Goal: Task Accomplishment & Management: Use online tool/utility

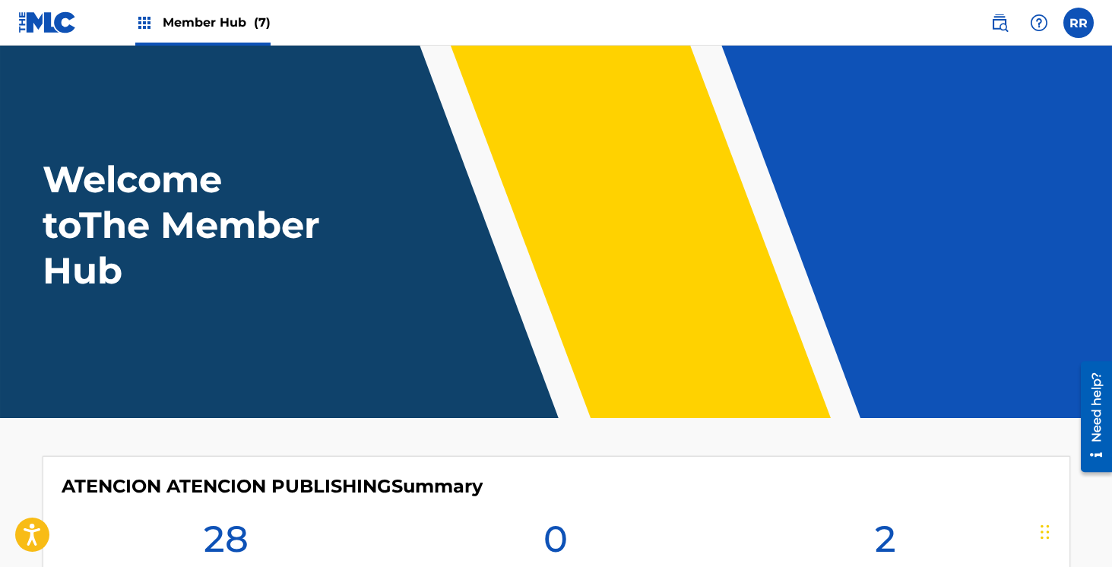
click at [233, 57] on header "Welcome to The Member Hub" at bounding box center [556, 232] width 1112 height 372
click at [221, 15] on span "Member Hub (7)" at bounding box center [217, 22] width 108 height 17
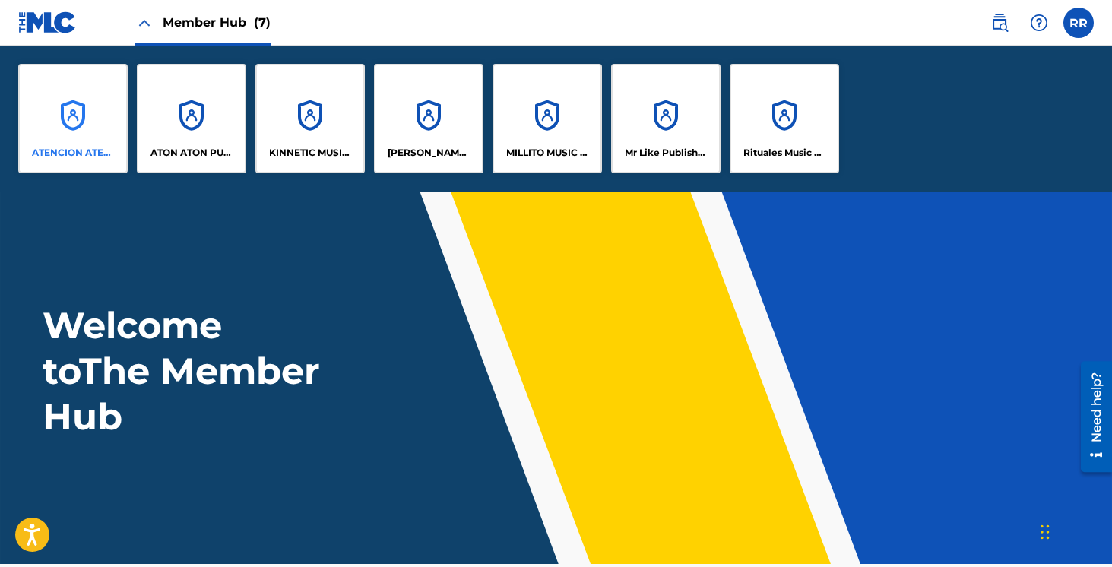
click at [79, 116] on div "ATENCION ATENCION PUBLISHING" at bounding box center [72, 118] width 109 height 109
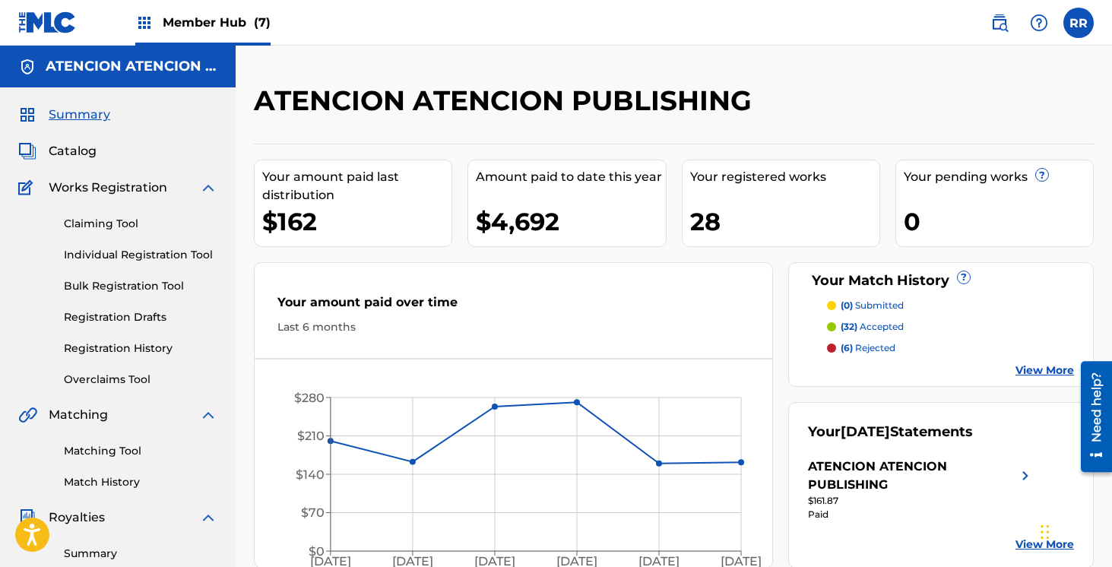
click at [224, 31] on div "Member Hub (7)" at bounding box center [202, 22] width 135 height 45
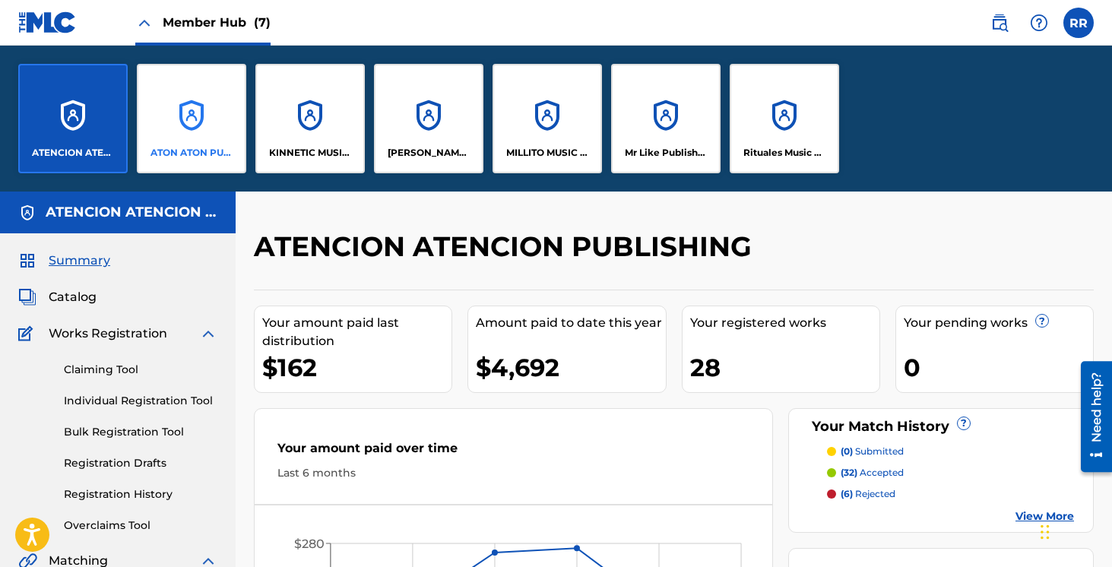
click at [210, 122] on div "ATON ATON PUBLISH" at bounding box center [191, 118] width 109 height 109
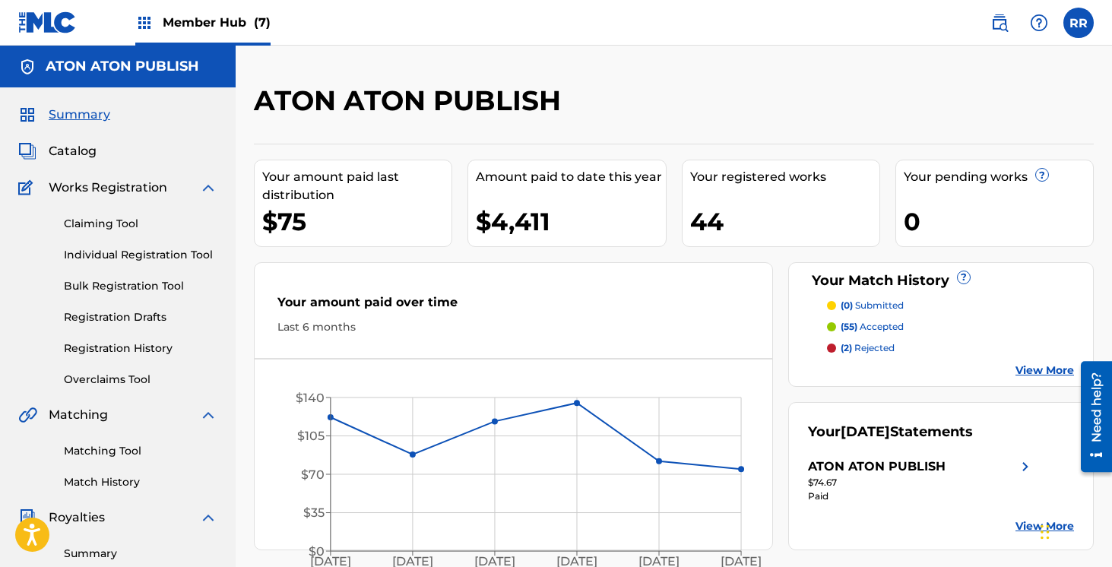
click at [169, 21] on span "Member Hub (7)" at bounding box center [217, 22] width 108 height 17
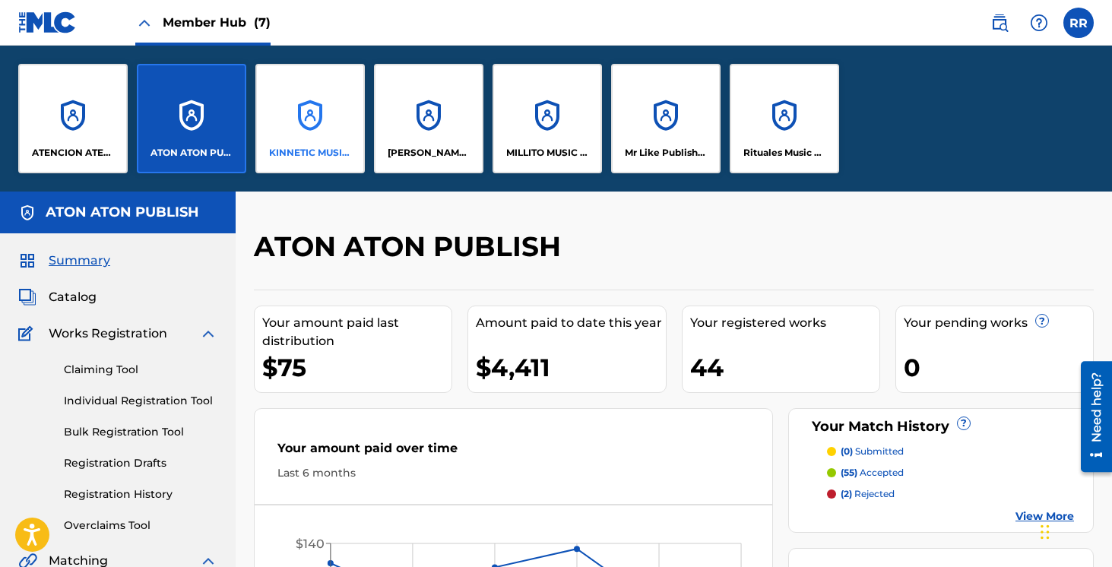
click at [303, 121] on div "KINNETIC MUSIC PUBLISHING" at bounding box center [309, 118] width 109 height 109
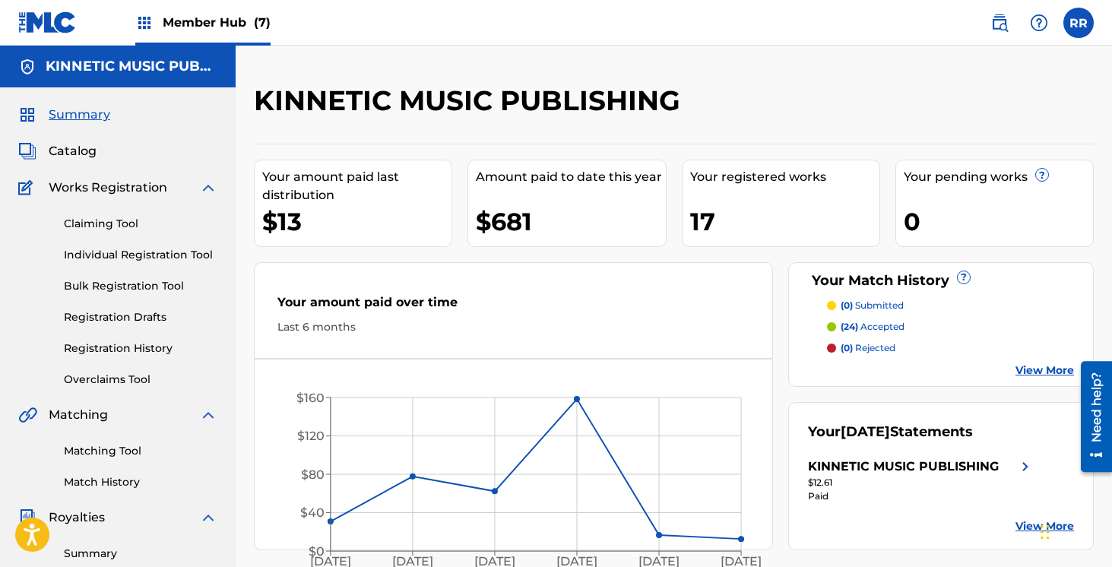
click at [242, 24] on span "Member Hub (7)" at bounding box center [217, 22] width 108 height 17
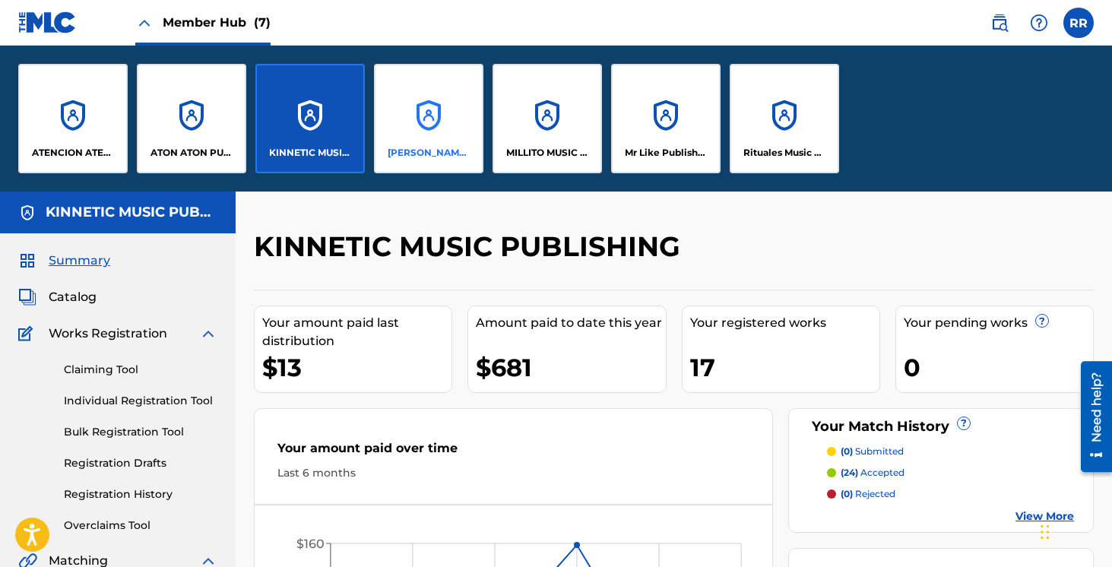
click at [436, 138] on div "[PERSON_NAME] SOCAPI MUSIC PUBLISHING" at bounding box center [428, 118] width 109 height 109
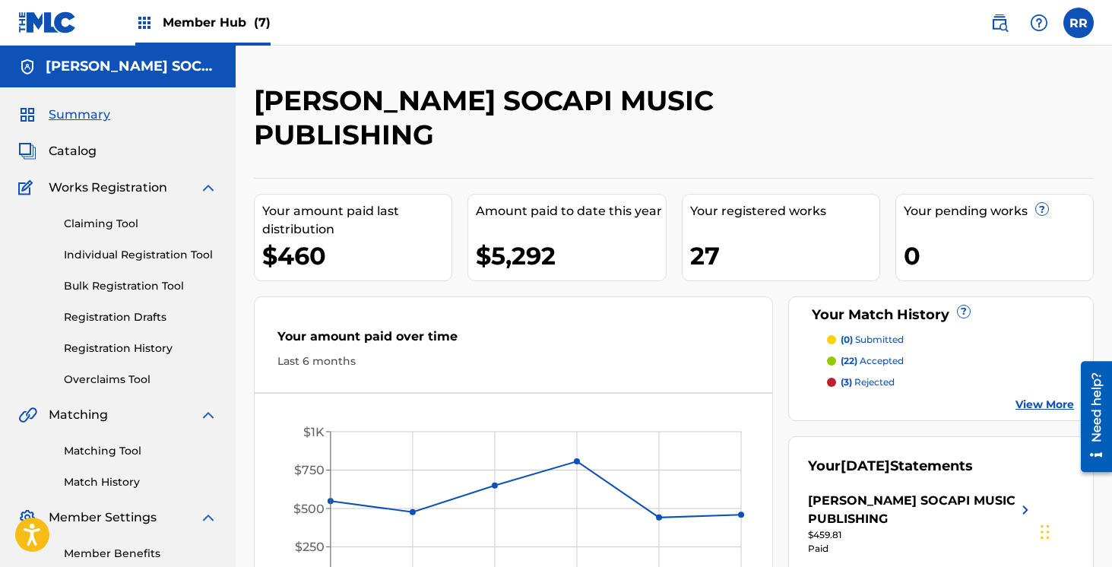
click at [237, 16] on span "Member Hub (7)" at bounding box center [217, 22] width 108 height 17
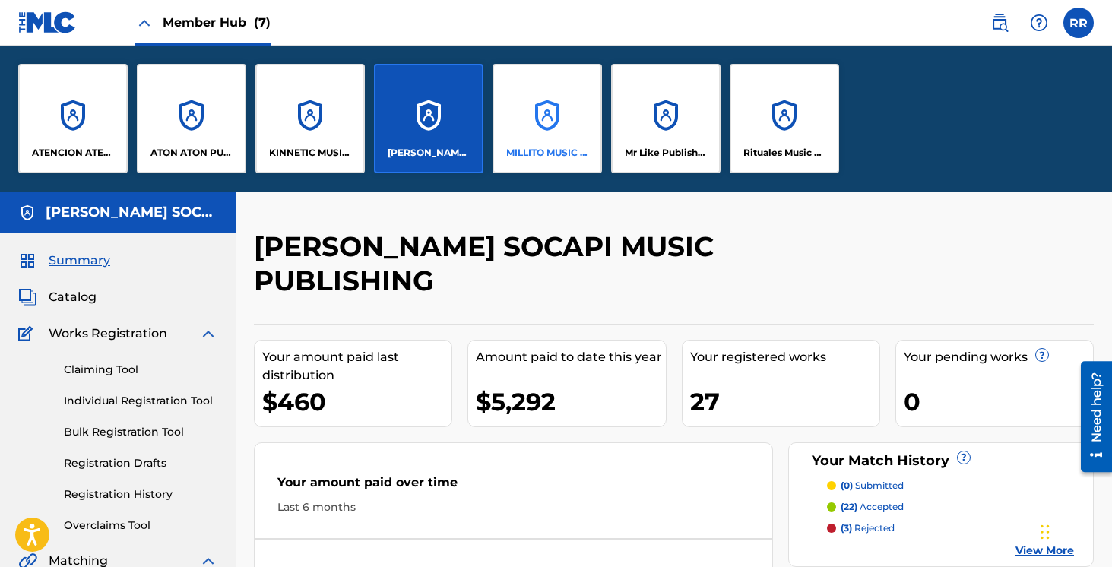
click at [532, 133] on div "MILLITO MUSIC PUBLISHING" at bounding box center [547, 118] width 109 height 109
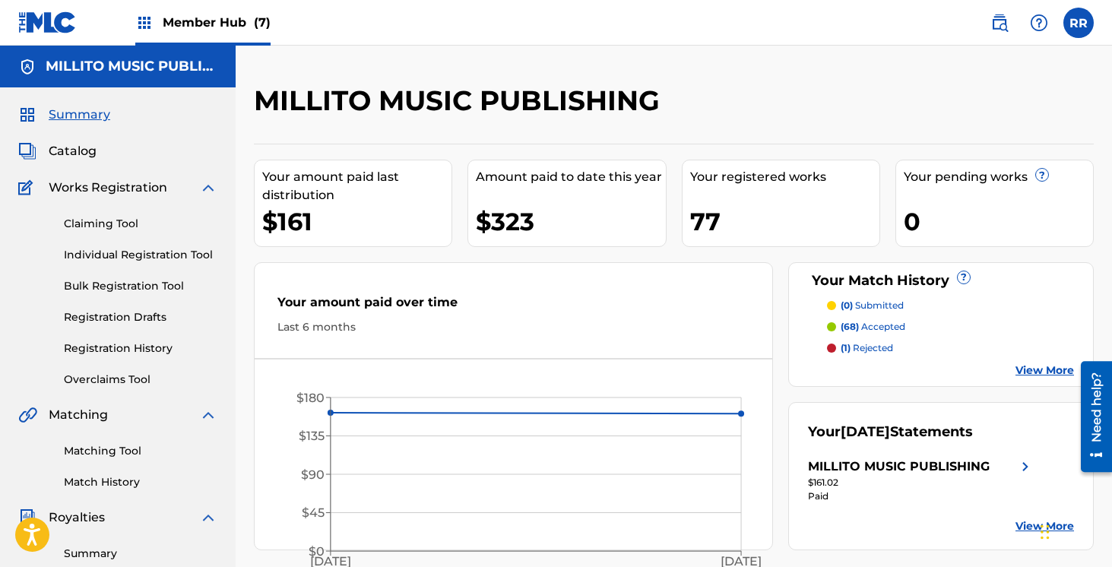
click at [242, 30] on span "Member Hub (7)" at bounding box center [217, 22] width 108 height 17
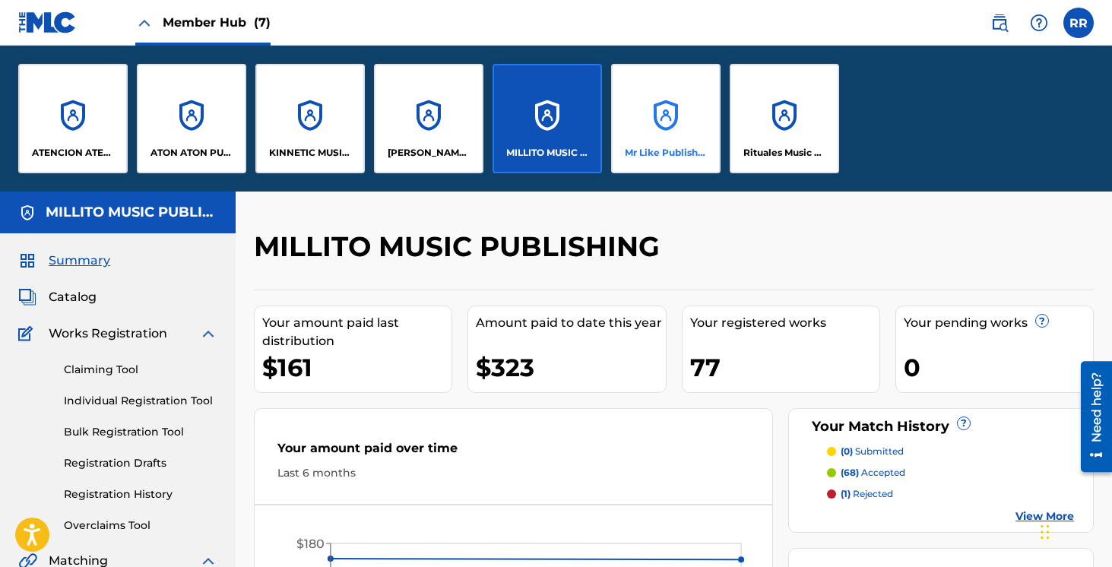
click at [635, 125] on div "Mr Like Publishing" at bounding box center [665, 118] width 109 height 109
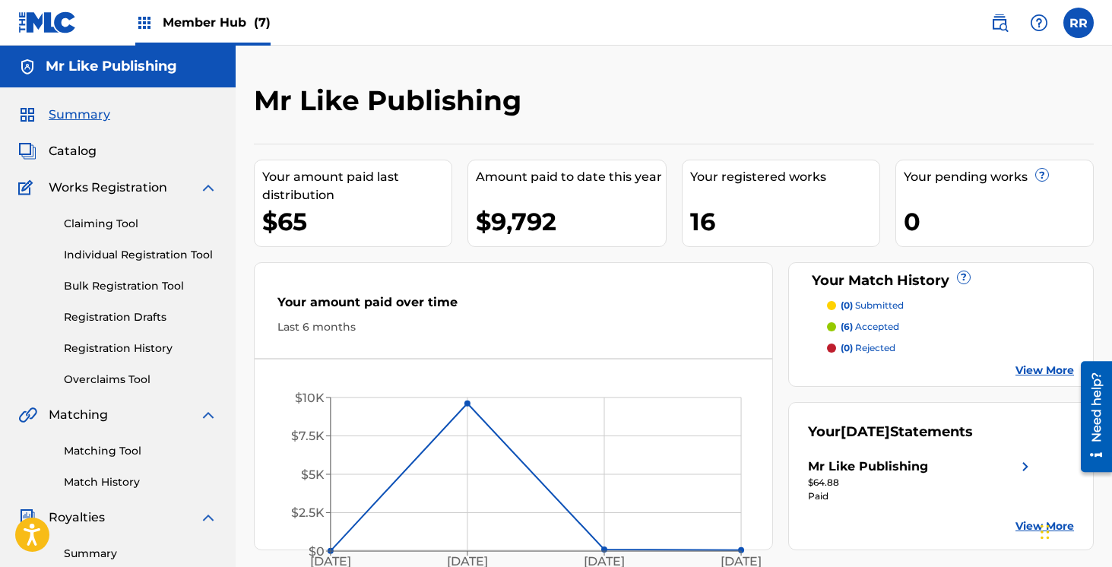
click at [252, 29] on span "Member Hub (7)" at bounding box center [217, 22] width 108 height 17
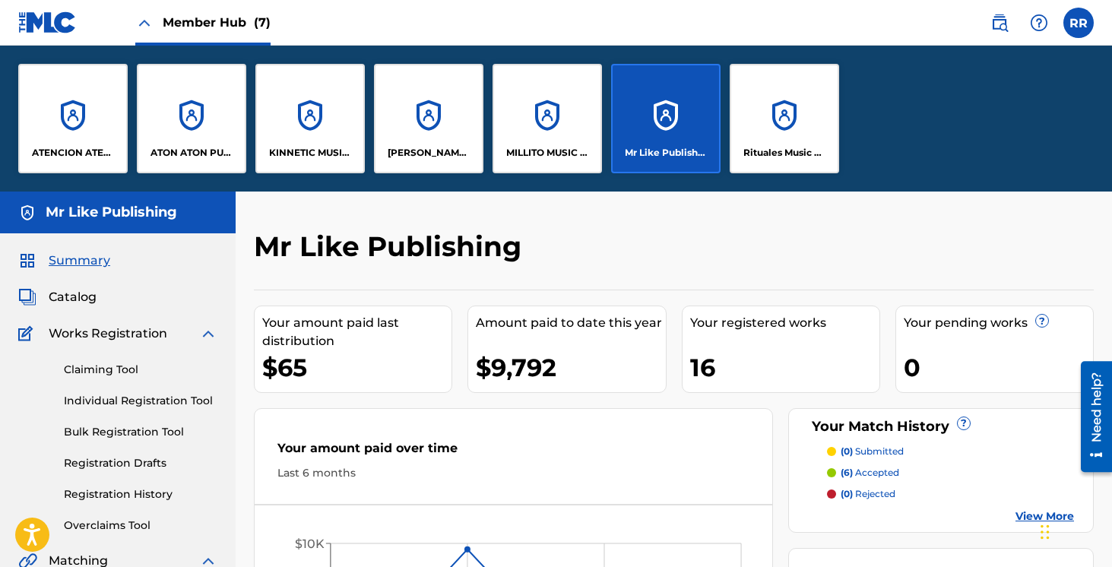
click at [245, 23] on span "Member Hub (7)" at bounding box center [217, 22] width 108 height 17
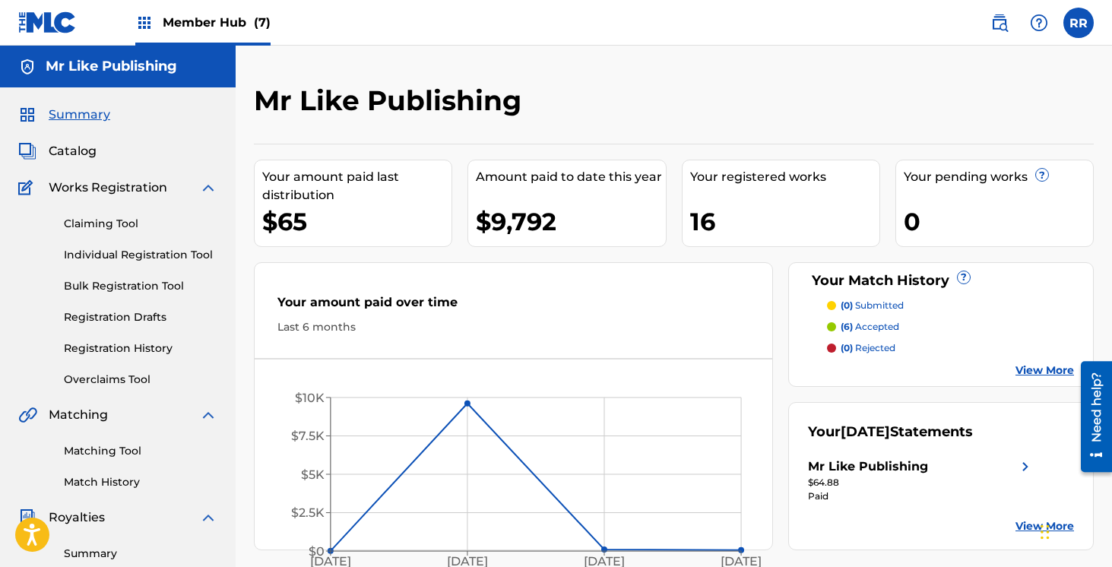
click at [245, 23] on span "Member Hub (7)" at bounding box center [217, 22] width 108 height 17
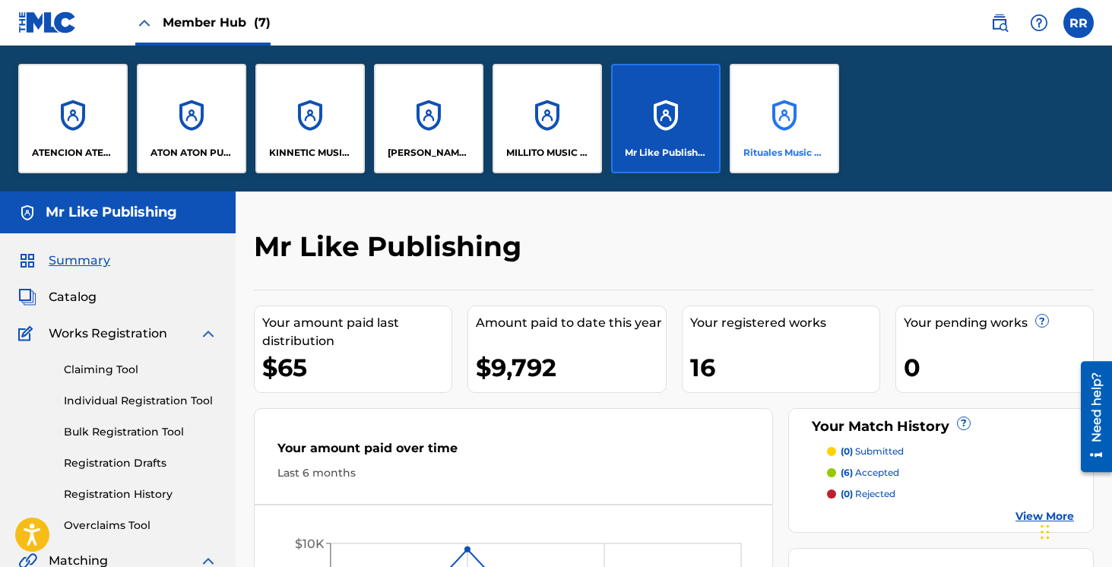
click at [768, 138] on div "Rituales Music Publishing" at bounding box center [784, 118] width 109 height 109
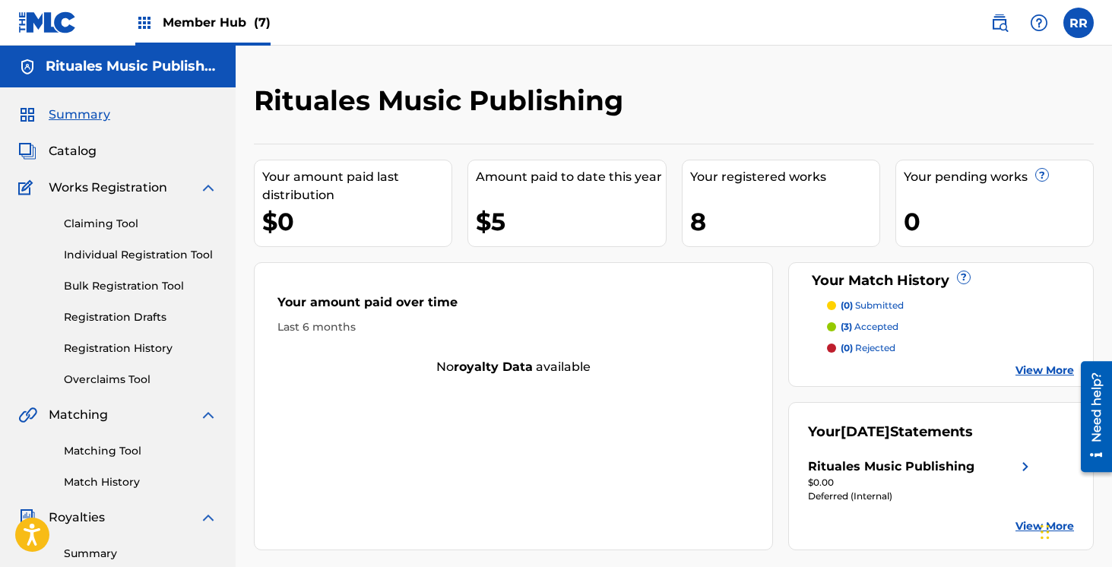
click at [227, 21] on span "Member Hub (7)" at bounding box center [217, 22] width 108 height 17
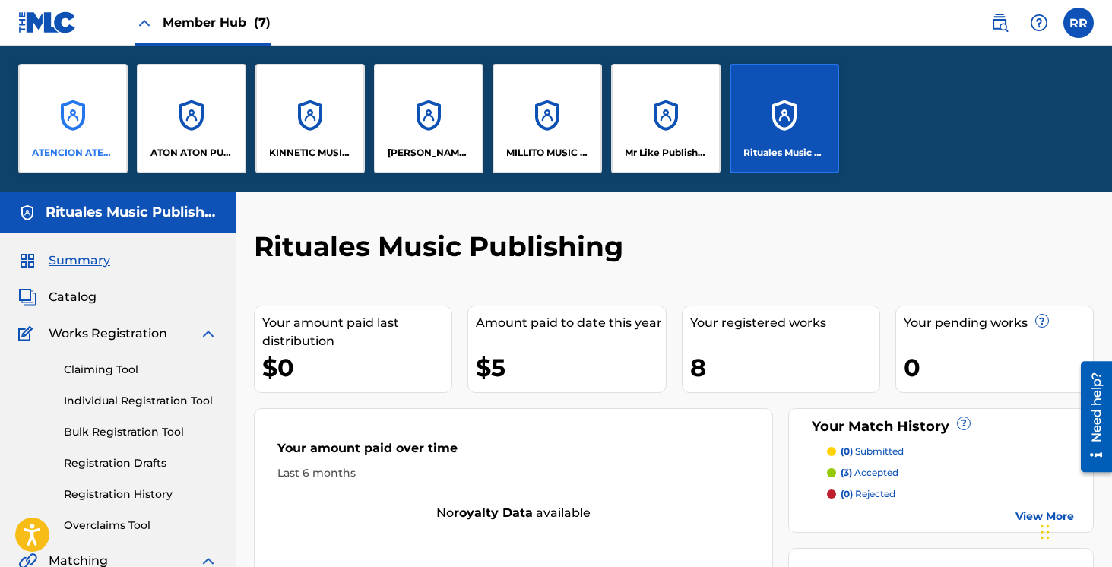
click at [98, 128] on div "ATENCION ATENCION PUBLISHING" at bounding box center [72, 118] width 109 height 109
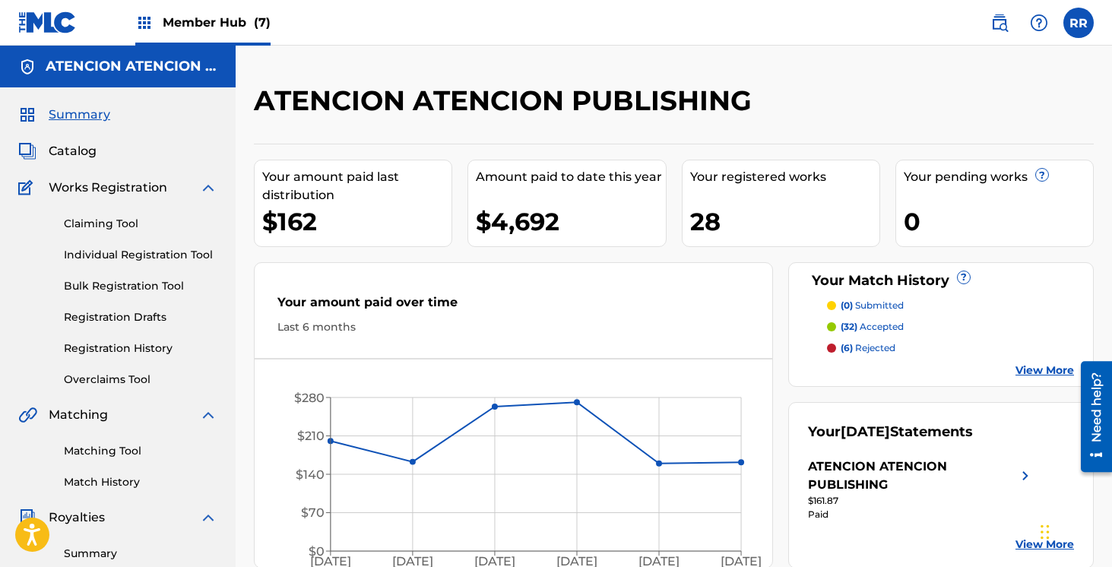
click at [860, 350] on p "(6) rejected" at bounding box center [868, 348] width 55 height 14
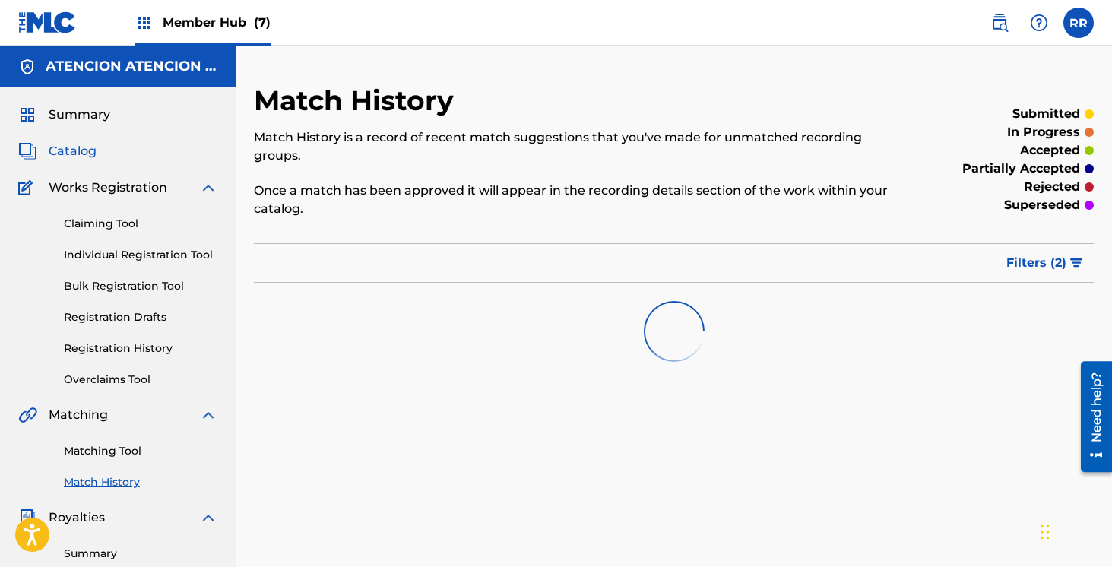
click at [65, 151] on span "Catalog" at bounding box center [73, 151] width 48 height 18
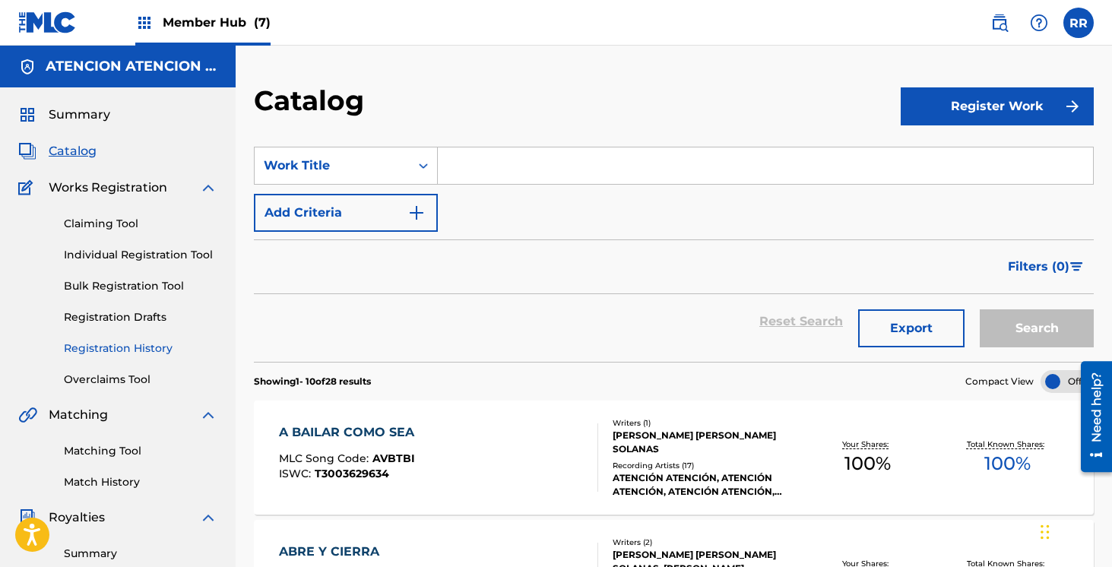
click at [124, 348] on link "Registration History" at bounding box center [141, 348] width 154 height 16
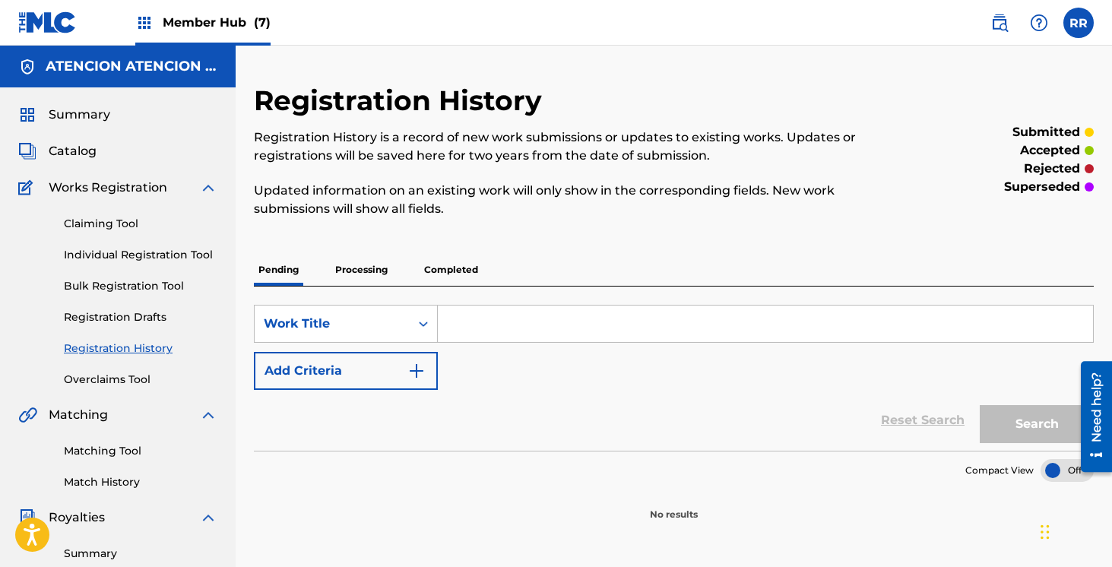
click at [375, 269] on p "Processing" at bounding box center [362, 270] width 62 height 32
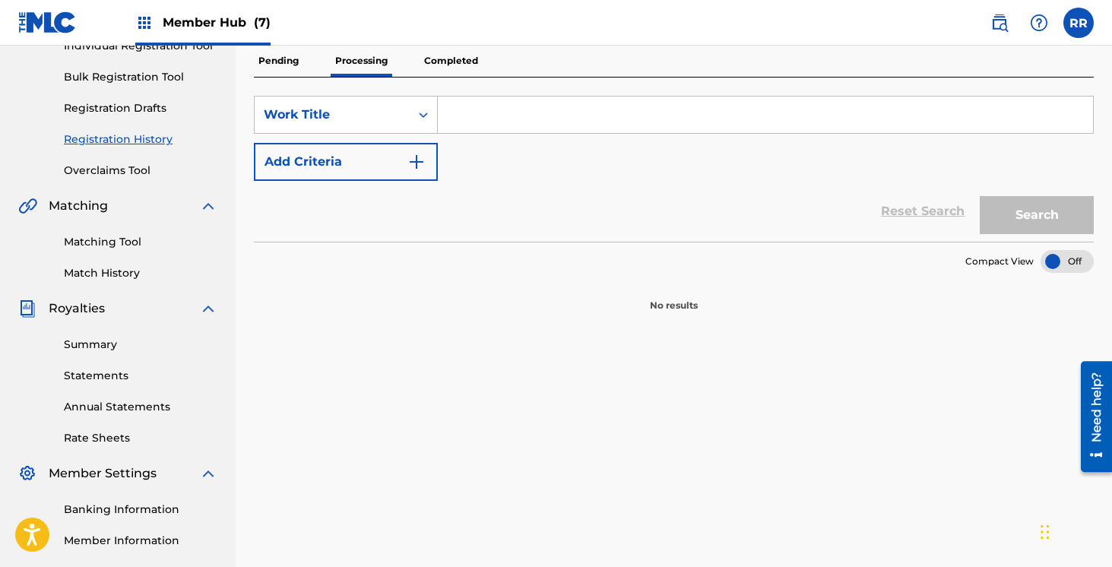
scroll to position [109, 0]
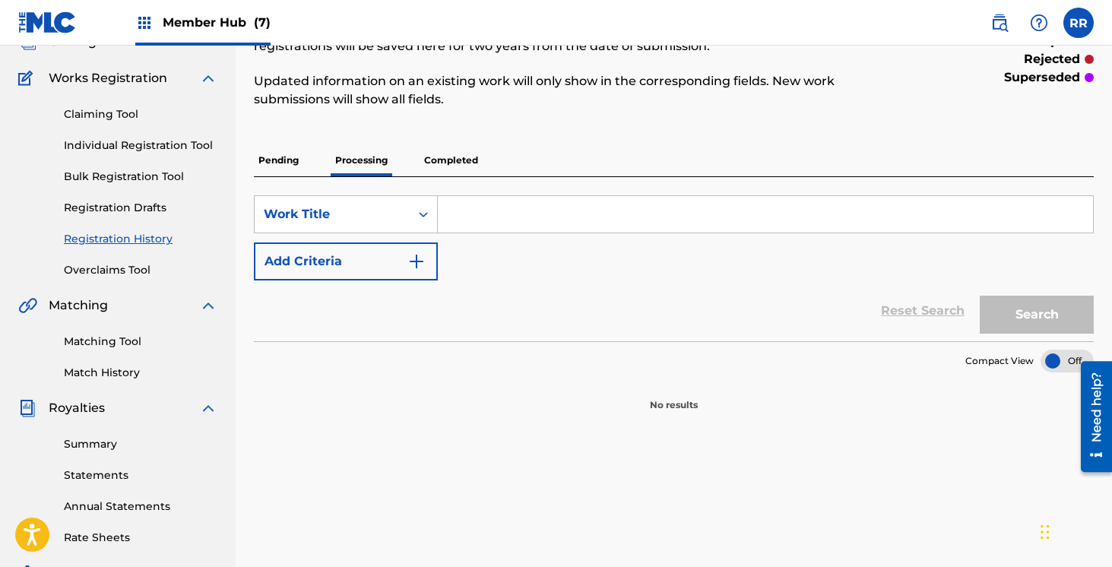
click at [460, 167] on p "Completed" at bounding box center [451, 160] width 63 height 32
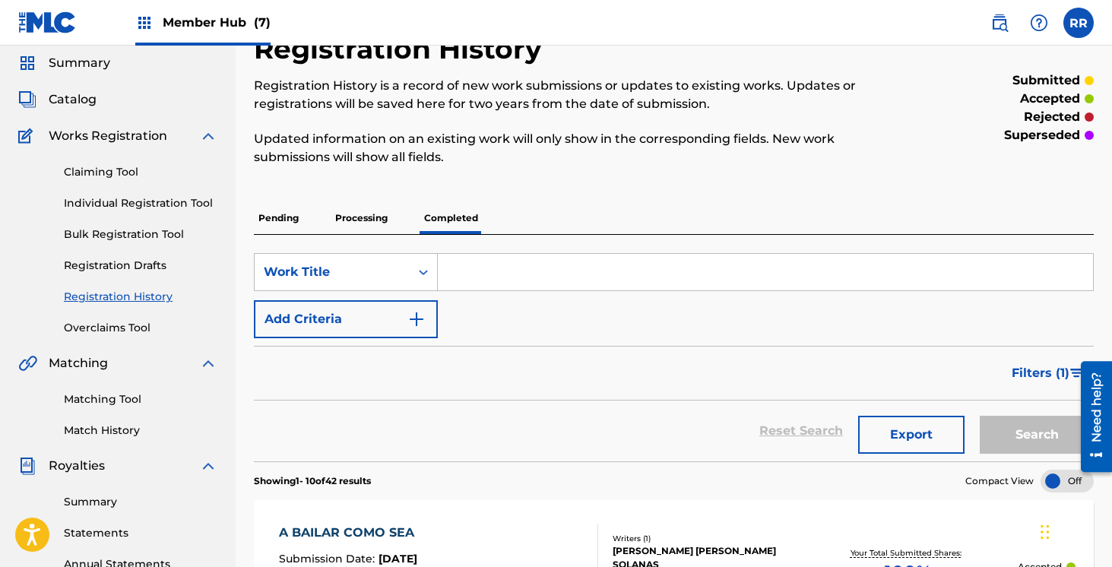
scroll to position [19, 0]
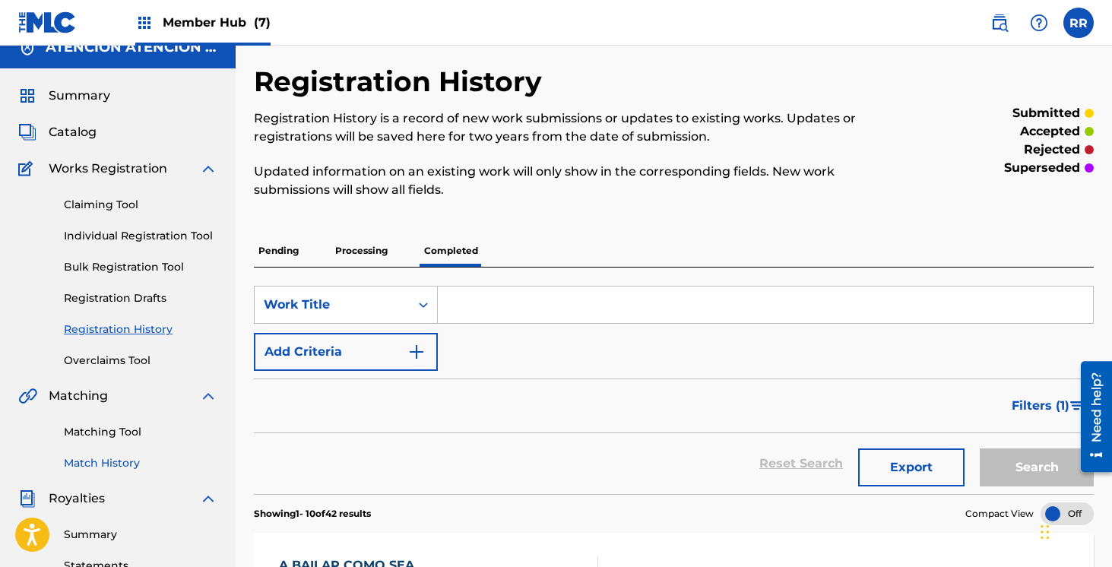
click at [113, 459] on link "Match History" at bounding box center [141, 463] width 154 height 16
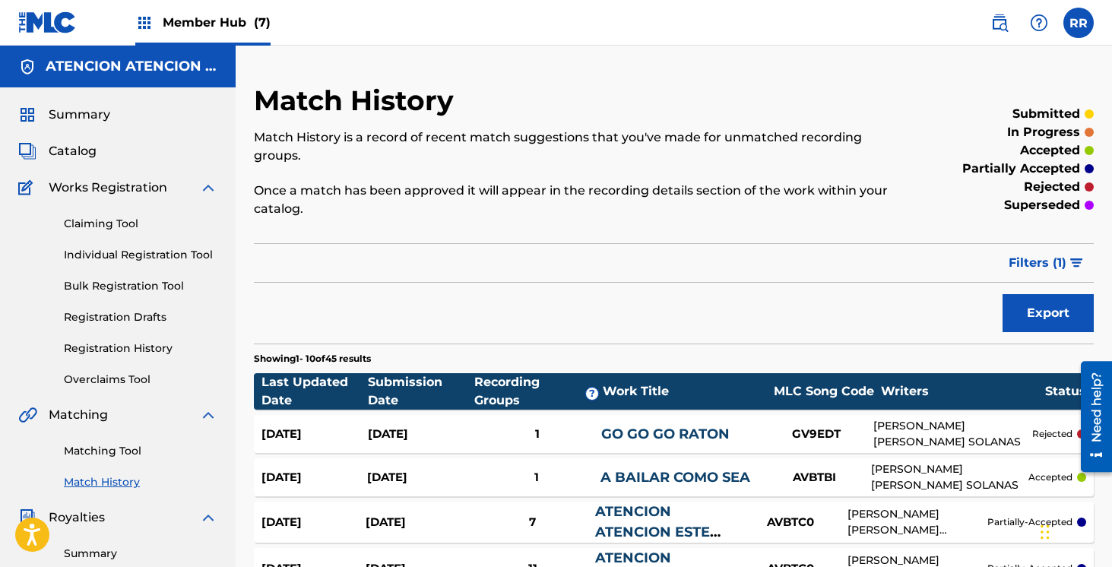
click at [254, 27] on span "(7)" at bounding box center [262, 22] width 17 height 14
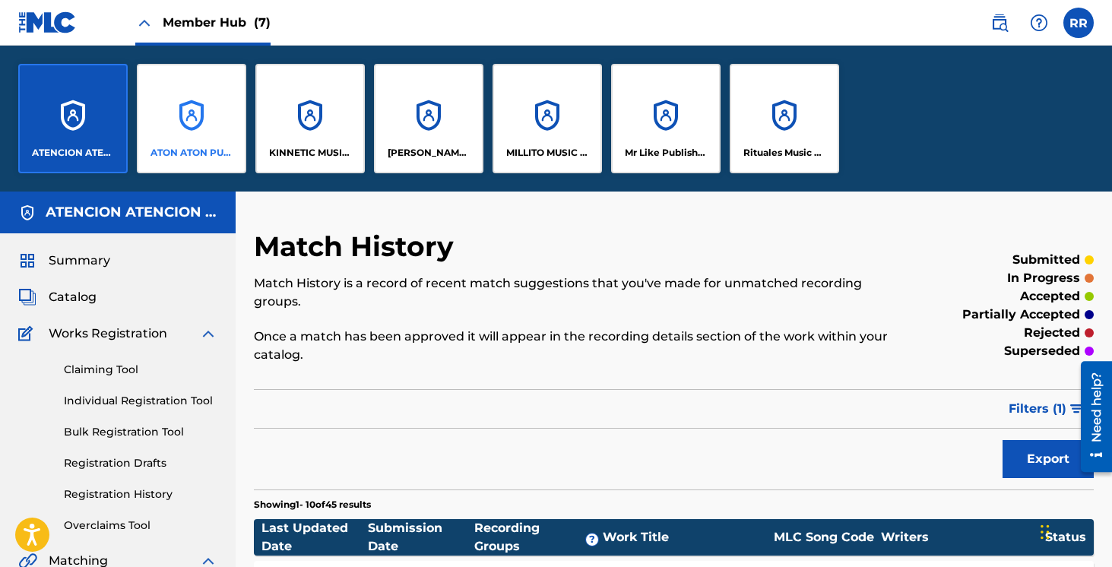
click at [192, 140] on div "ATON ATON PUBLISH" at bounding box center [191, 118] width 109 height 109
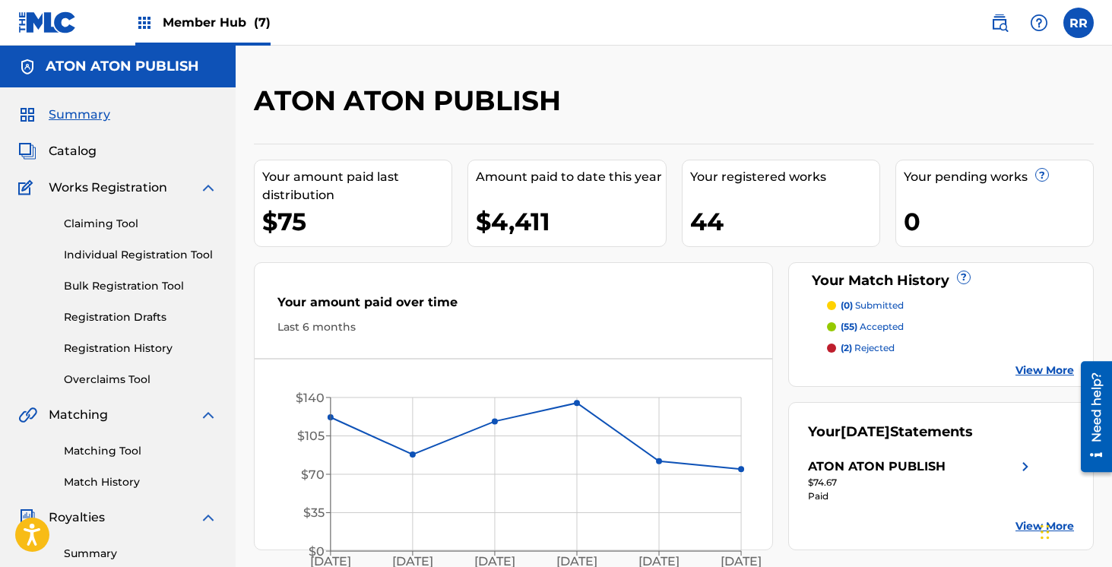
click at [862, 345] on p "(2) rejected" at bounding box center [868, 348] width 54 height 14
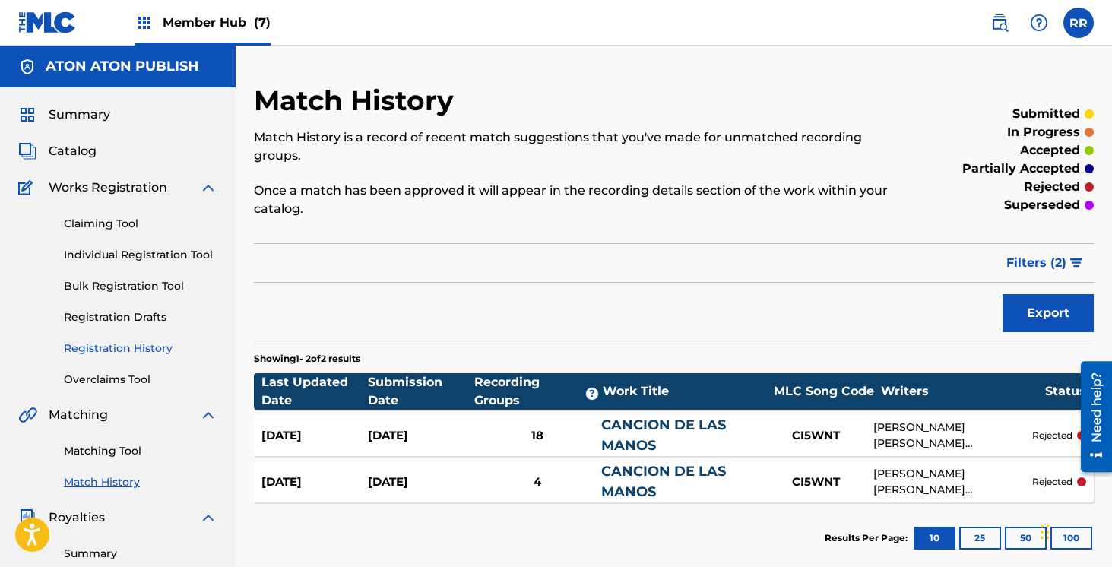
click at [148, 345] on link "Registration History" at bounding box center [141, 348] width 154 height 16
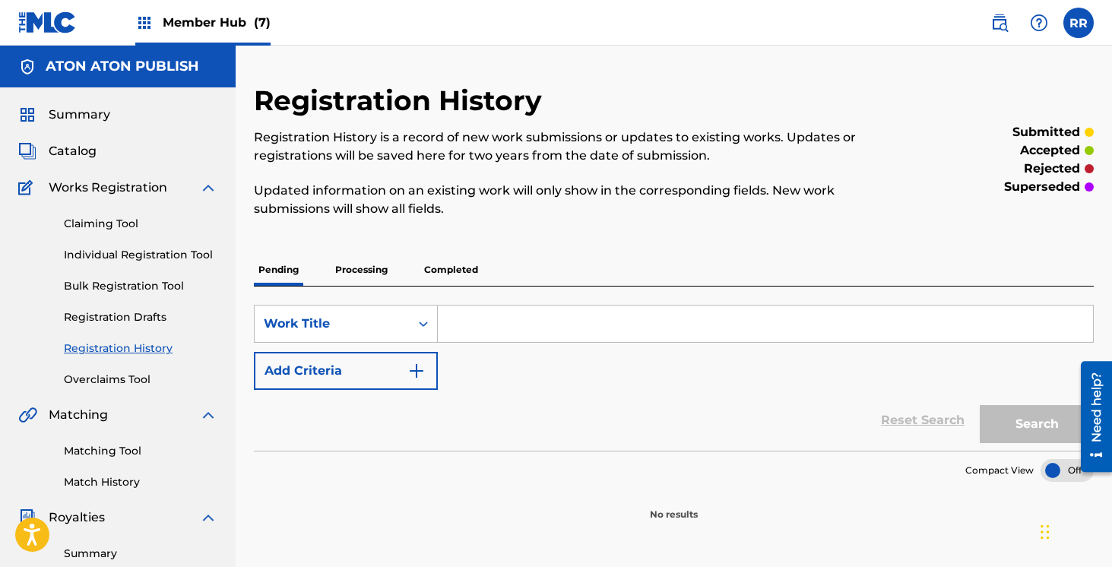
click at [339, 274] on p "Processing" at bounding box center [362, 270] width 62 height 32
click at [448, 289] on div "SearchWithCriteriacc2fbc6f-402e-4cec-bc7f-d189432814ca Work Title Add Criteria …" at bounding box center [674, 369] width 840 height 164
click at [446, 271] on p "Completed" at bounding box center [451, 270] width 63 height 32
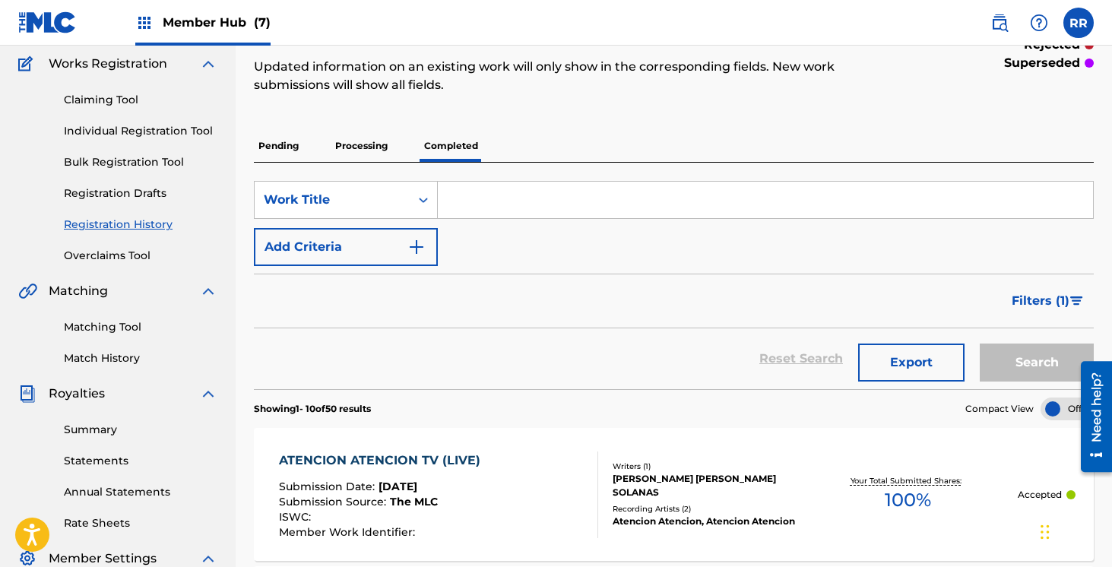
scroll to position [65, 0]
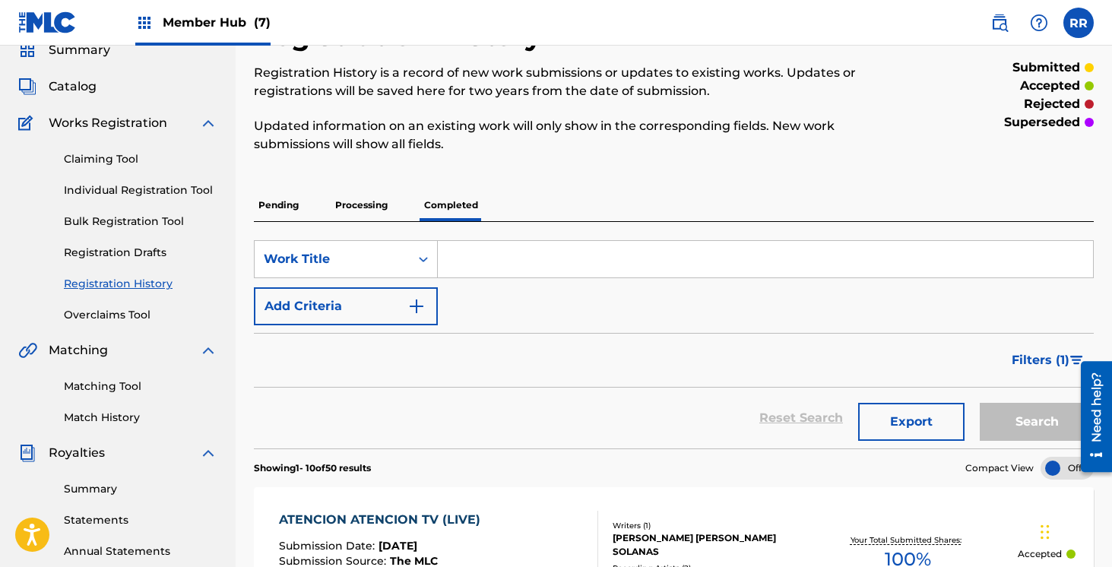
click at [468, 261] on input "Search Form" at bounding box center [765, 259] width 655 height 36
type input "cancion de las manos"
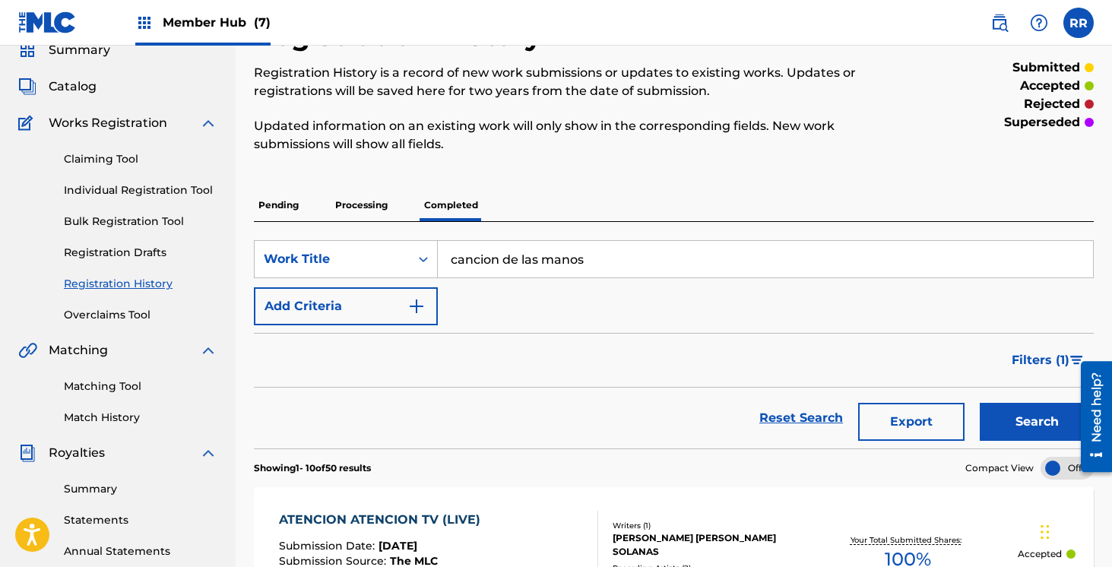
click at [980, 403] on button "Search" at bounding box center [1037, 422] width 114 height 38
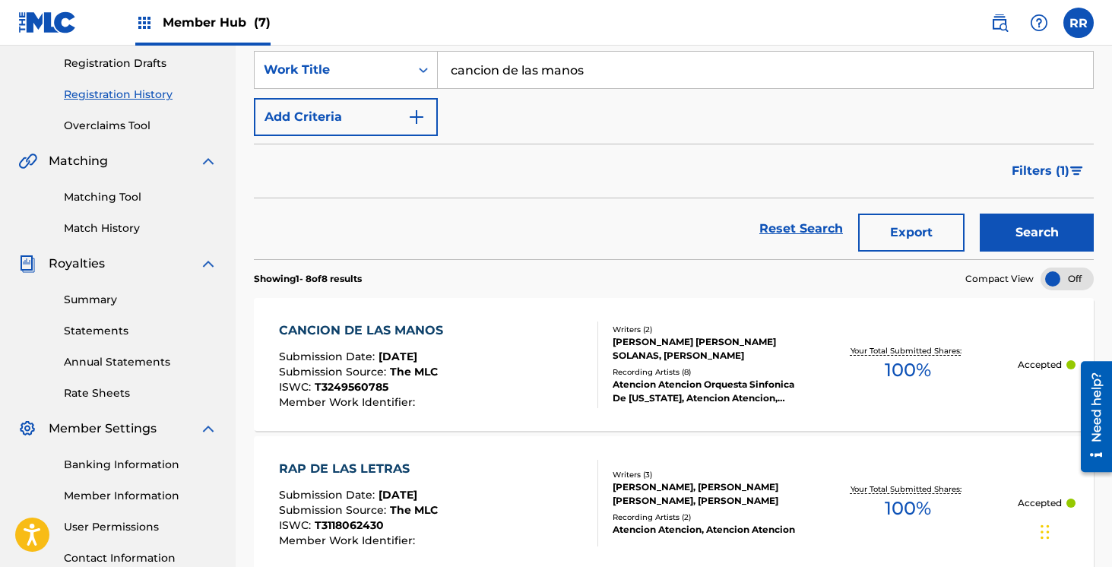
scroll to position [256, 0]
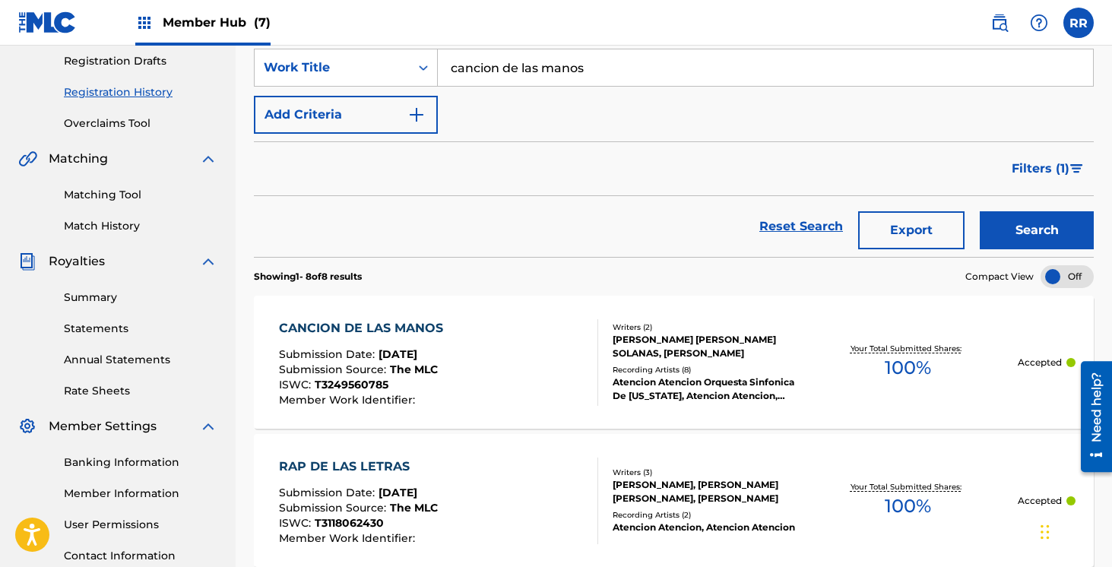
click at [398, 321] on div "CANCION DE LAS MANOS" at bounding box center [365, 328] width 172 height 18
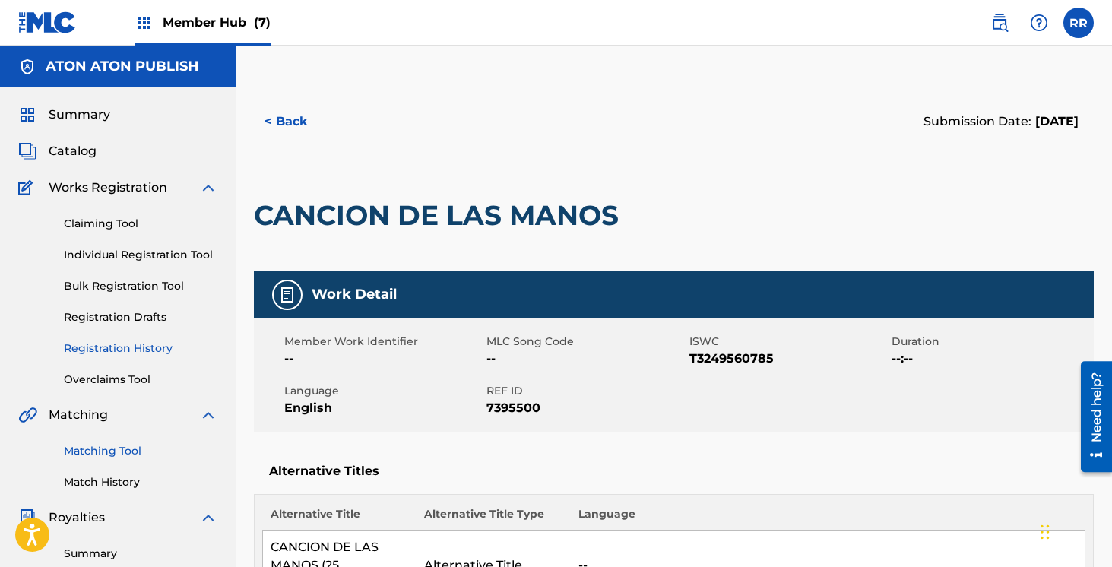
click at [110, 449] on link "Matching Tool" at bounding box center [141, 451] width 154 height 16
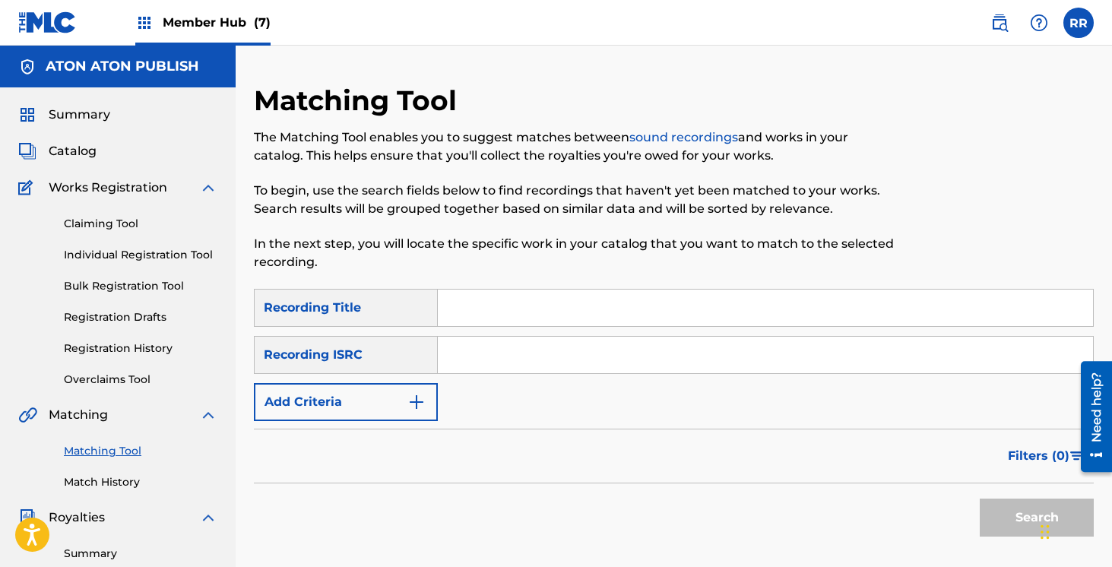
click at [535, 313] on input "Search Form" at bounding box center [765, 308] width 655 height 36
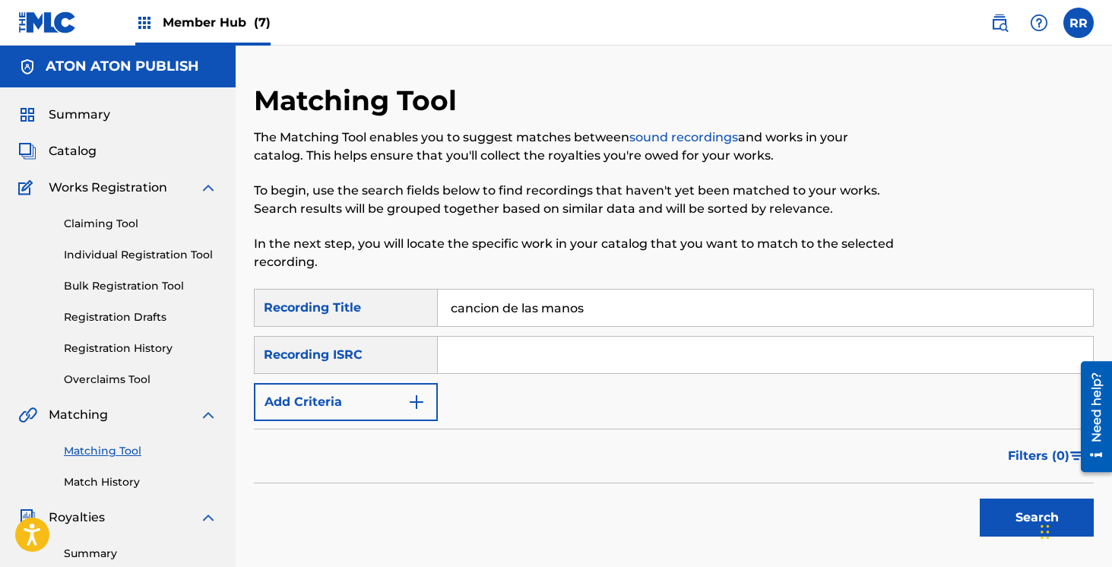
type input "cancion de las manos"
click at [980, 499] on button "Search" at bounding box center [1037, 518] width 114 height 38
click at [386, 350] on div "Recording ISRC" at bounding box center [346, 355] width 184 height 38
click at [358, 398] on button "Add Criteria" at bounding box center [346, 402] width 184 height 38
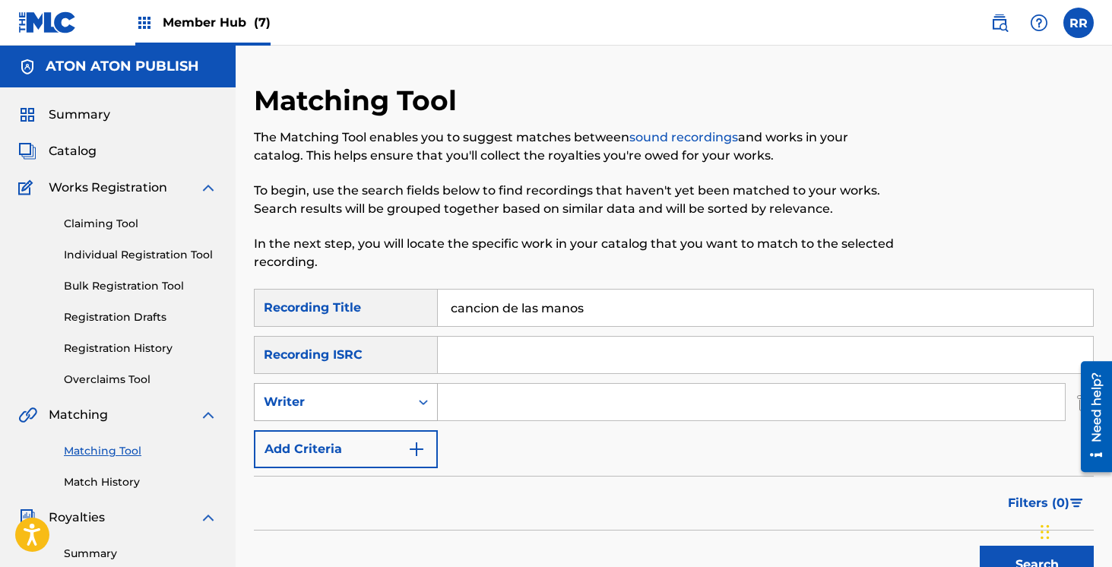
click at [356, 401] on div "Writer" at bounding box center [332, 402] width 137 height 18
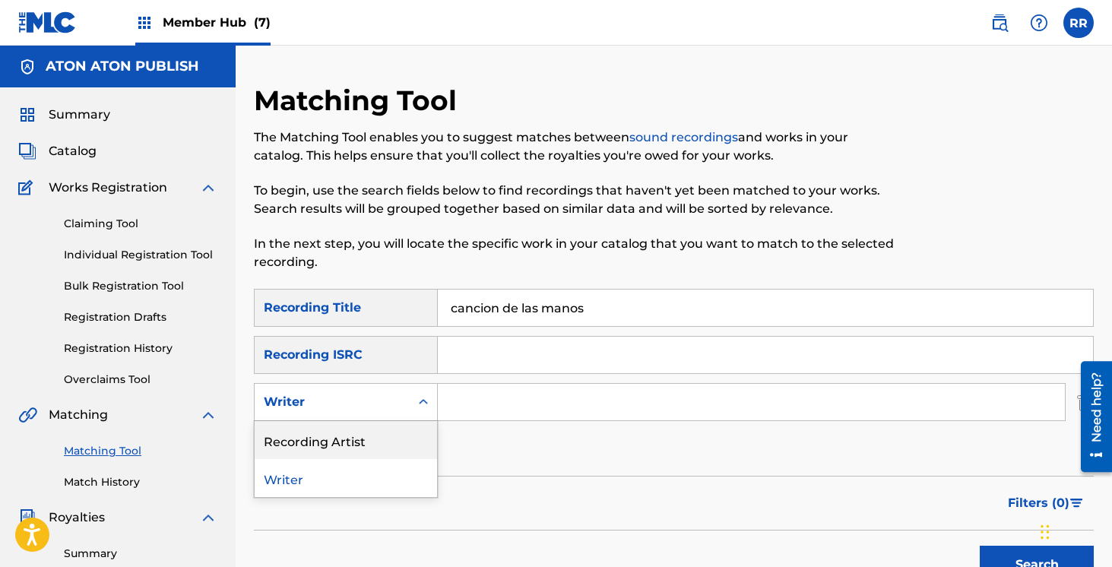
click at [360, 445] on div "Recording Artist" at bounding box center [346, 440] width 182 height 38
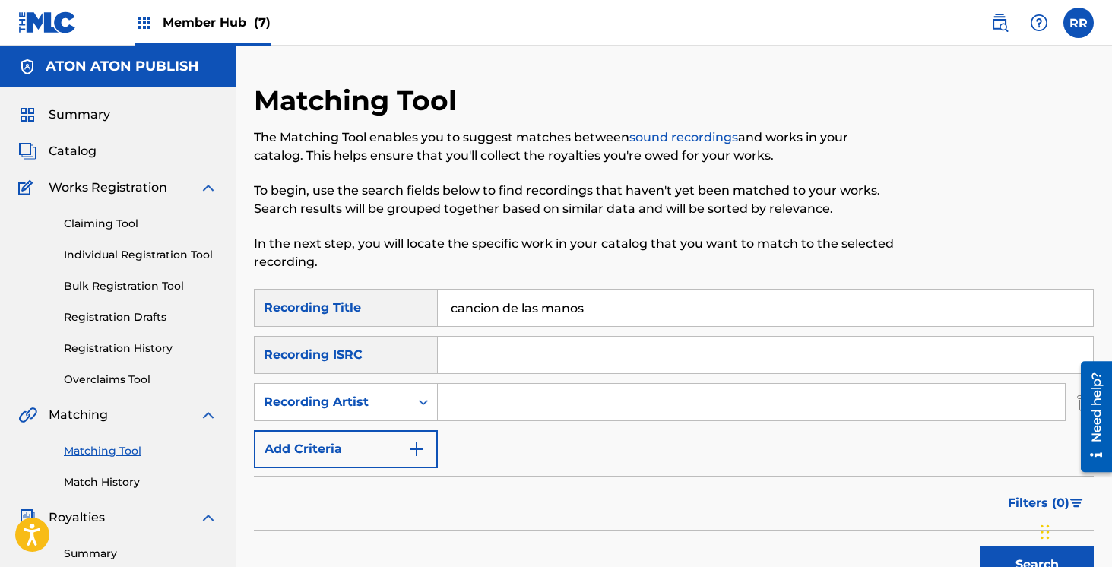
click at [490, 398] on input "Search Form" at bounding box center [751, 402] width 627 height 36
type input "atencion"
click at [980, 546] on button "Search" at bounding box center [1037, 565] width 114 height 38
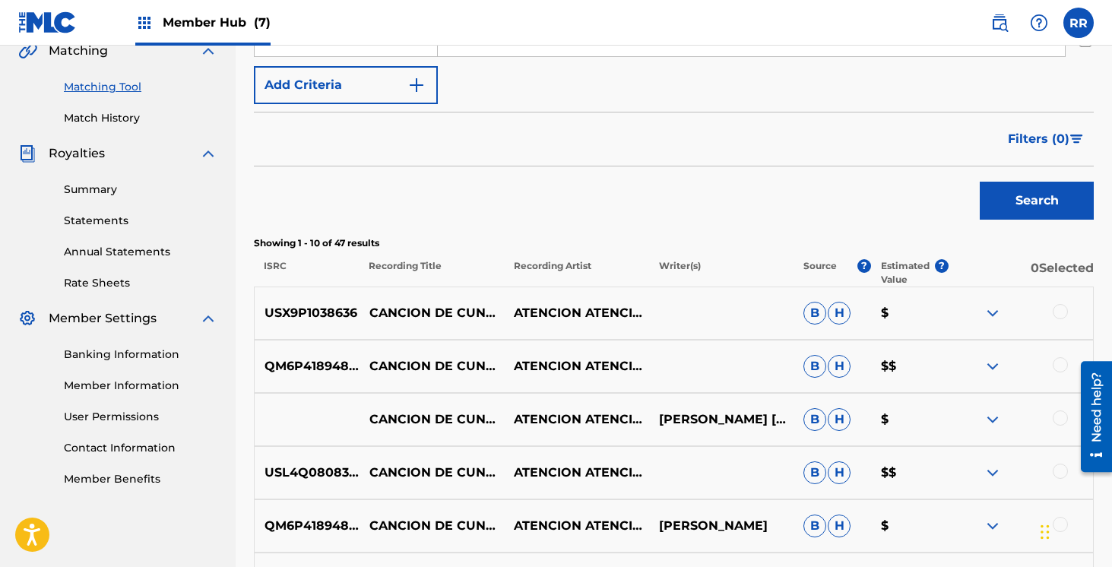
scroll to position [372, 0]
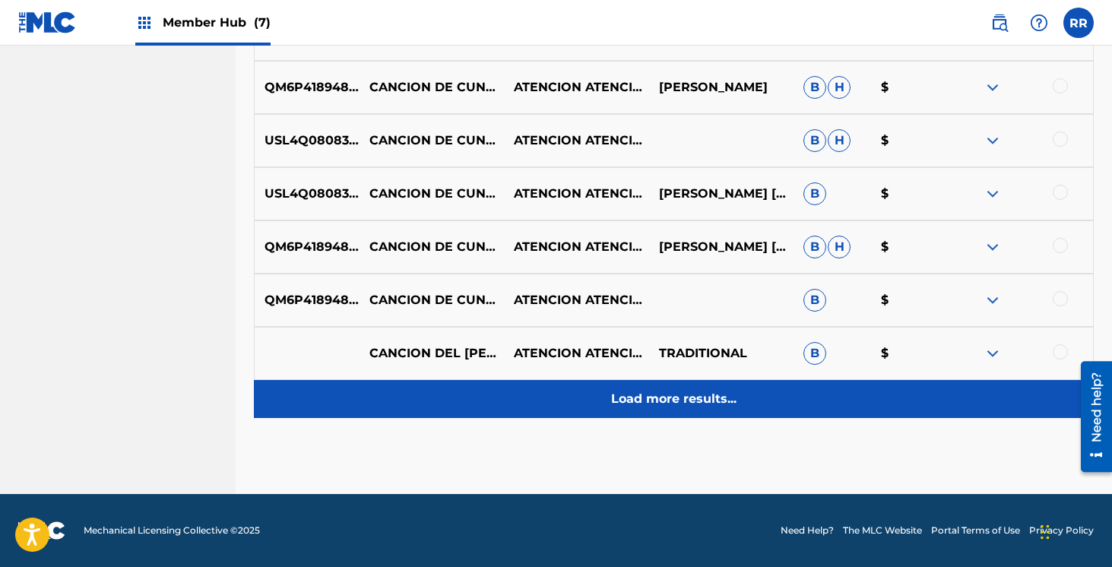
click at [629, 387] on div "Load more results..." at bounding box center [674, 399] width 840 height 38
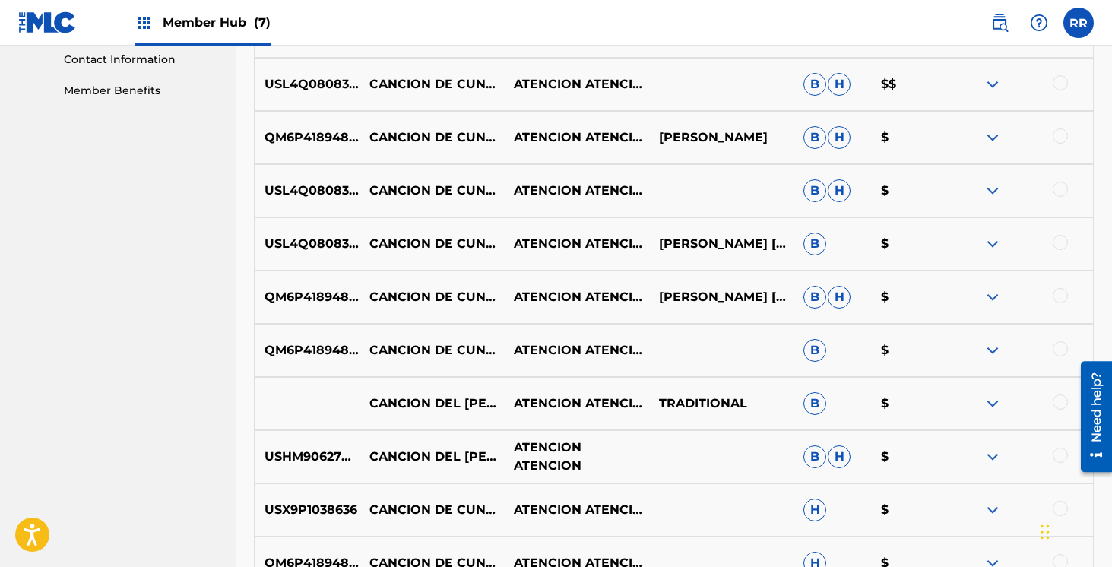
scroll to position [0, 0]
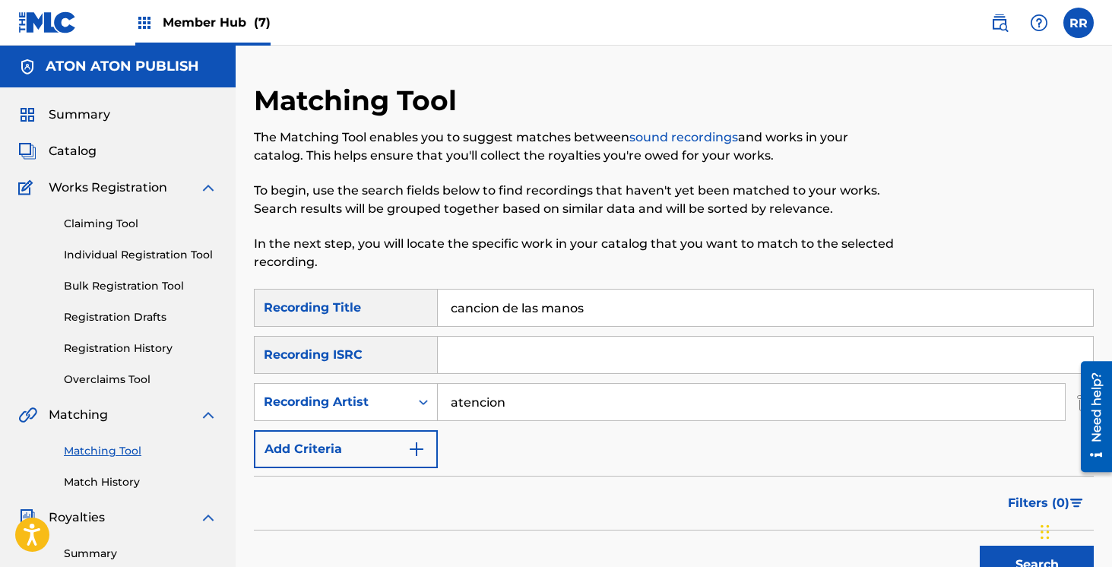
click at [484, 407] on input "atencion" at bounding box center [751, 402] width 627 height 36
click at [382, 391] on div "Recording Artist" at bounding box center [332, 402] width 155 height 29
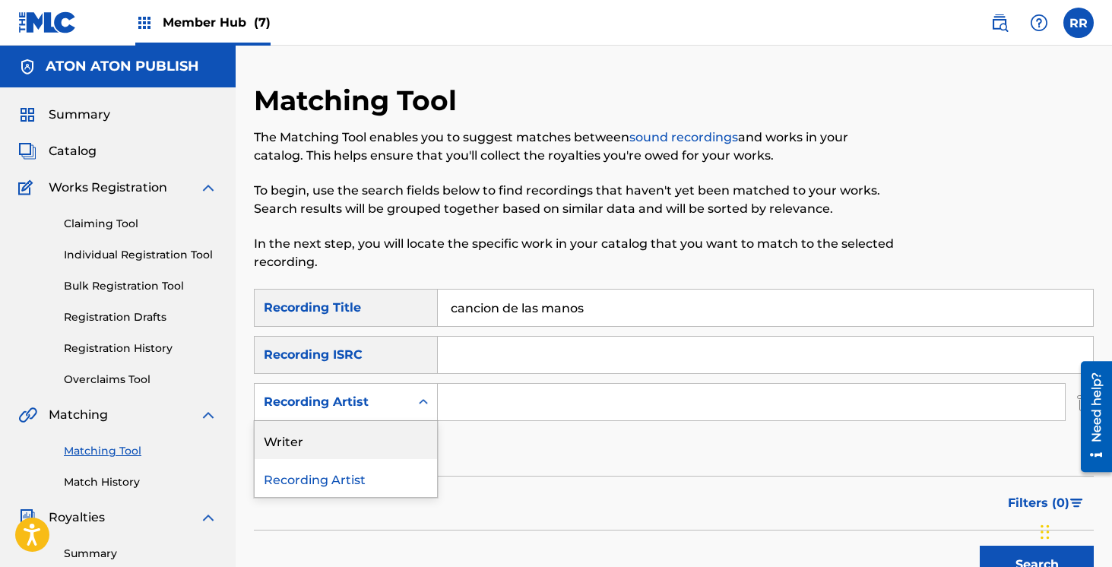
click at [370, 430] on div "Writer" at bounding box center [346, 440] width 182 height 38
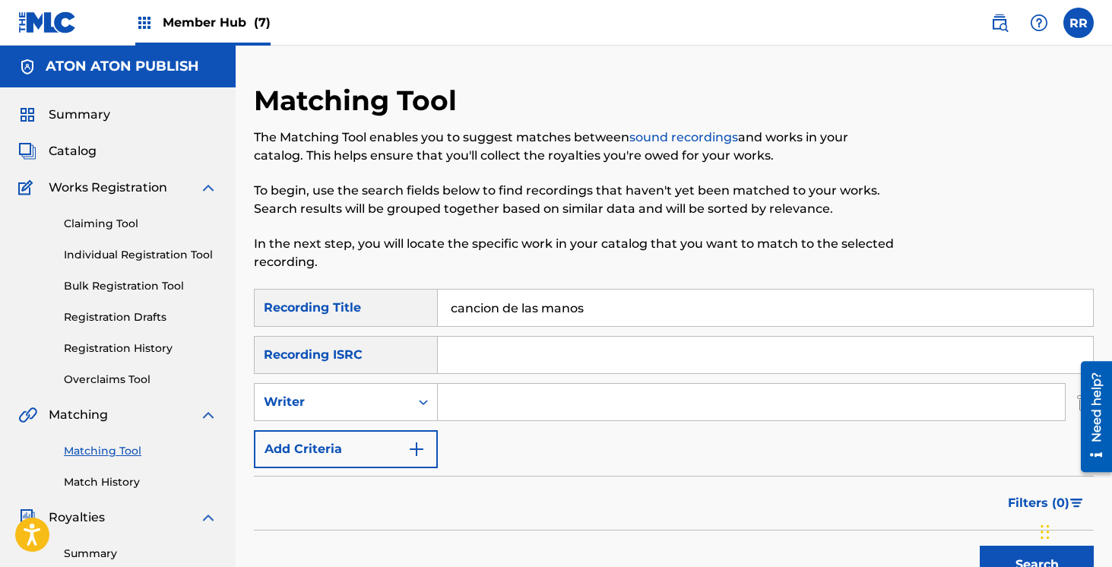
click at [489, 317] on input "cancion de las manos" at bounding box center [765, 308] width 655 height 36
click at [481, 334] on div "SearchWithCriteriac0199fd6-011f-4ed9-a8a7-c05677d90d23 Recording Title SearchWi…" at bounding box center [674, 378] width 840 height 179
click at [470, 356] on input "Search Form" at bounding box center [765, 355] width 655 height 36
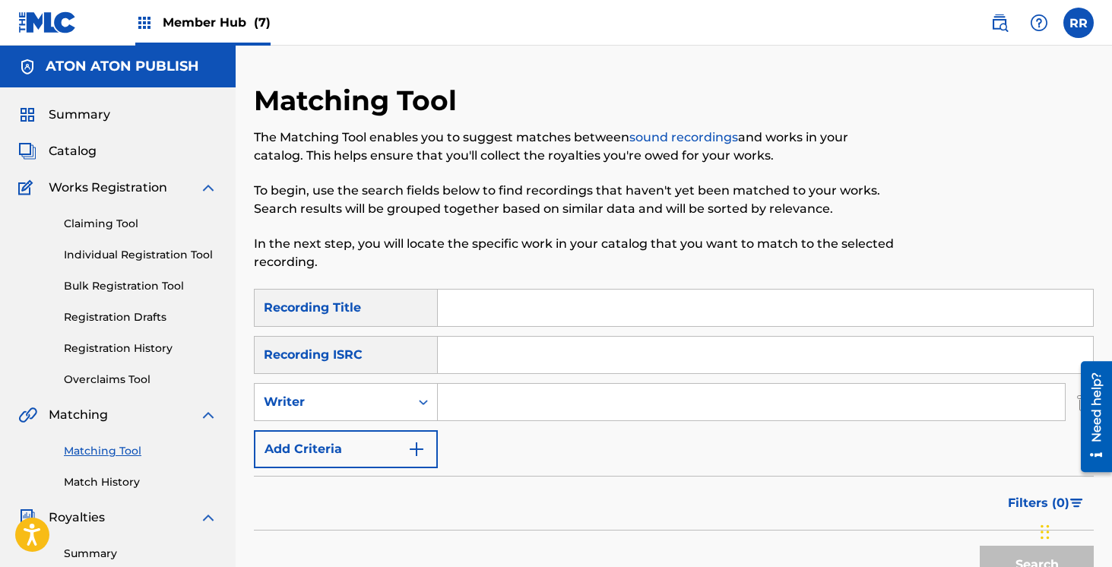
paste input "QM6MZ2466004"
click at [980, 546] on button "Search" at bounding box center [1037, 565] width 114 height 38
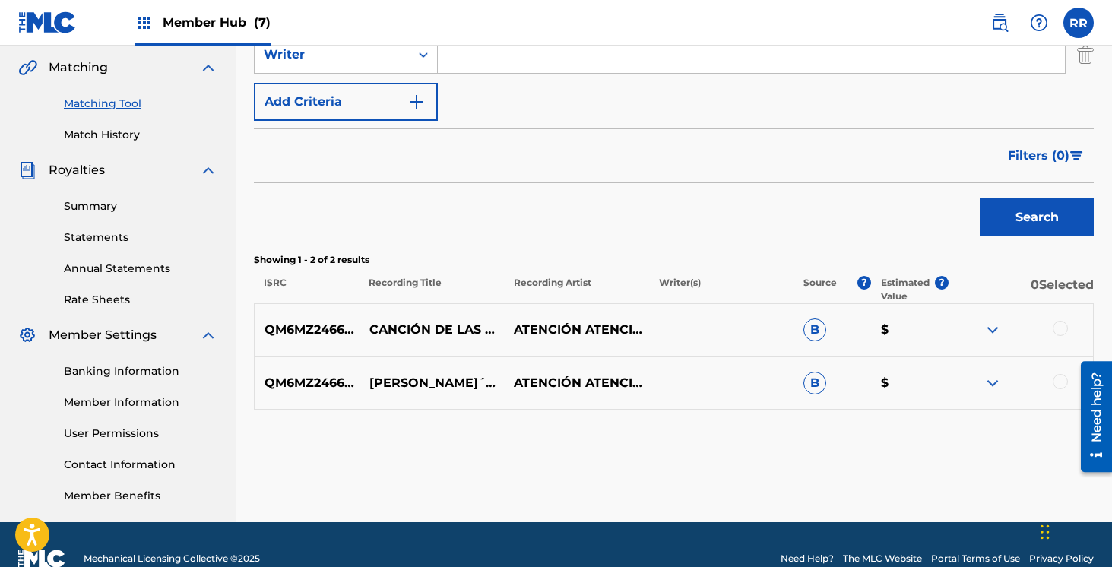
scroll to position [375, 0]
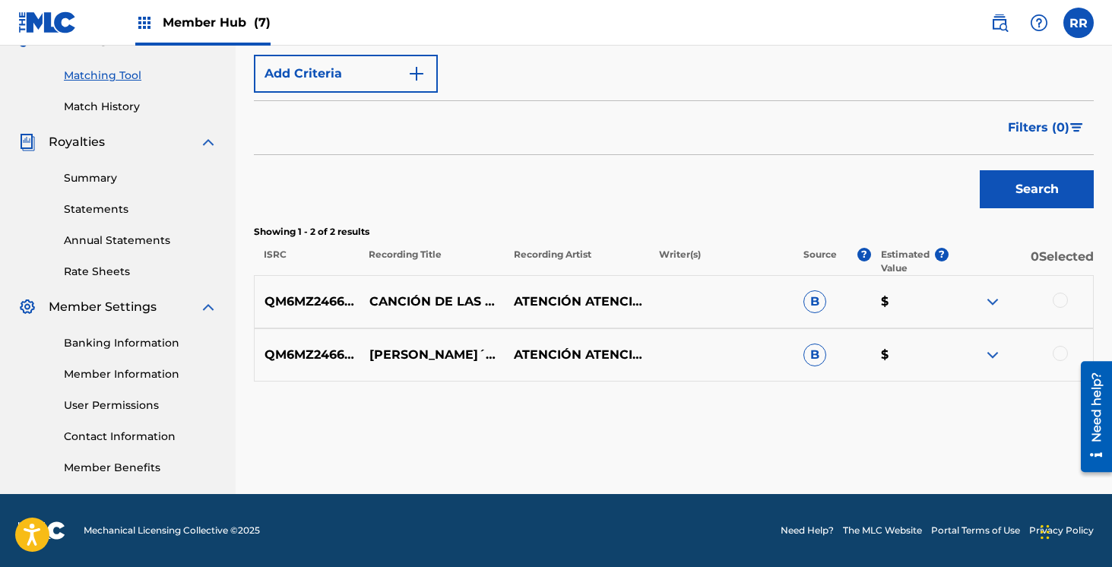
click at [1055, 300] on div at bounding box center [1060, 300] width 15 height 15
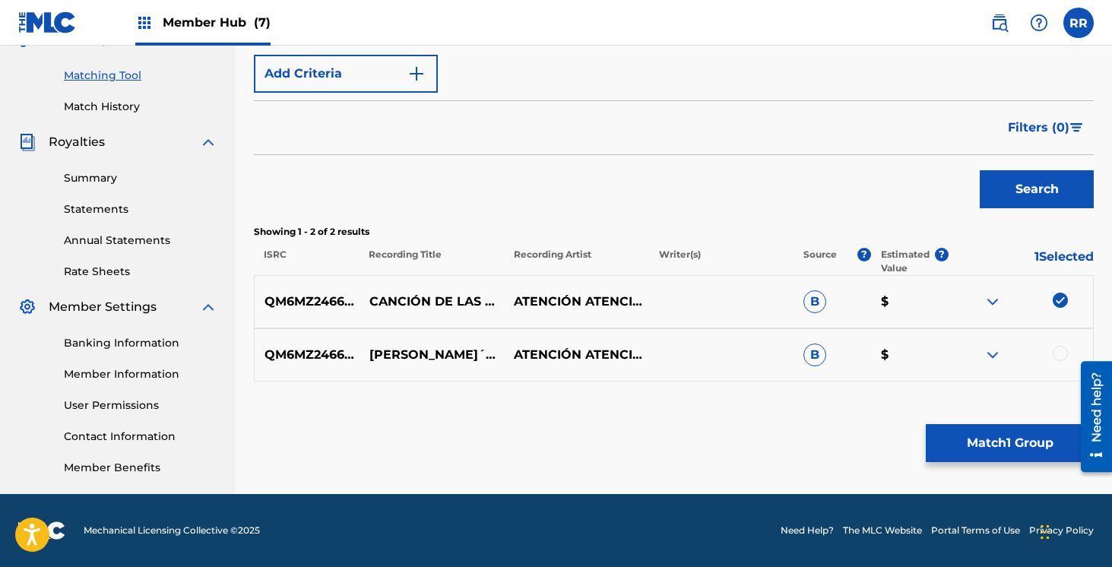
click at [1060, 335] on div "QM6MZ2466004 CANCIO´N DE LAS MANOS [PIANO 25 ANIVERSARIO] ATENCIÓN ATENCIÓN B $" at bounding box center [674, 354] width 840 height 53
click at [1056, 352] on div at bounding box center [1060, 353] width 15 height 15
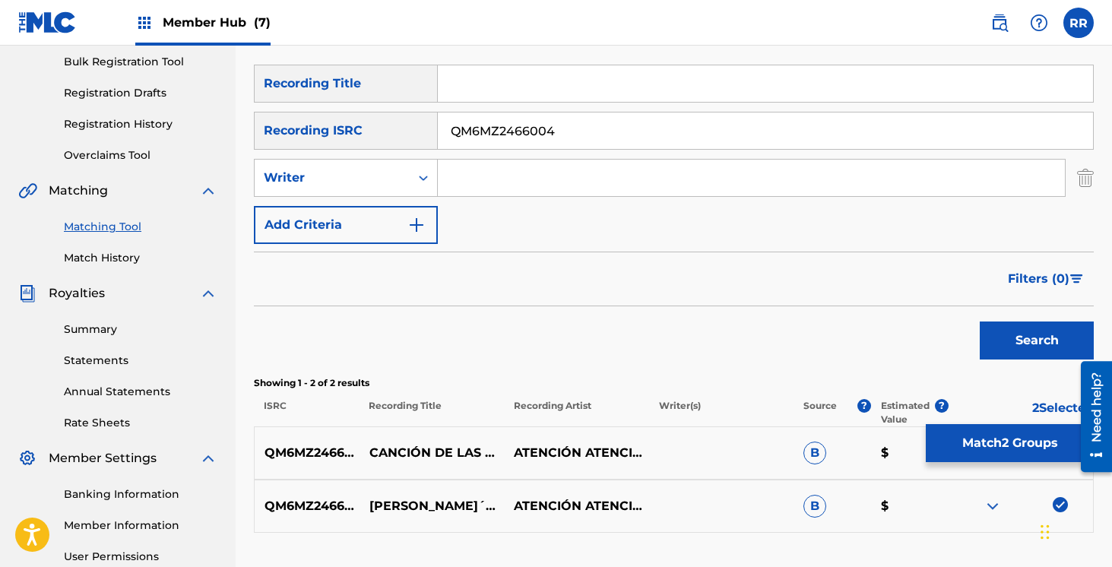
click at [494, 144] on input "QM6MZ2466004" at bounding box center [765, 130] width 655 height 36
paste input "5"
click at [980, 321] on button "Search" at bounding box center [1037, 340] width 114 height 38
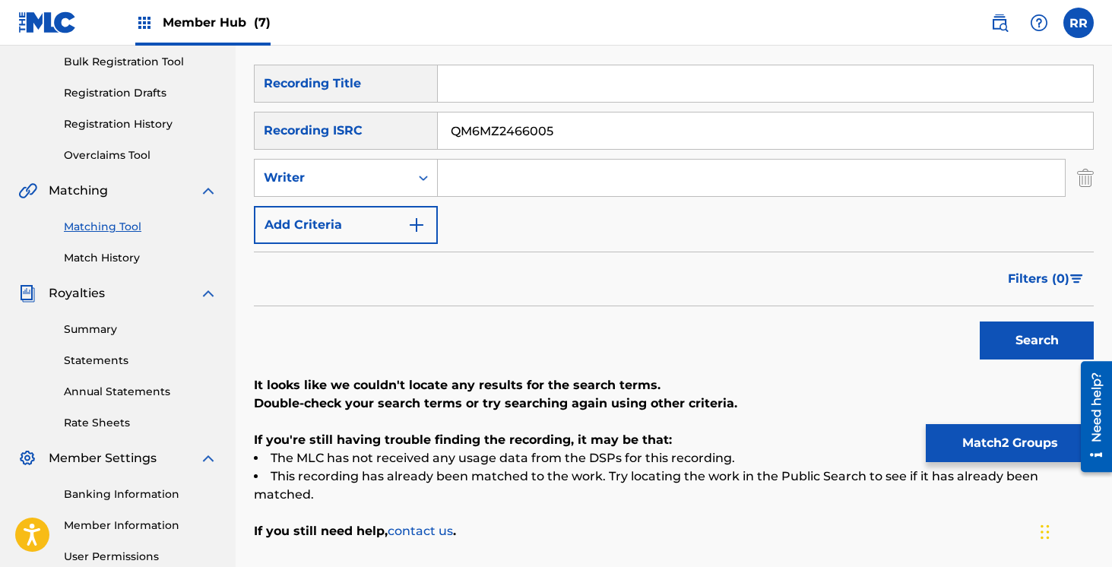
click at [457, 130] on input "QM6MZ2466005" at bounding box center [765, 130] width 655 height 36
paste input "USL4Q0808386"
click at [980, 321] on button "Search" at bounding box center [1037, 340] width 114 height 38
click at [536, 135] on input "USL4Q0808386" at bounding box center [765, 130] width 655 height 36
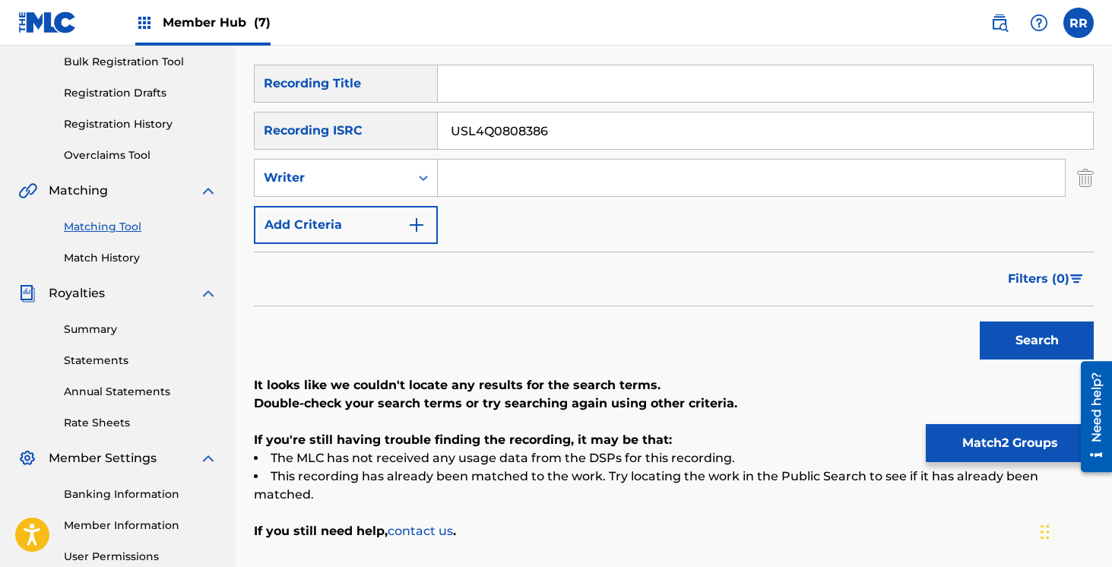
click at [536, 135] on input "USL4Q0808386" at bounding box center [765, 130] width 655 height 36
paste input "HM90627087"
click at [980, 321] on button "Search" at bounding box center [1037, 340] width 114 height 38
click at [562, 123] on input "USHM90627087" at bounding box center [765, 130] width 655 height 36
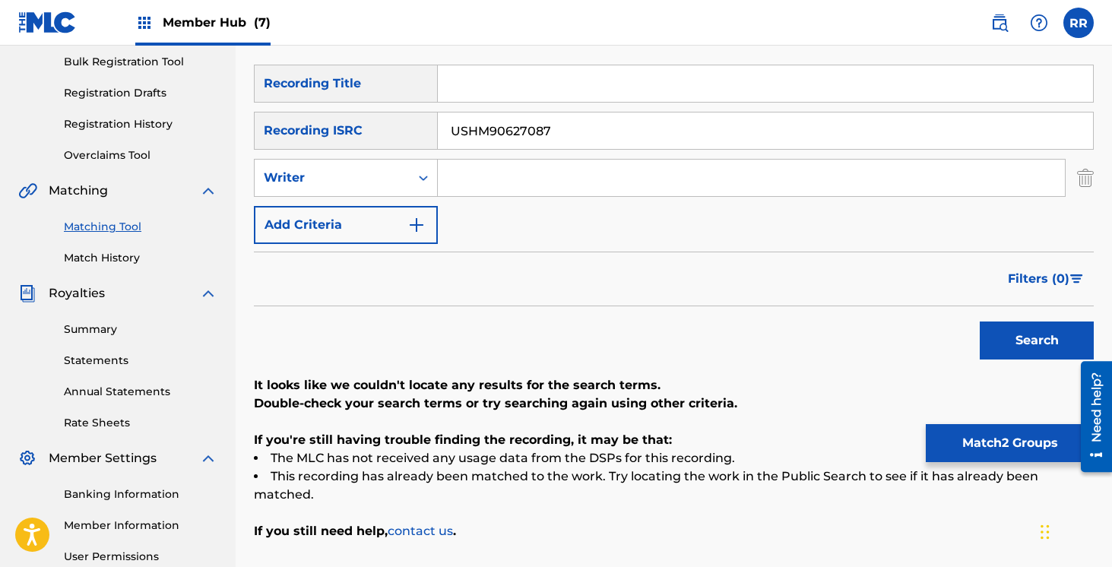
paste input "80831431"
click at [980, 321] on button "Search" at bounding box center [1037, 340] width 114 height 38
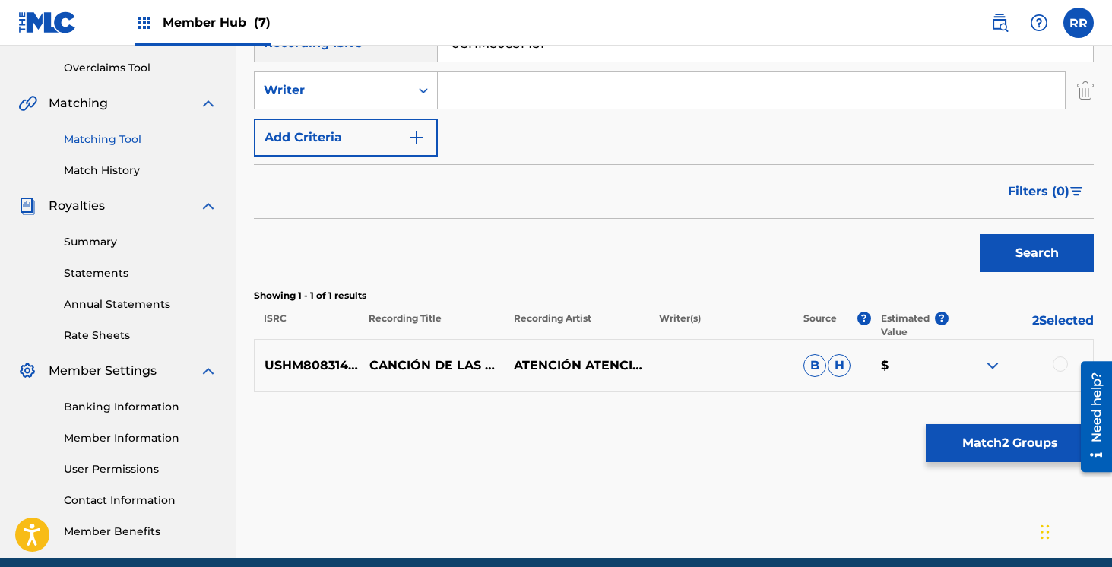
scroll to position [365, 0]
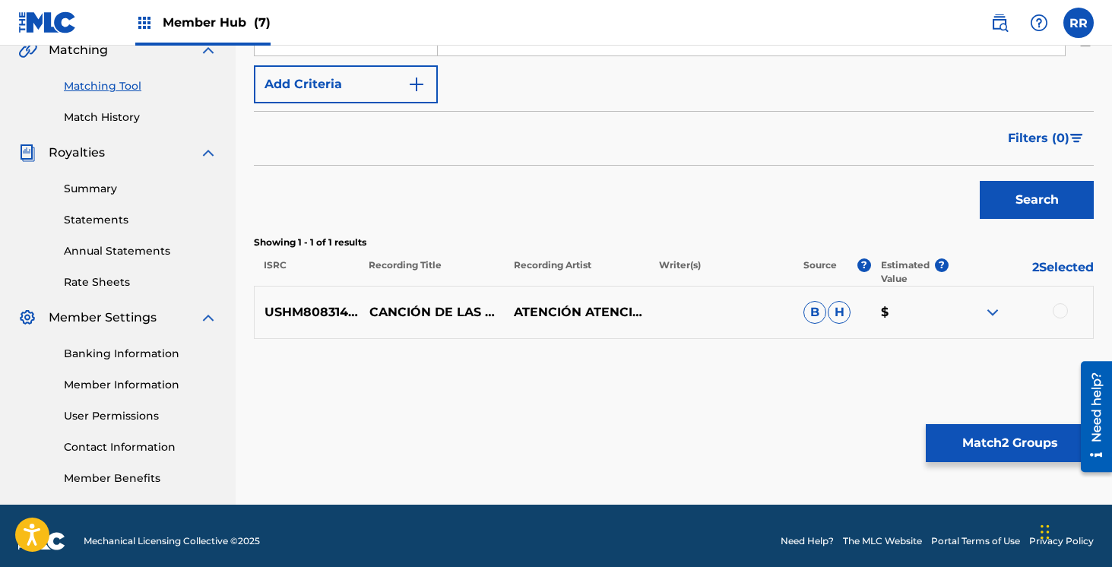
click at [1053, 309] on div at bounding box center [1060, 310] width 15 height 15
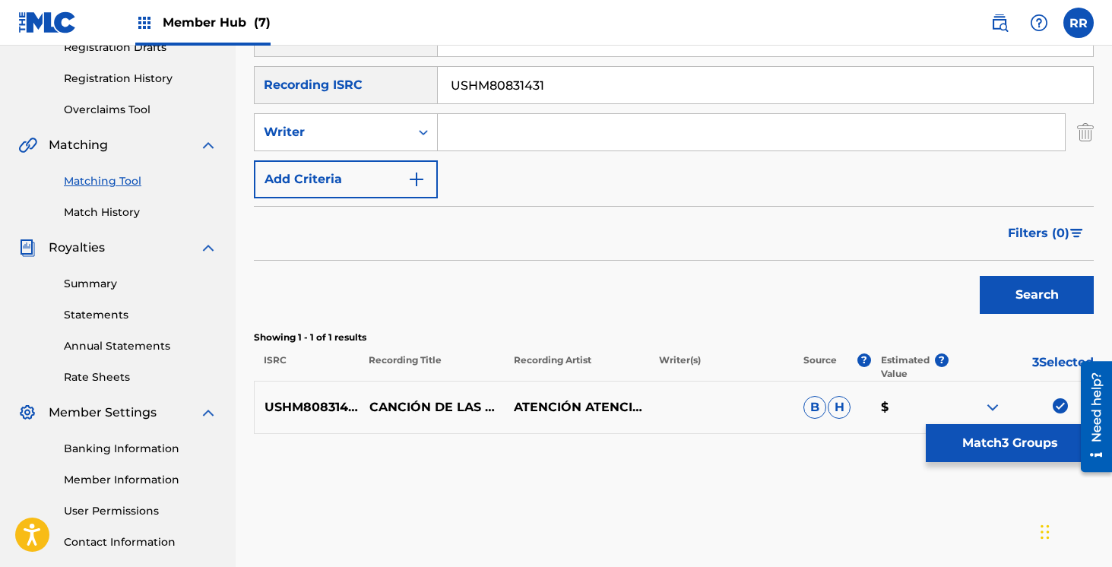
click at [491, 91] on input "USHM80831431" at bounding box center [765, 85] width 655 height 36
paste input "X9P1038642"
type input "USX9P1038642"
click at [980, 276] on button "Search" at bounding box center [1037, 295] width 114 height 38
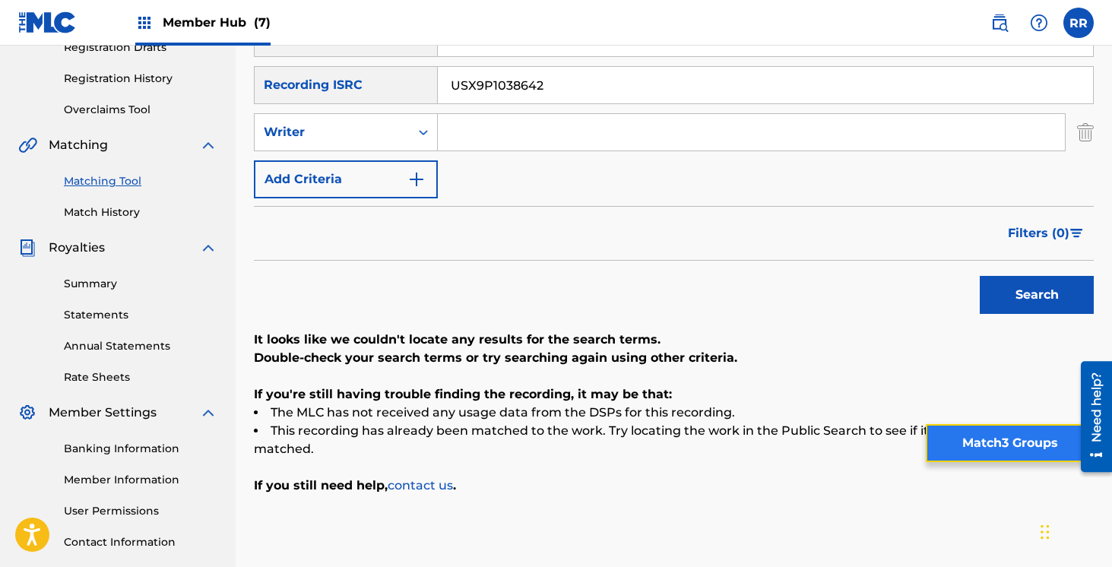
click at [983, 442] on button "Match 3 Groups" at bounding box center [1010, 443] width 168 height 38
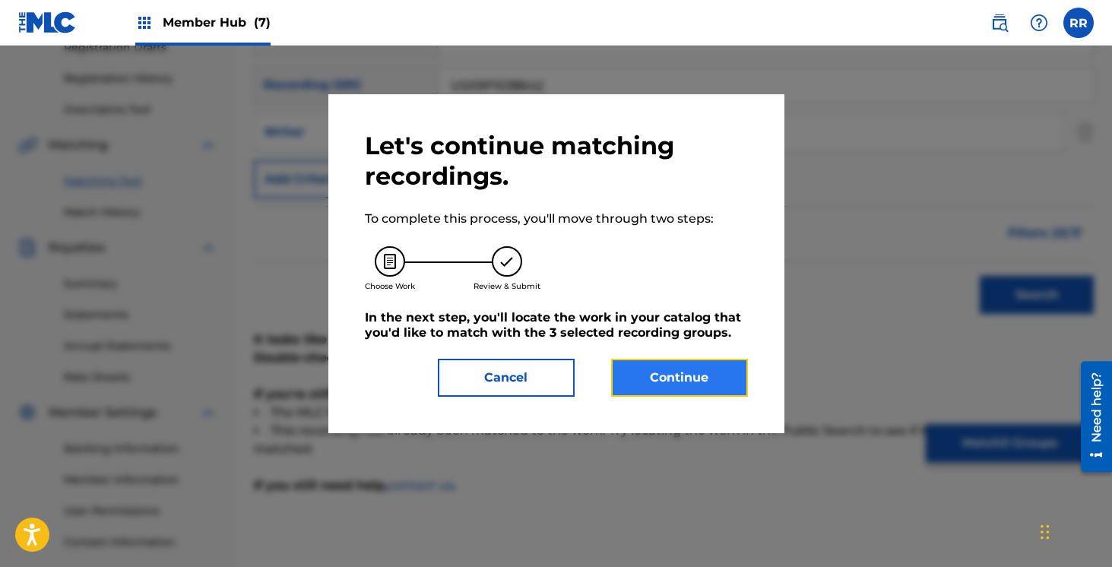
click at [695, 360] on button "Continue" at bounding box center [679, 378] width 137 height 38
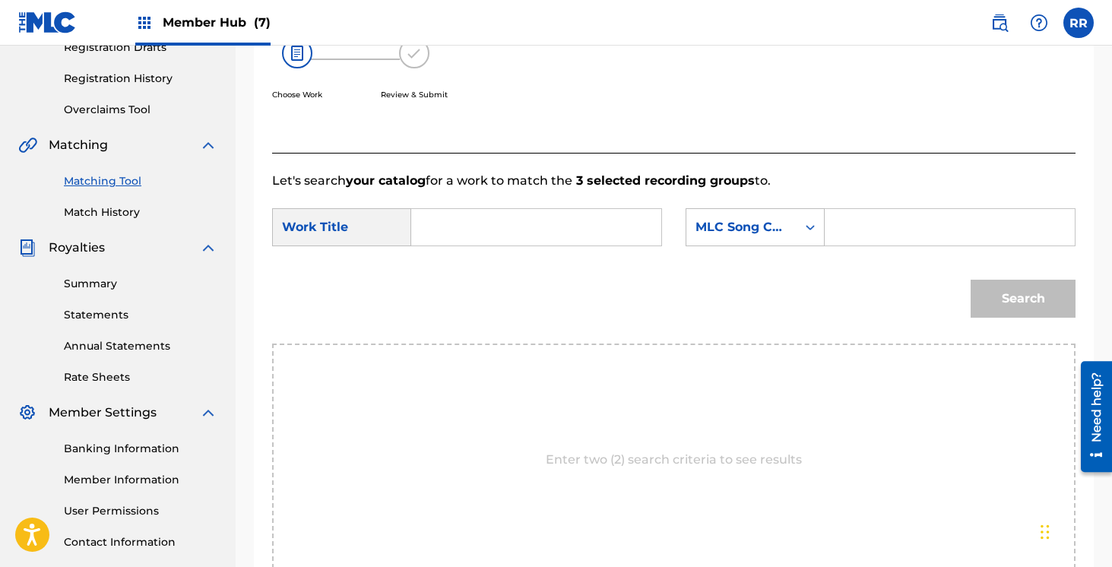
click at [518, 230] on input "Search Form" at bounding box center [536, 227] width 224 height 36
type input "cancion de las manos"
click at [783, 224] on div "MLC Song Code" at bounding box center [741, 227] width 92 height 18
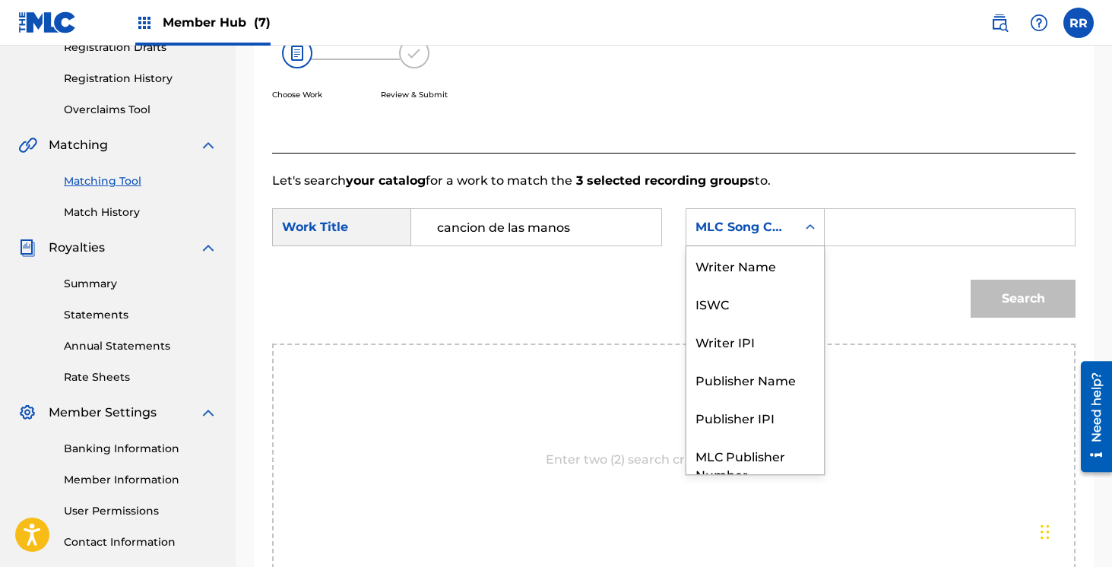
scroll to position [56, 0]
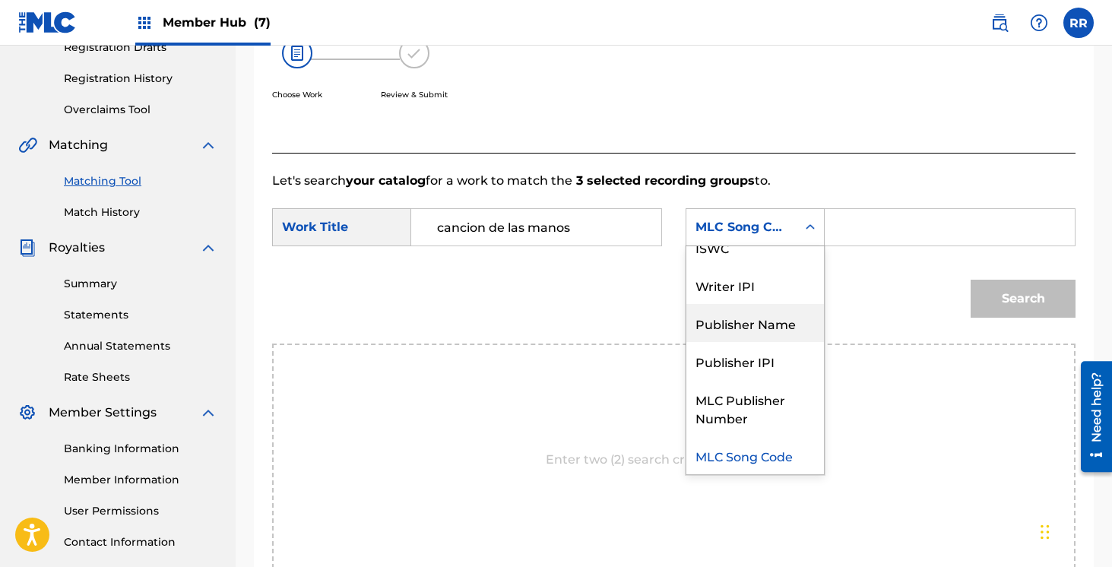
click at [771, 316] on div "Publisher Name" at bounding box center [755, 323] width 138 height 38
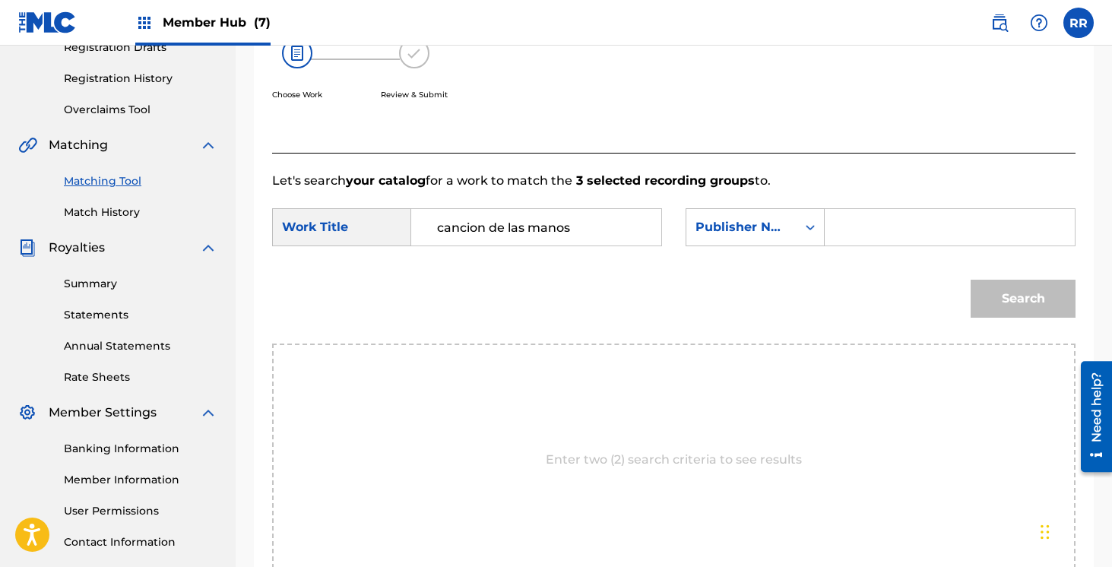
click at [864, 243] on input "Search Form" at bounding box center [950, 227] width 224 height 36
type input "aton"
click at [971, 280] on button "Search" at bounding box center [1023, 299] width 105 height 38
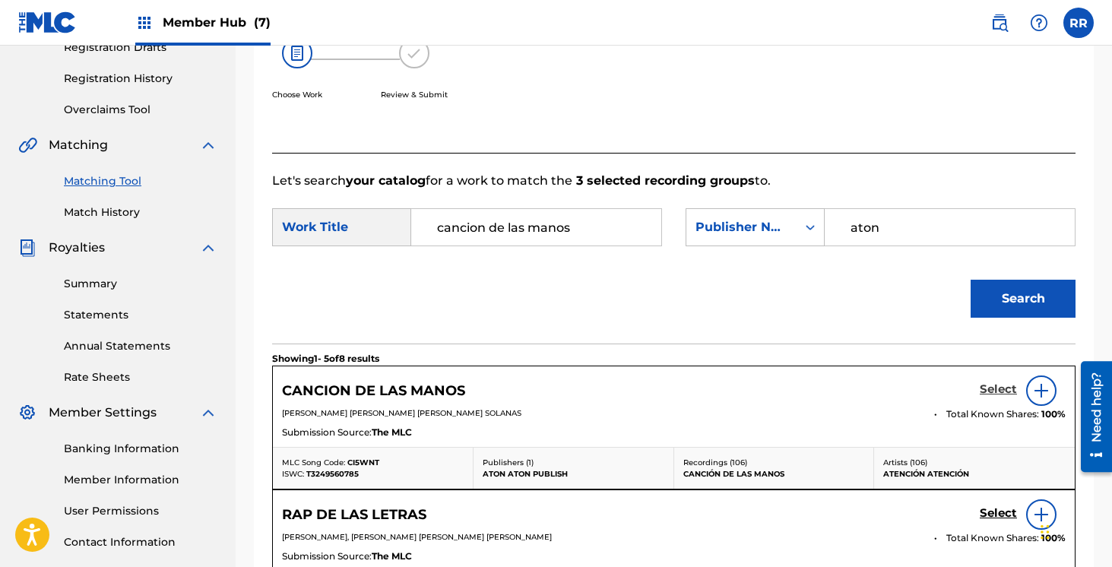
click at [1005, 386] on h5 "Select" at bounding box center [998, 389] width 37 height 14
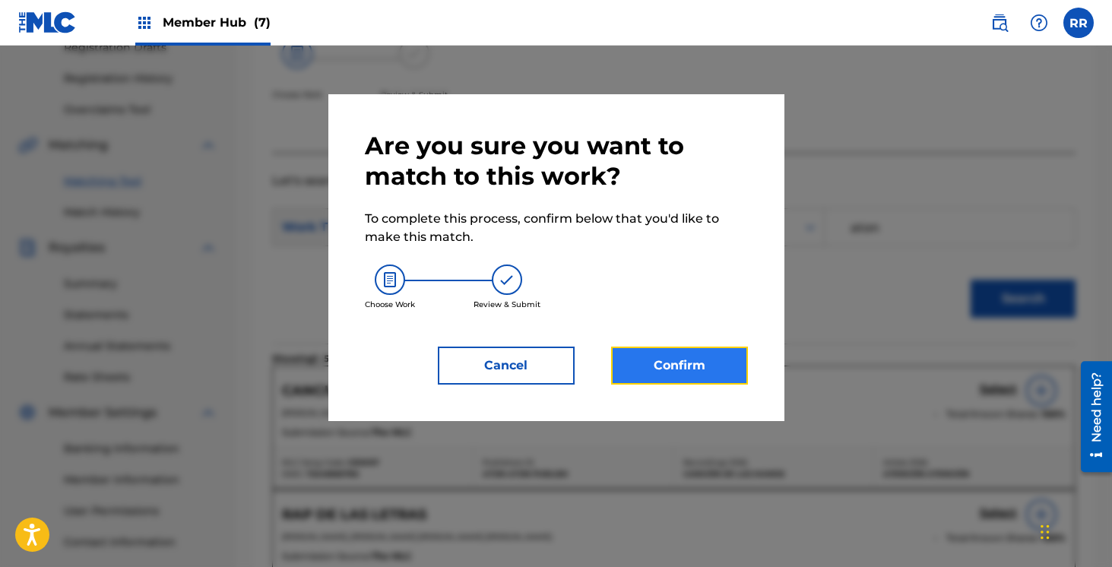
click at [692, 350] on button "Confirm" at bounding box center [679, 366] width 137 height 38
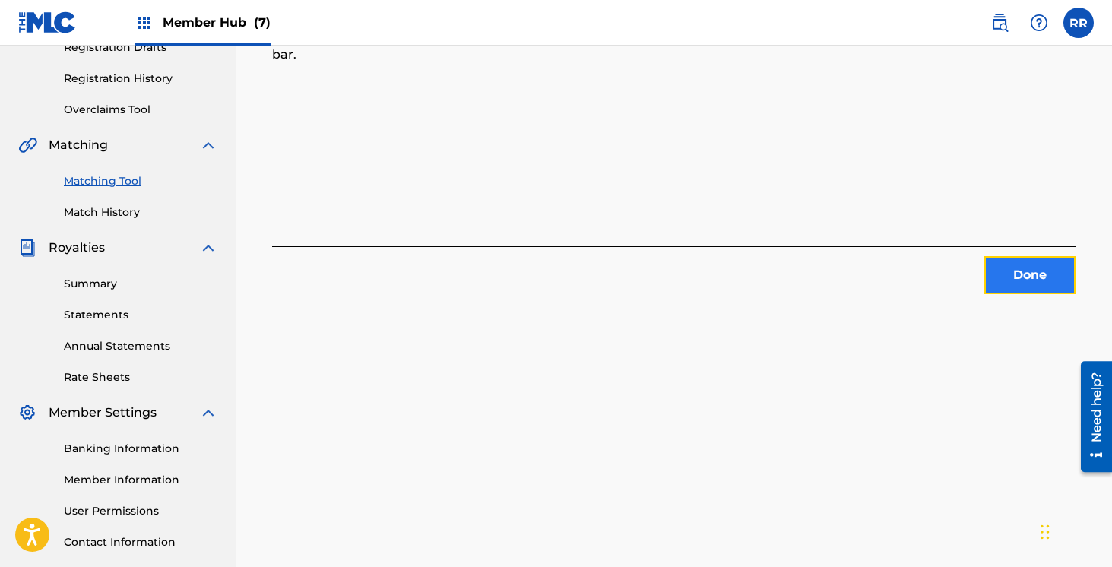
click at [1018, 268] on button "Done" at bounding box center [1029, 275] width 91 height 38
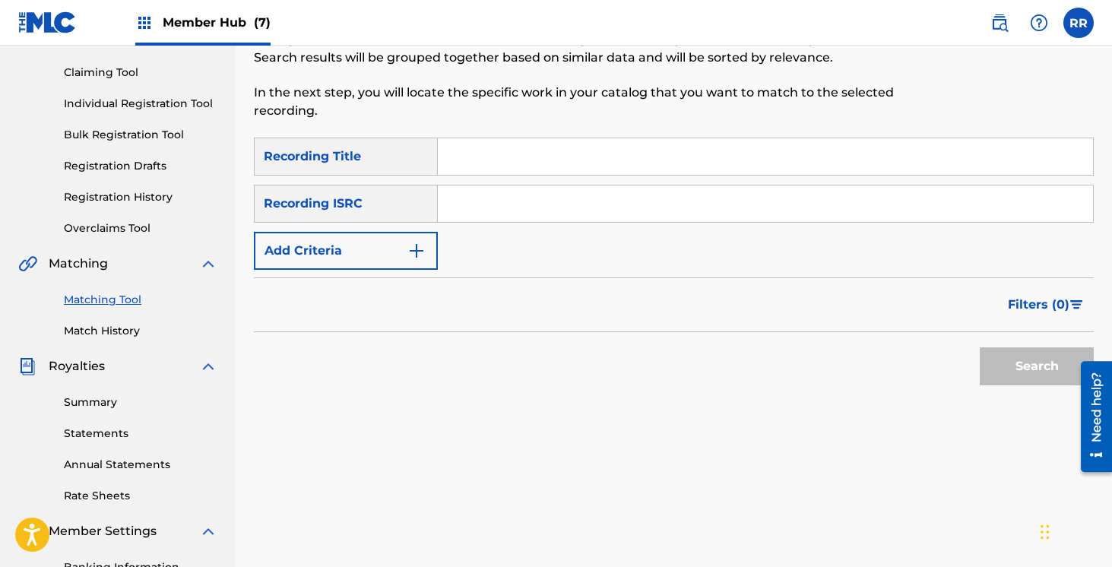
scroll to position [0, 0]
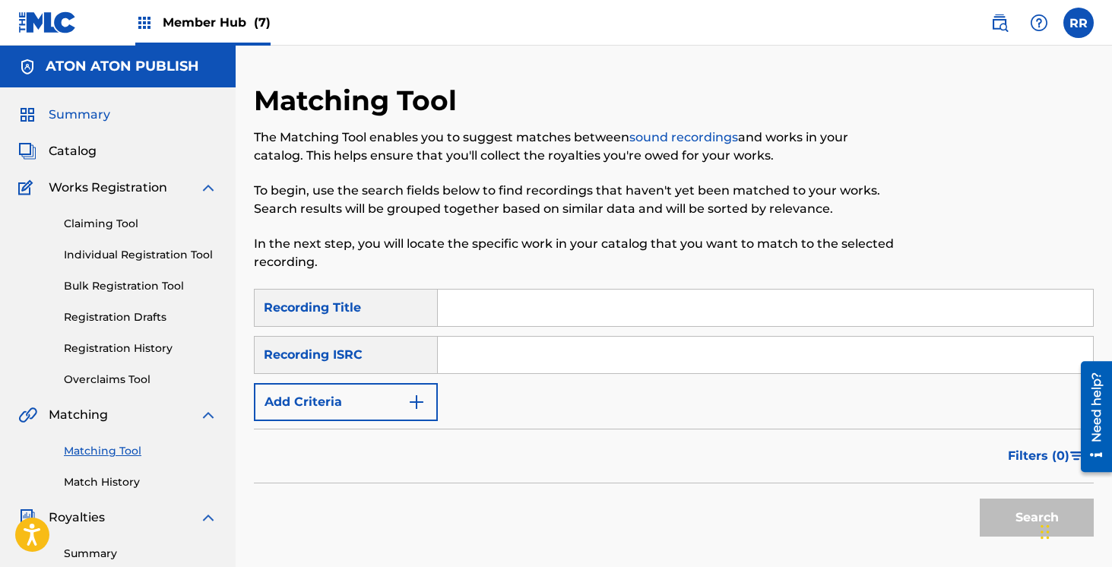
click at [80, 110] on span "Summary" at bounding box center [80, 115] width 62 height 18
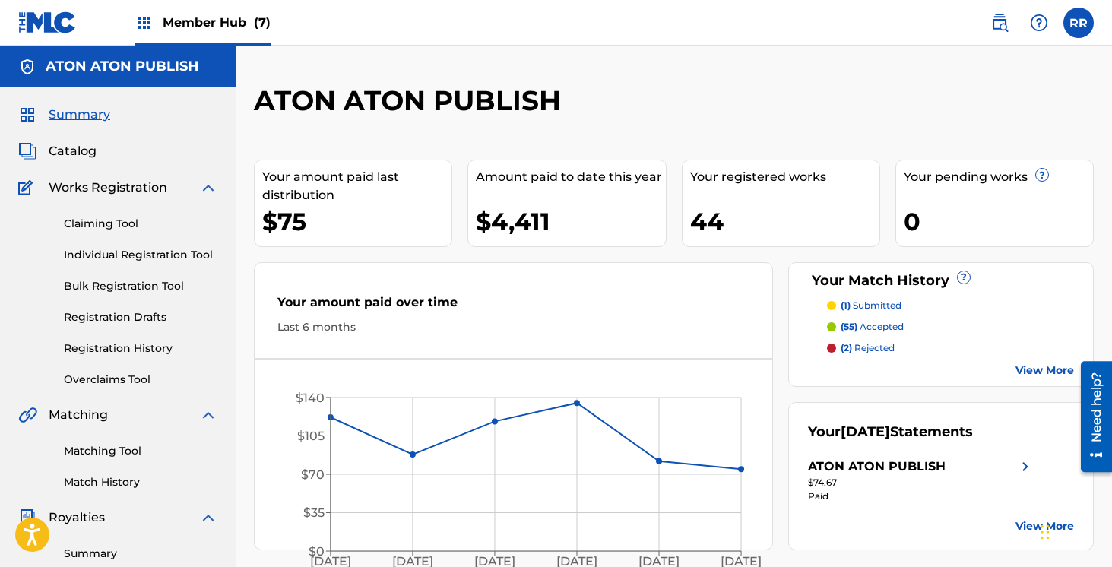
click at [195, 27] on span "Member Hub (7)" at bounding box center [217, 22] width 108 height 17
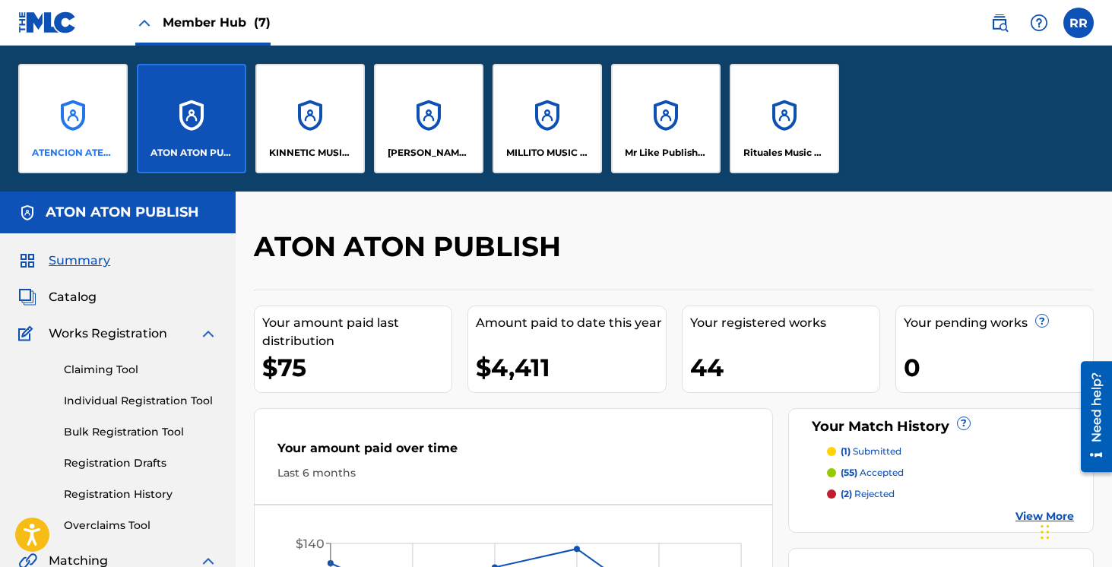
click at [97, 112] on div "ATENCION ATENCION PUBLISHING" at bounding box center [72, 118] width 109 height 109
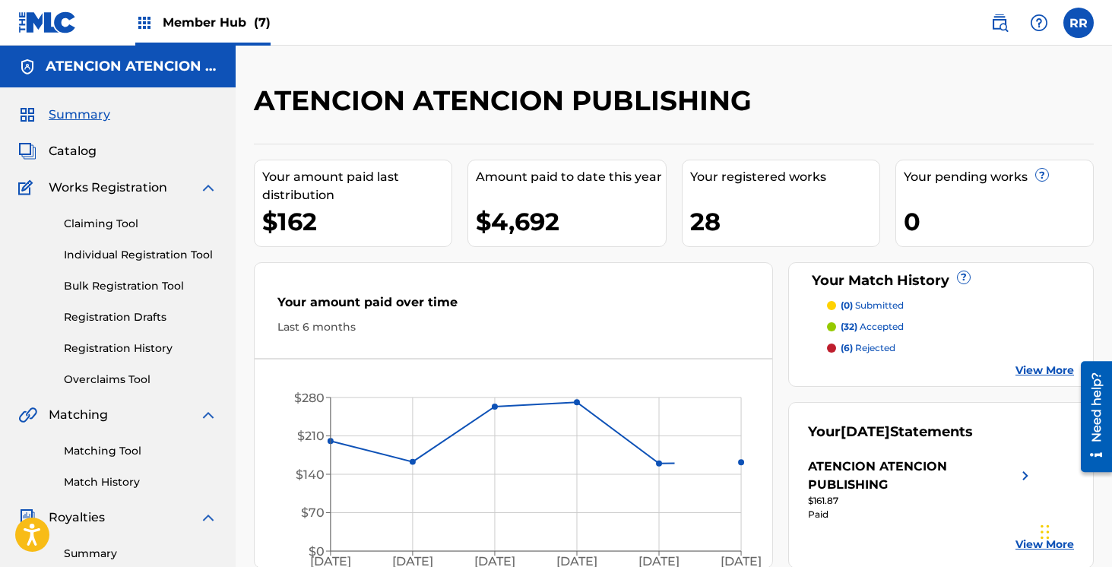
click at [211, 21] on span "Member Hub (7)" at bounding box center [217, 22] width 108 height 17
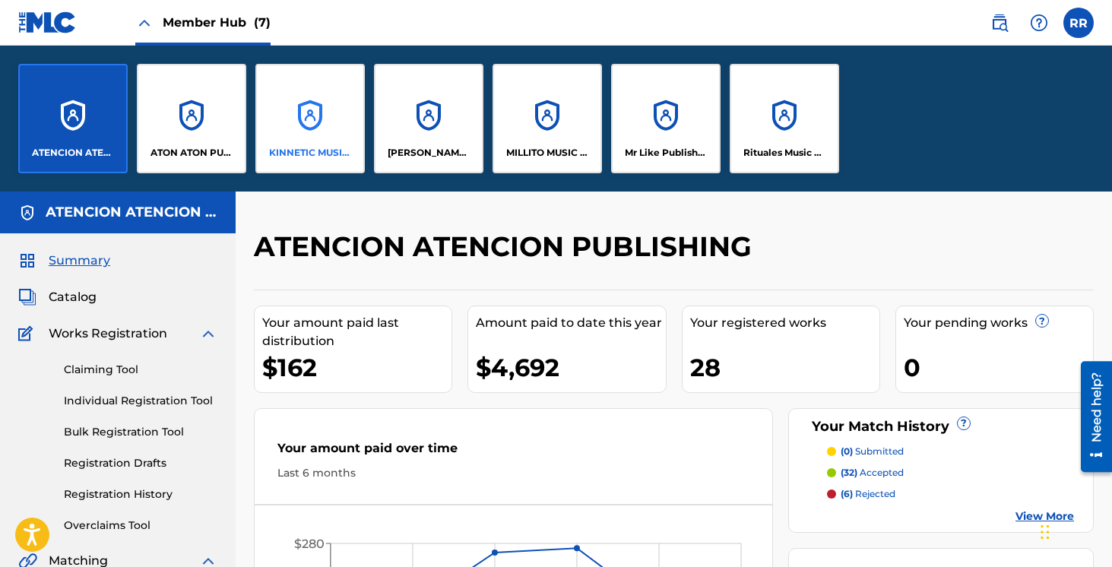
click at [304, 108] on div "KINNETIC MUSIC PUBLISHING" at bounding box center [309, 118] width 109 height 109
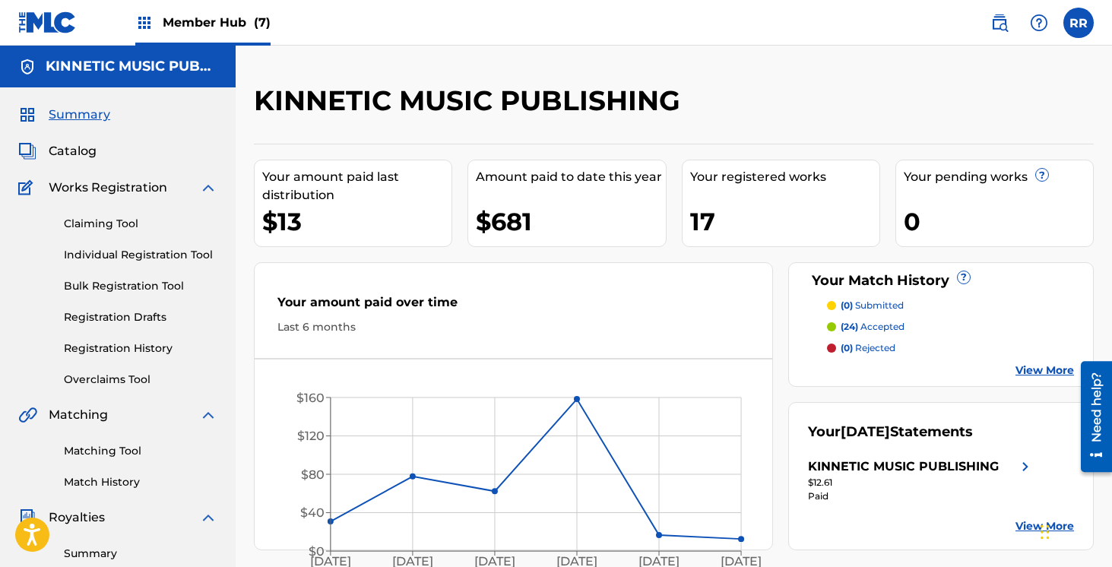
click at [233, 23] on span "Member Hub (7)" at bounding box center [217, 22] width 108 height 17
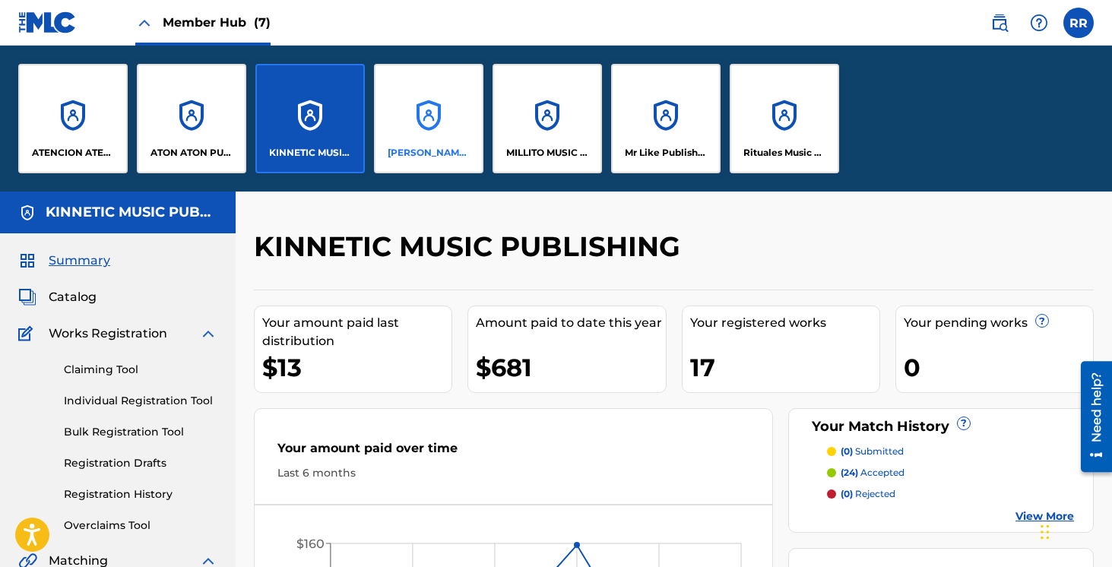
click at [447, 123] on div "[PERSON_NAME] SOCAPI MUSIC PUBLISHING" at bounding box center [428, 118] width 109 height 109
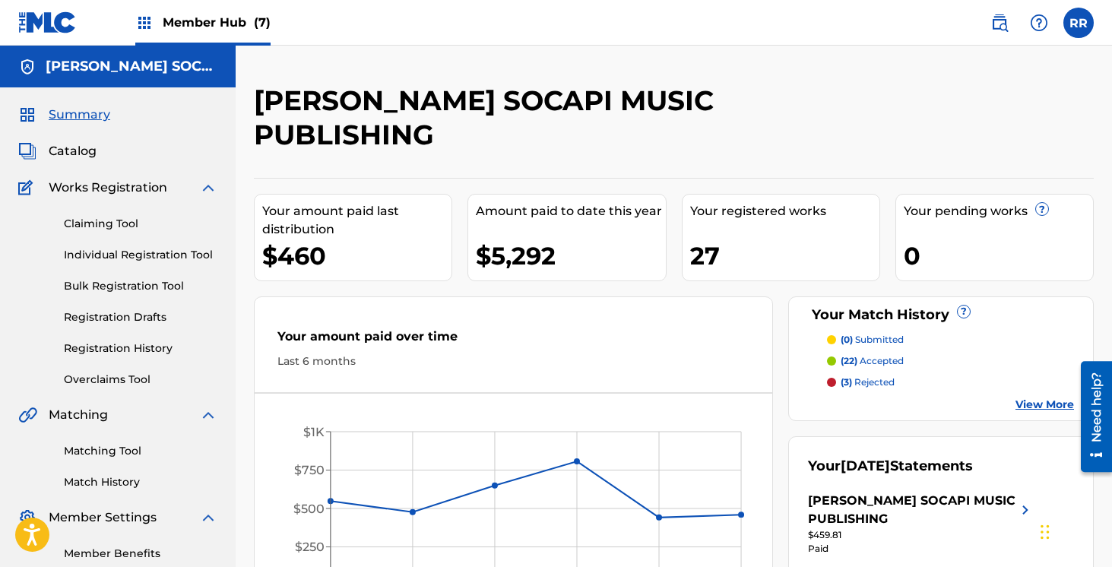
click at [882, 375] on p "(3) rejected" at bounding box center [868, 382] width 54 height 14
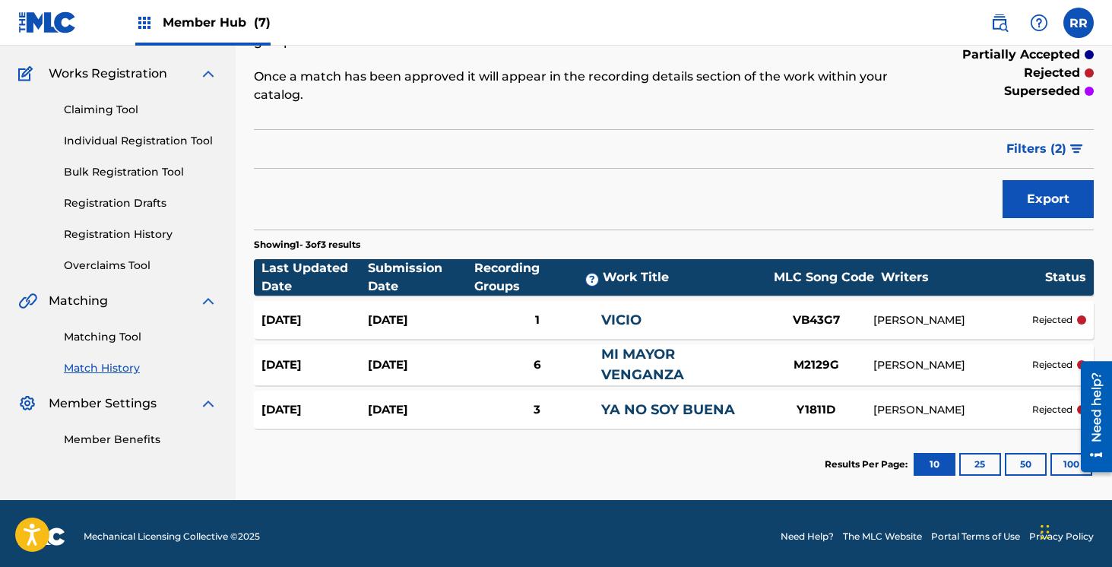
scroll to position [120, 0]
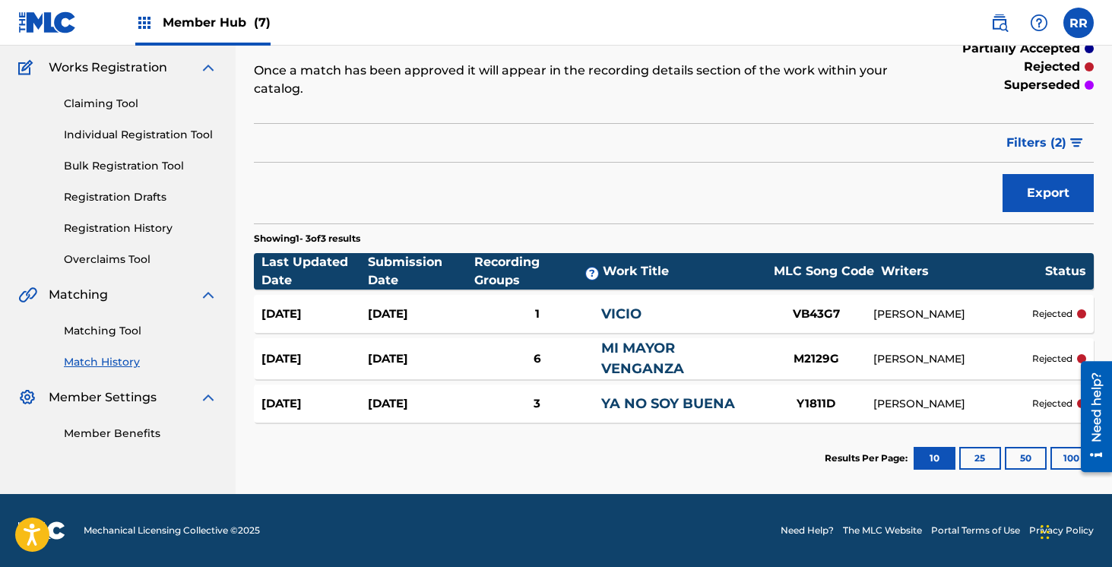
click at [651, 366] on link "MI MAYOR VENGANZA" at bounding box center [642, 358] width 83 height 37
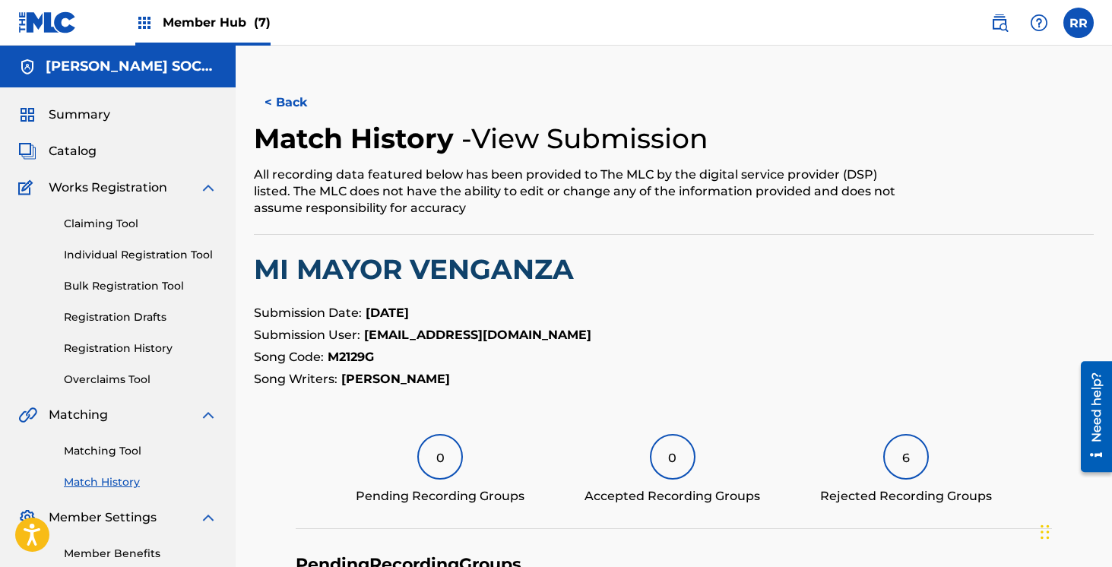
click at [217, 11] on div "Member Hub (7)" at bounding box center [202, 22] width 135 height 45
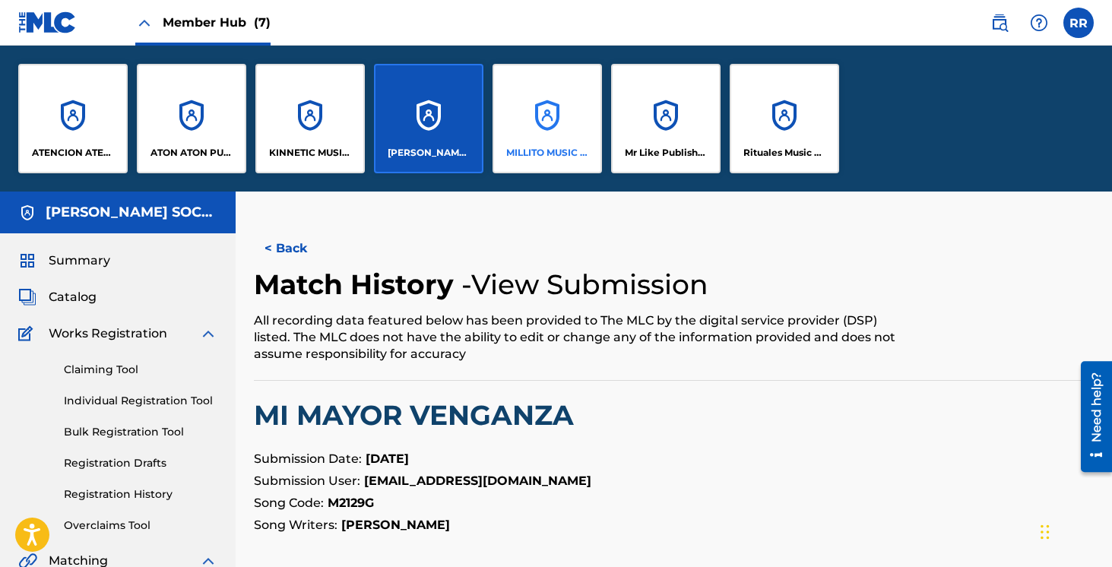
click at [493, 106] on div "MILLITO MUSIC PUBLISHING" at bounding box center [547, 118] width 109 height 109
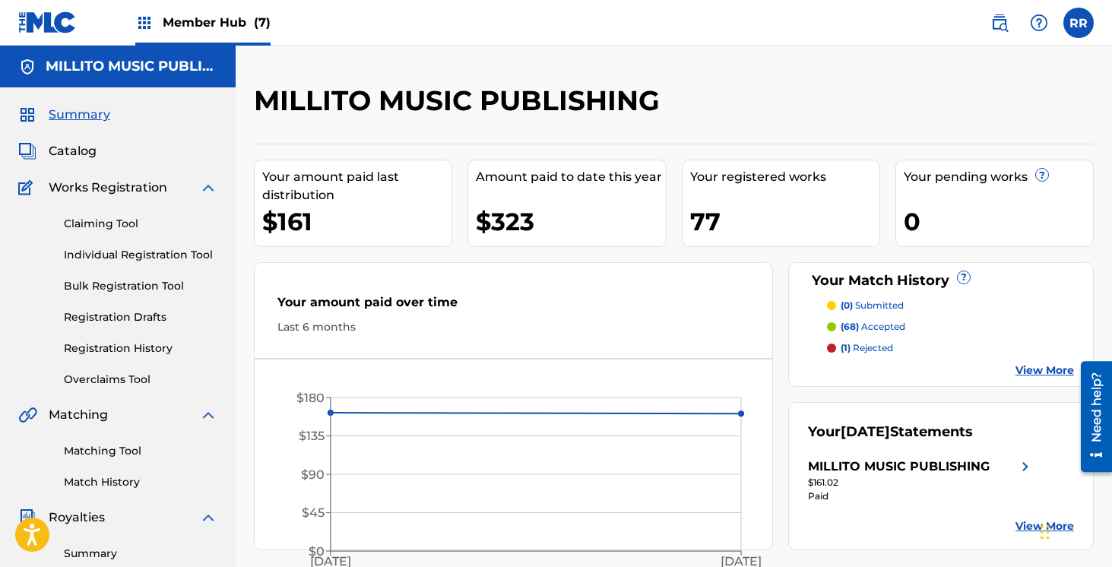
click at [890, 439] on span "[DATE]" at bounding box center [865, 431] width 49 height 17
click at [901, 468] on div "MILLITO MUSIC PUBLISHING" at bounding box center [899, 467] width 182 height 18
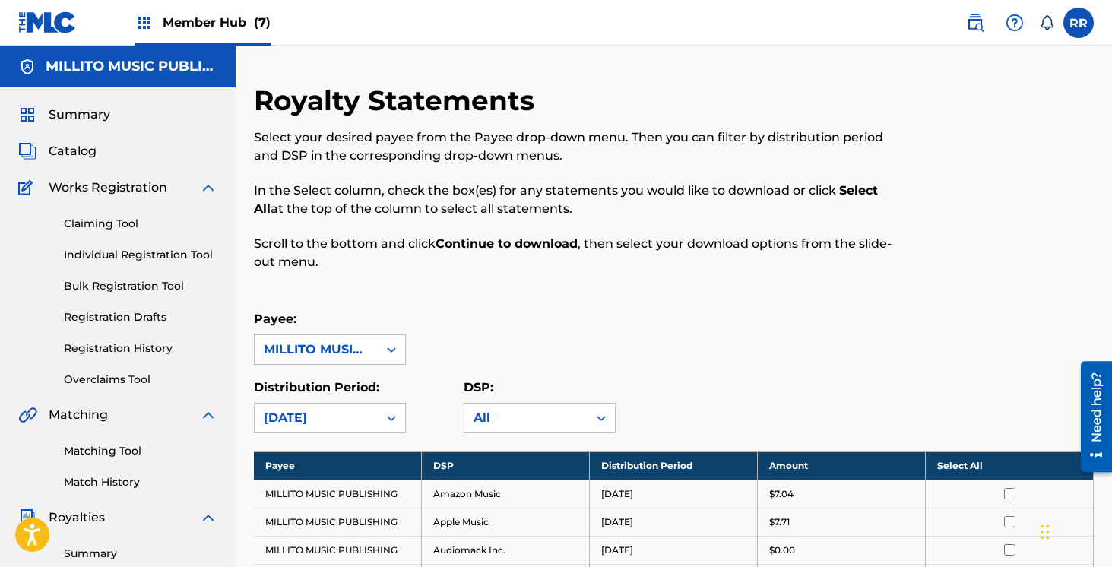
click at [218, 22] on span "Member Hub (7)" at bounding box center [217, 22] width 108 height 17
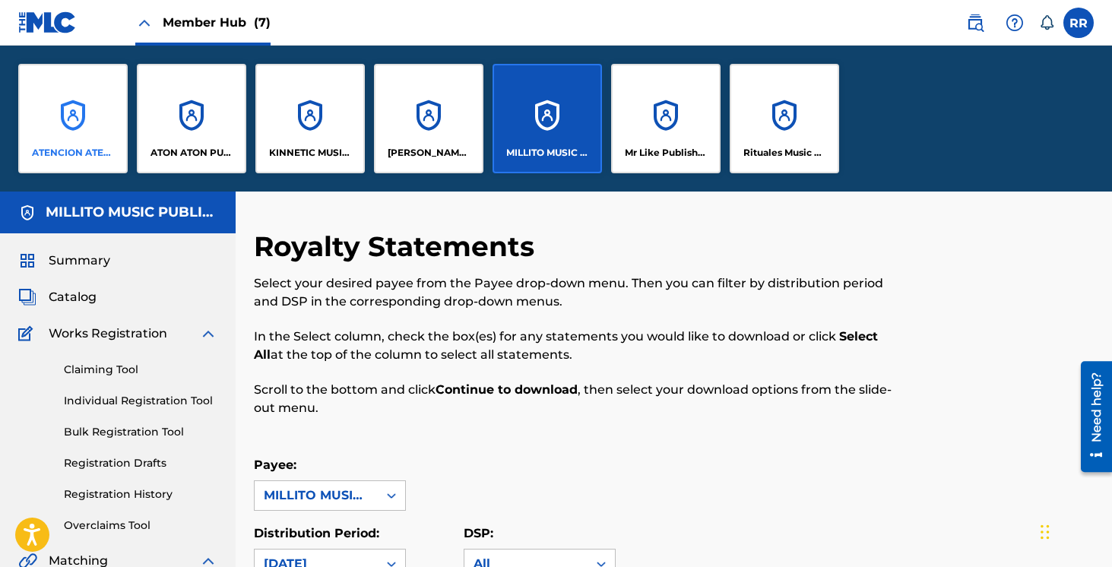
click at [89, 107] on div "ATENCION ATENCION PUBLISHING" at bounding box center [72, 118] width 109 height 109
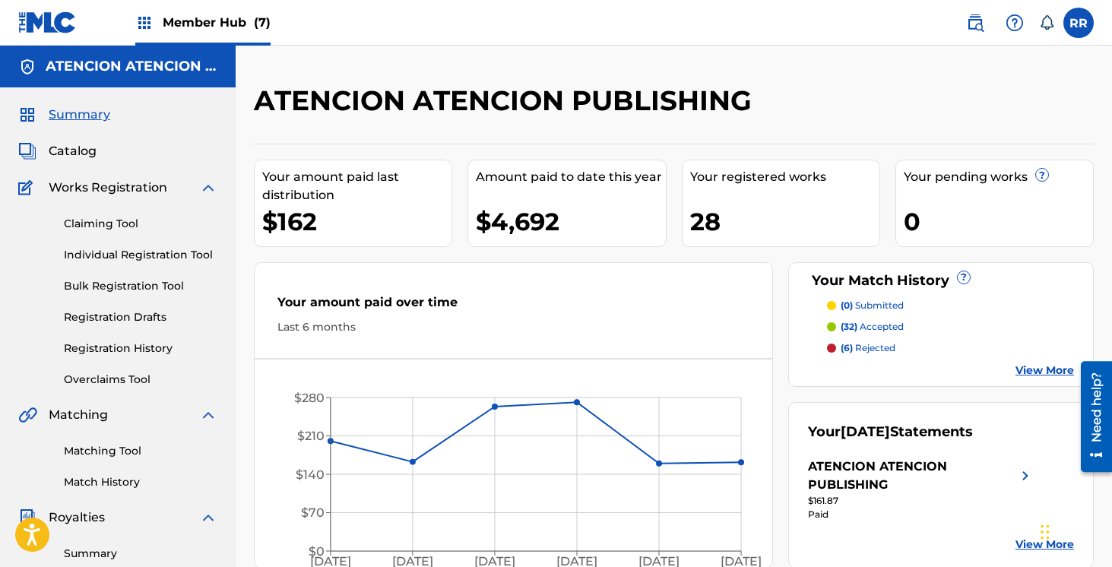
click at [216, 17] on span "Member Hub (7)" at bounding box center [217, 22] width 108 height 17
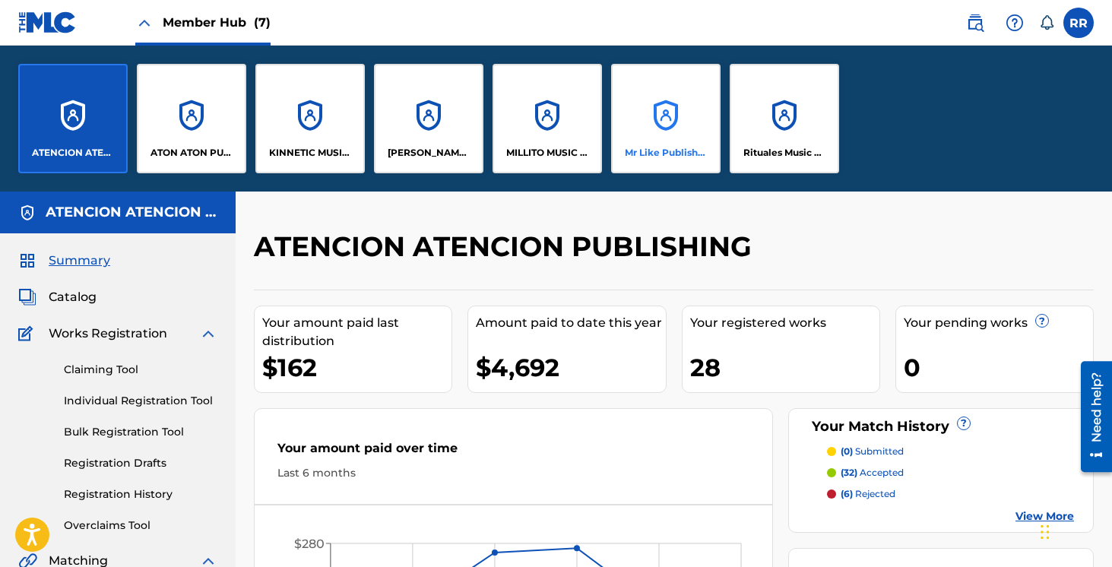
click at [672, 142] on div "Mr Like Publishing" at bounding box center [665, 118] width 109 height 109
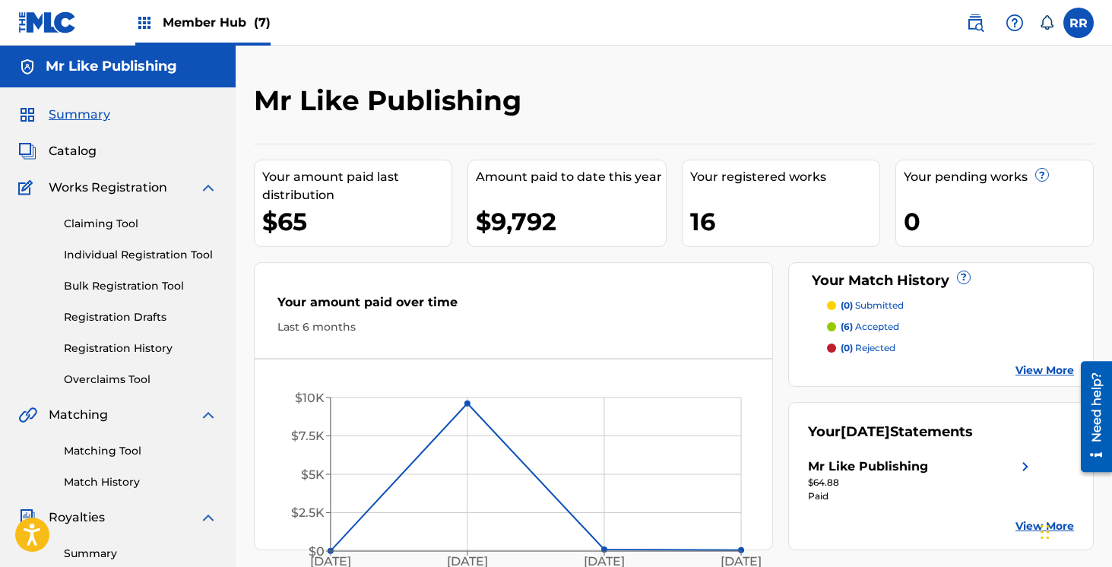
click at [890, 424] on span "[DATE]" at bounding box center [865, 431] width 49 height 17
click at [879, 474] on div "Mr Like Publishing" at bounding box center [868, 467] width 120 height 18
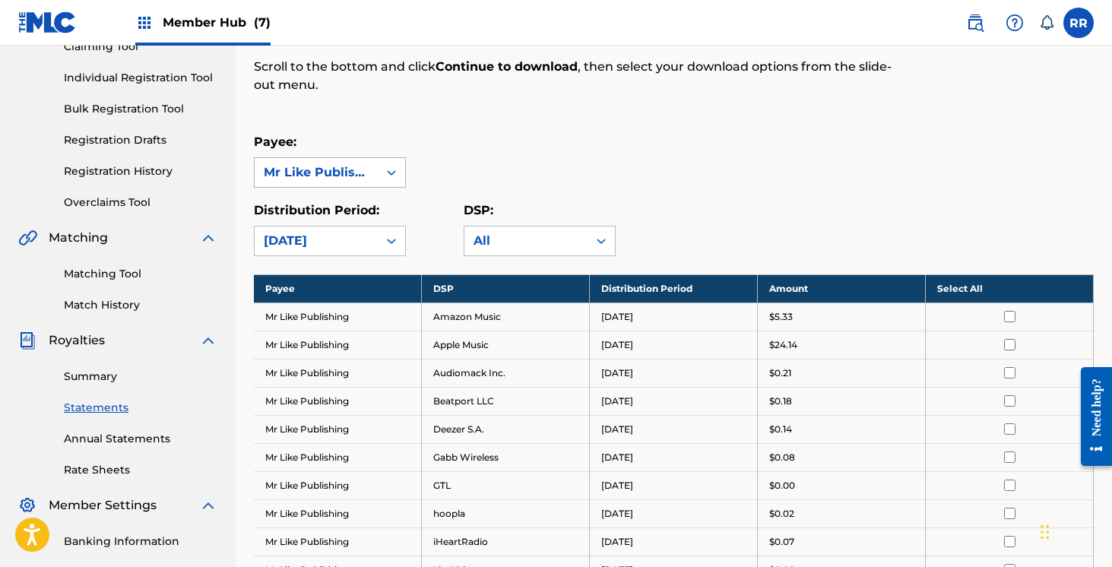
scroll to position [150, 0]
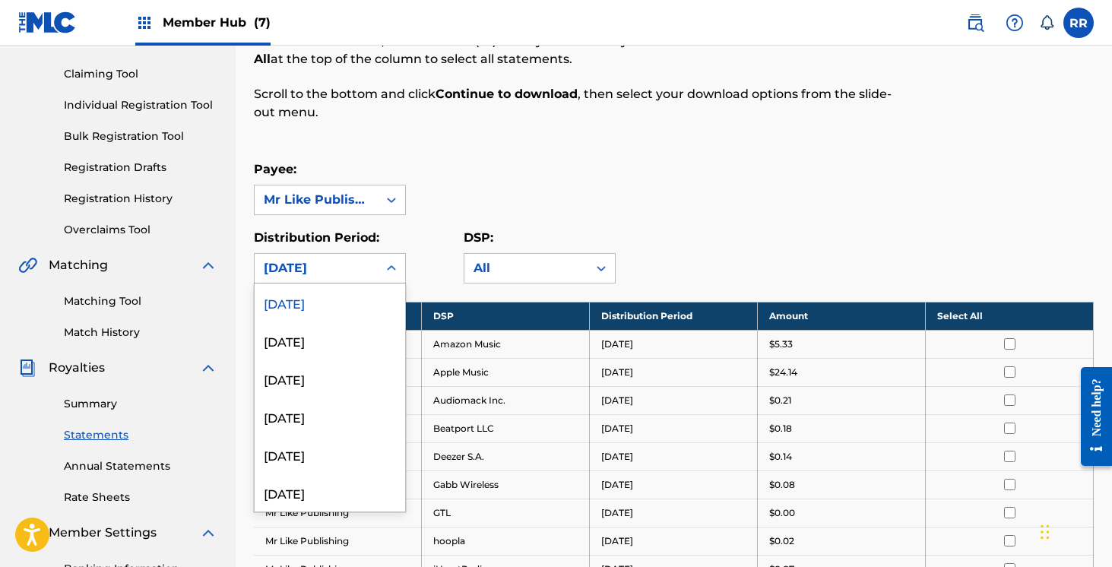
click at [338, 271] on div "[DATE]" at bounding box center [316, 268] width 105 height 18
click at [330, 332] on div "August 2025" at bounding box center [330, 340] width 150 height 38
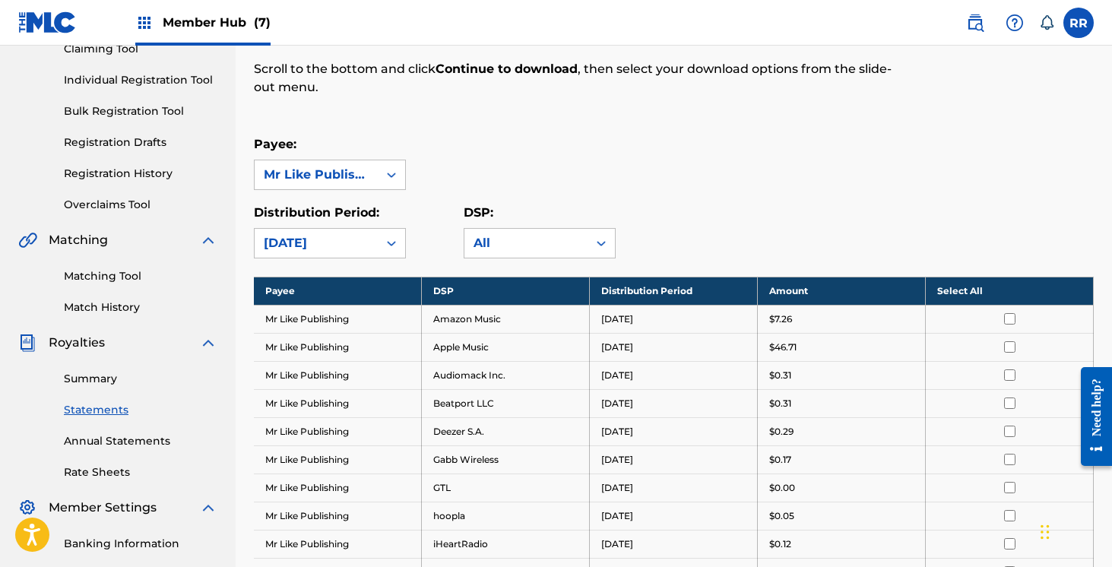
scroll to position [0, 0]
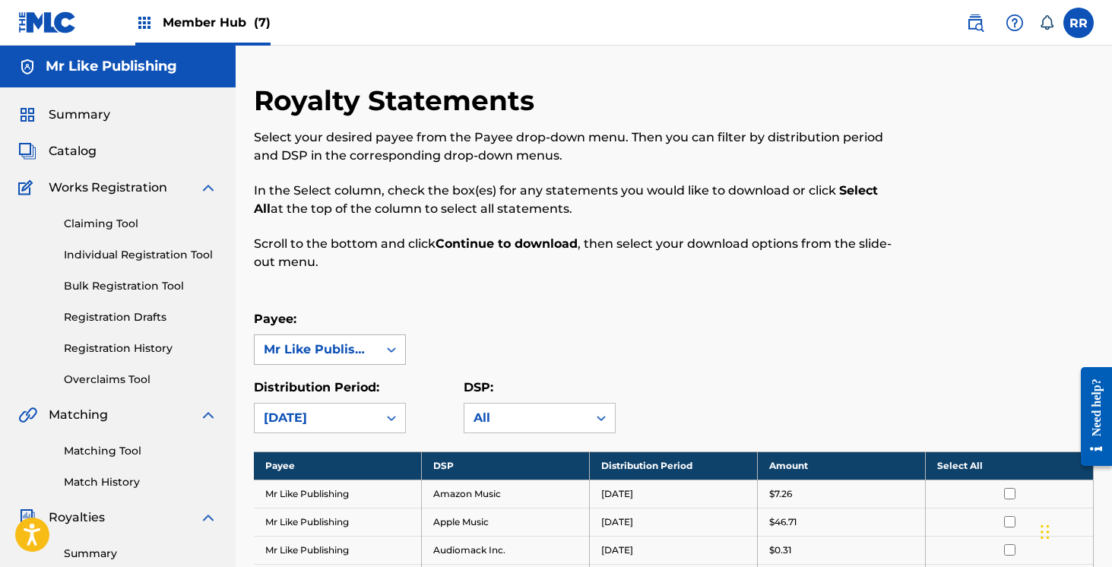
click at [321, 355] on div "Mr Like Publishing" at bounding box center [316, 349] width 105 height 18
click at [306, 385] on div "Mr Like Publishing" at bounding box center [330, 384] width 150 height 38
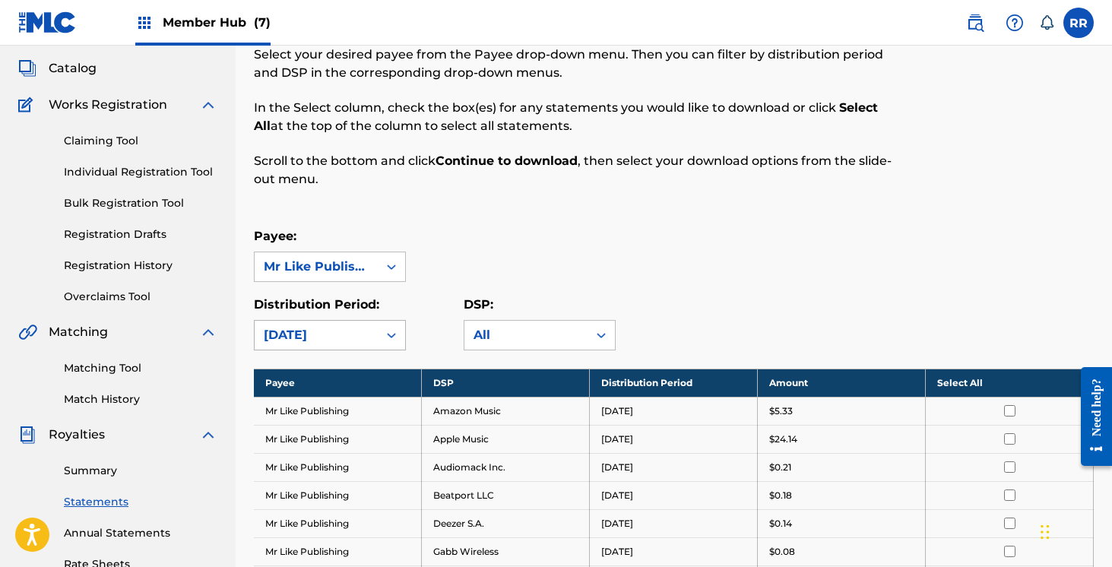
click at [315, 350] on div "[DATE]" at bounding box center [330, 335] width 152 height 30
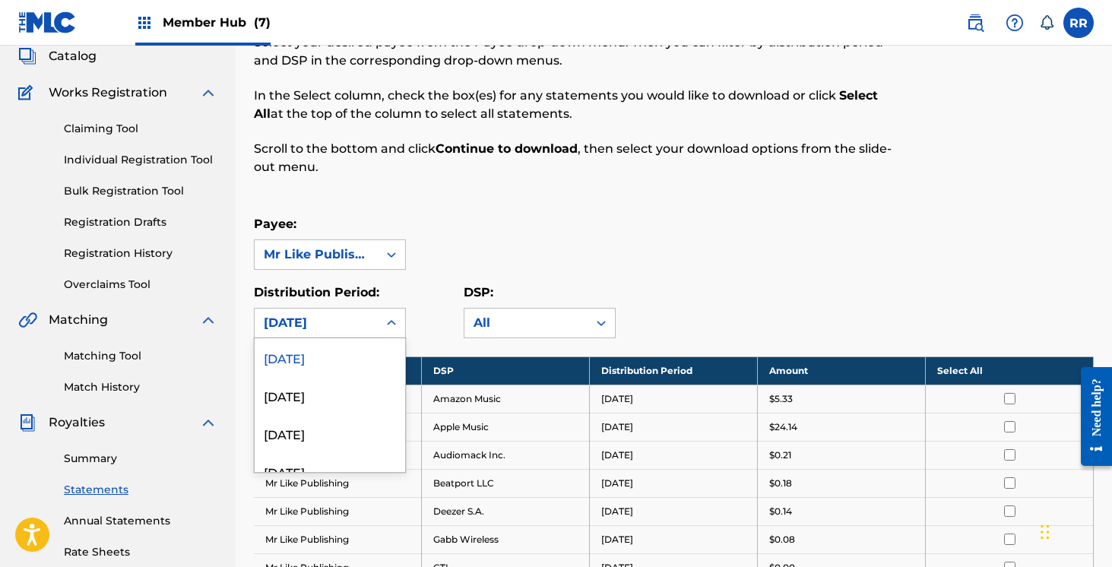
click at [337, 340] on div "[DATE]" at bounding box center [330, 357] width 150 height 38
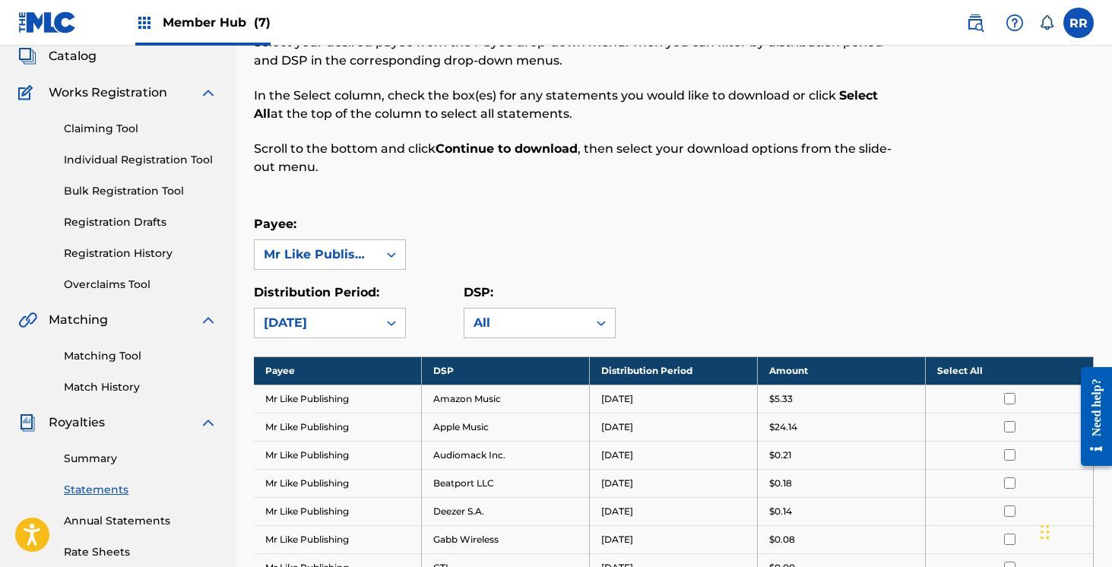
scroll to position [0, 0]
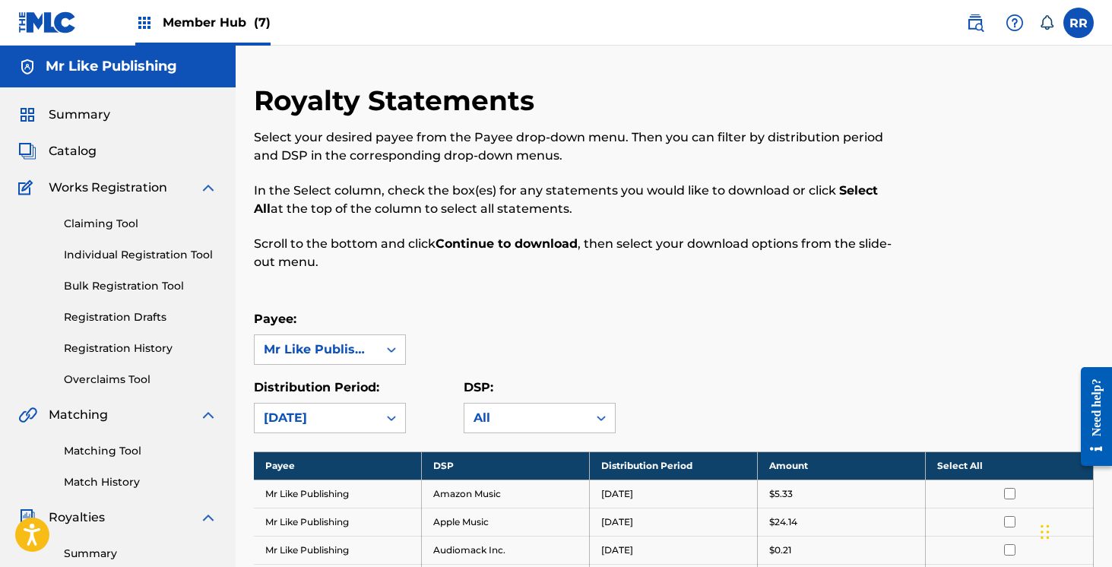
click at [179, 21] on span "Member Hub (7)" at bounding box center [217, 22] width 108 height 17
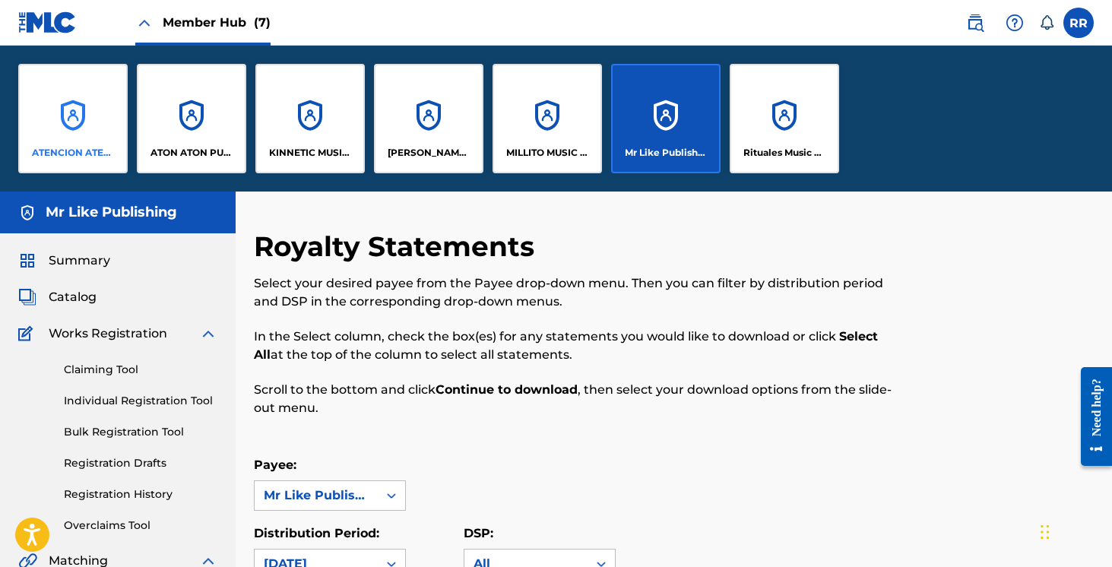
click at [69, 109] on div "ATENCION ATENCION PUBLISHING" at bounding box center [72, 118] width 109 height 109
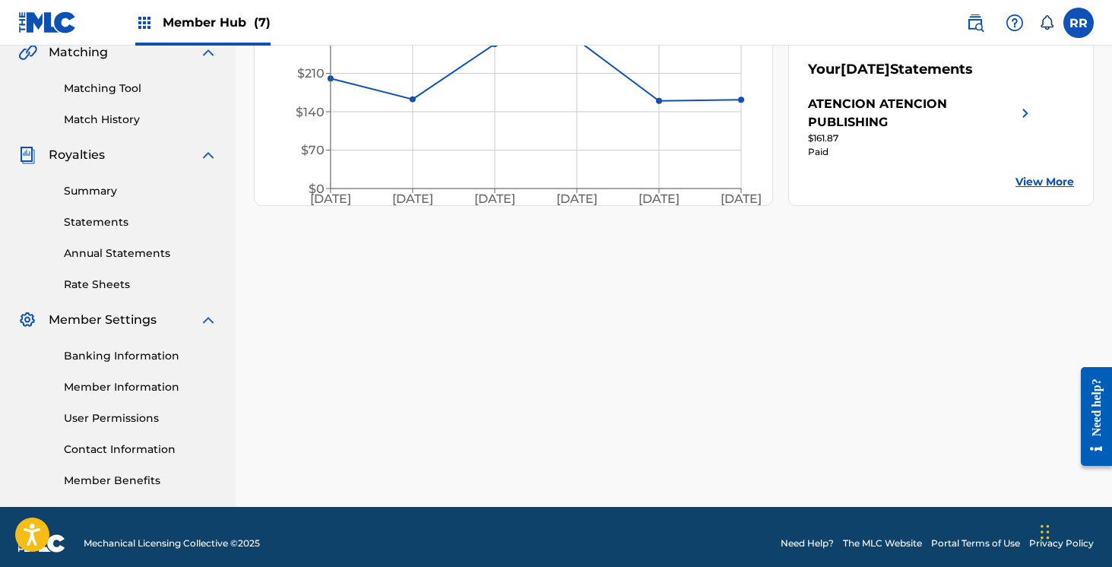
scroll to position [375, 0]
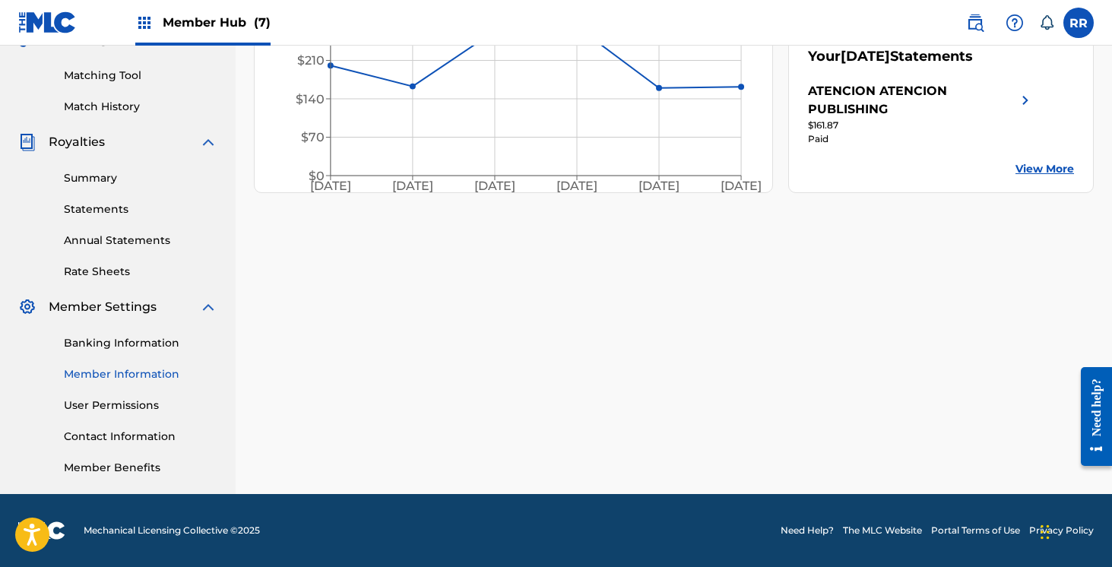
click at [141, 375] on link "Member Information" at bounding box center [141, 374] width 154 height 16
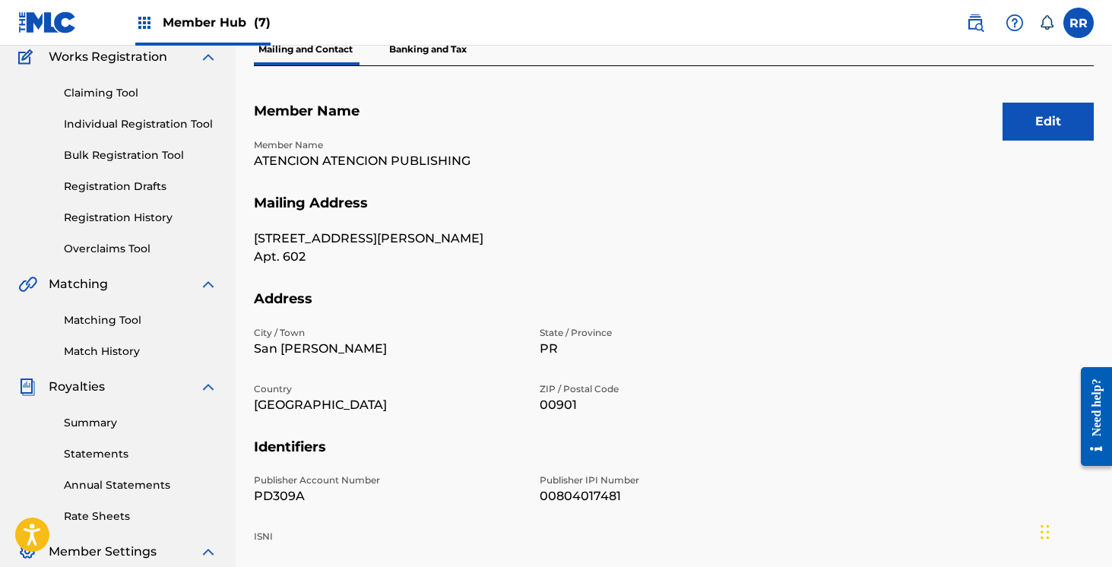
scroll to position [375, 0]
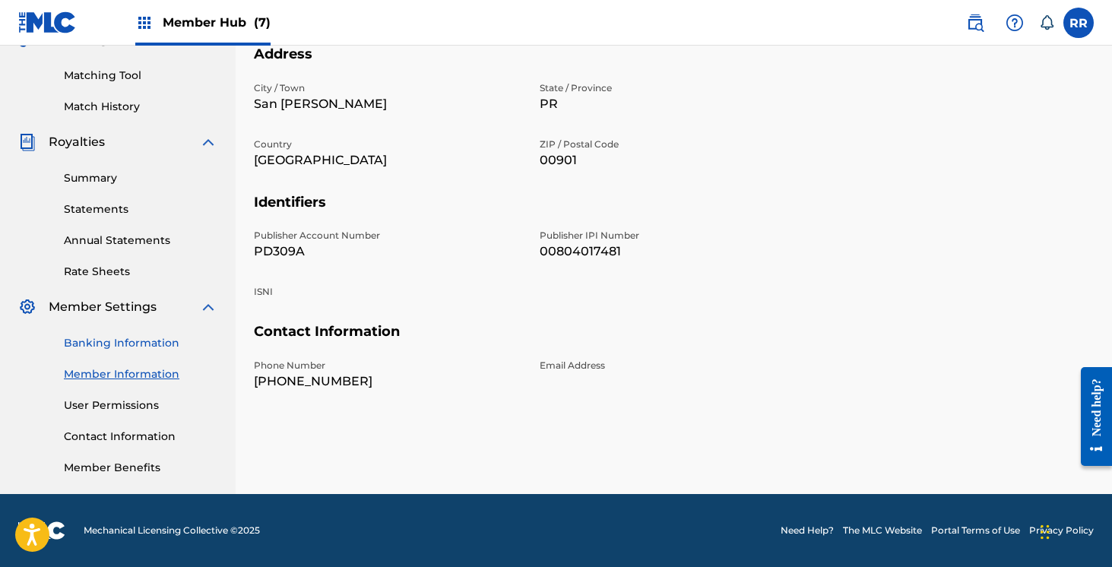
click at [111, 349] on link "Banking Information" at bounding box center [141, 343] width 154 height 16
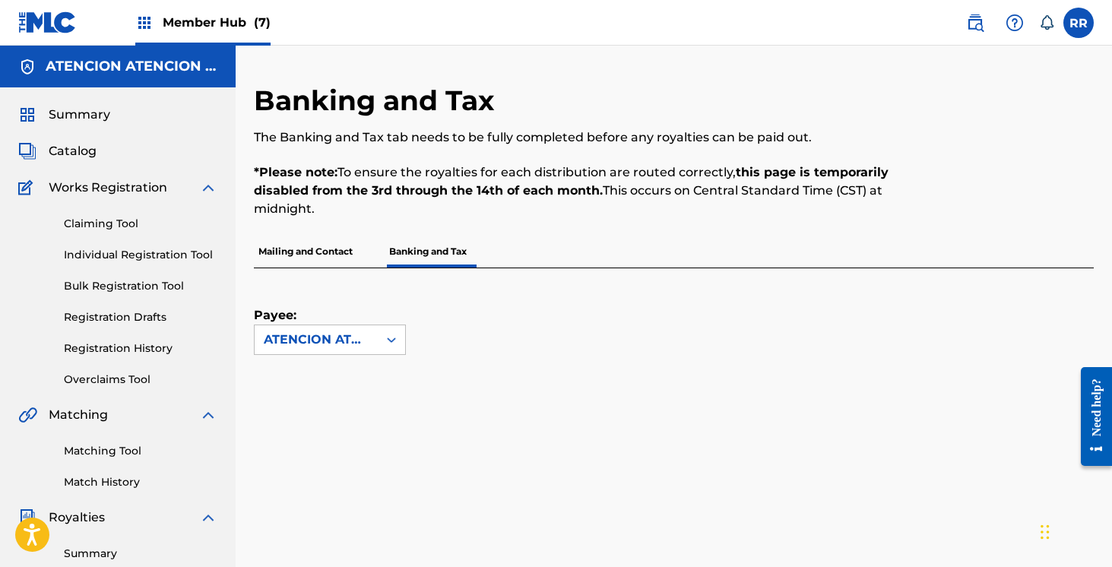
click at [296, 249] on p "Mailing and Contact" at bounding box center [305, 252] width 103 height 32
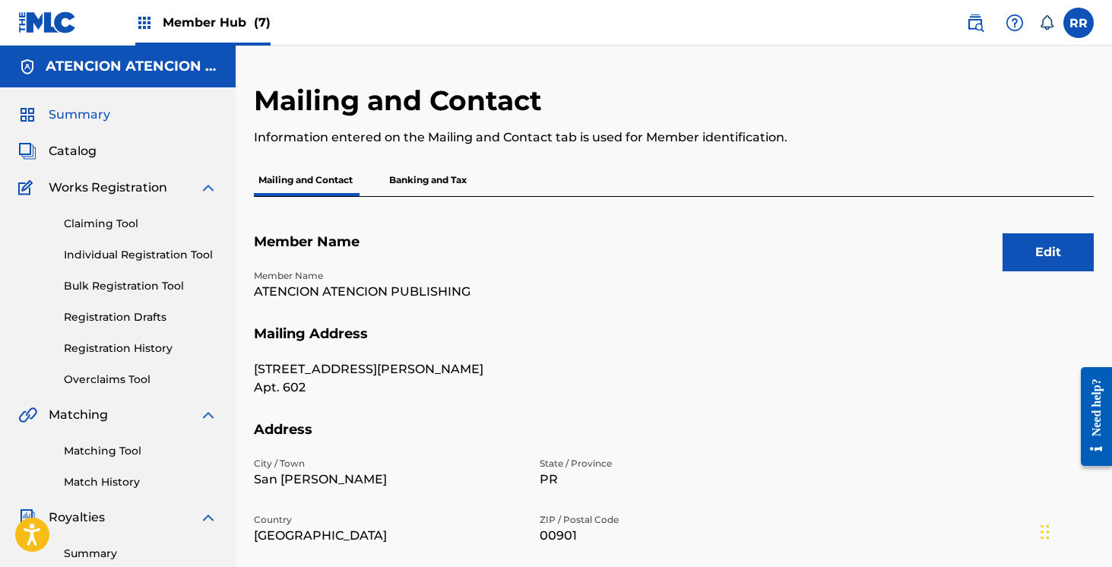
click at [70, 112] on span "Summary" at bounding box center [80, 115] width 62 height 18
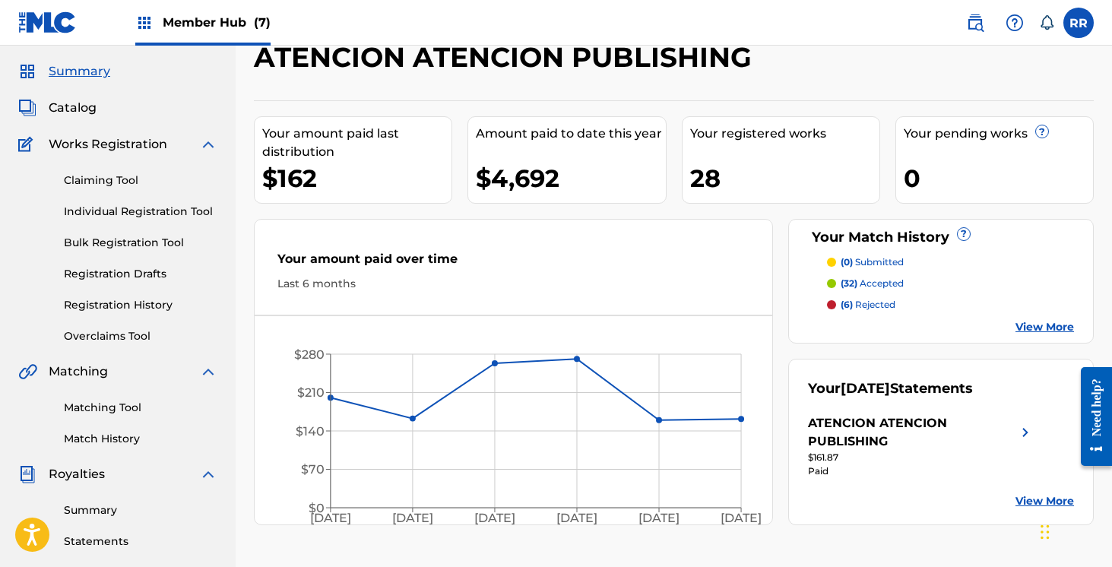
scroll to position [42, 0]
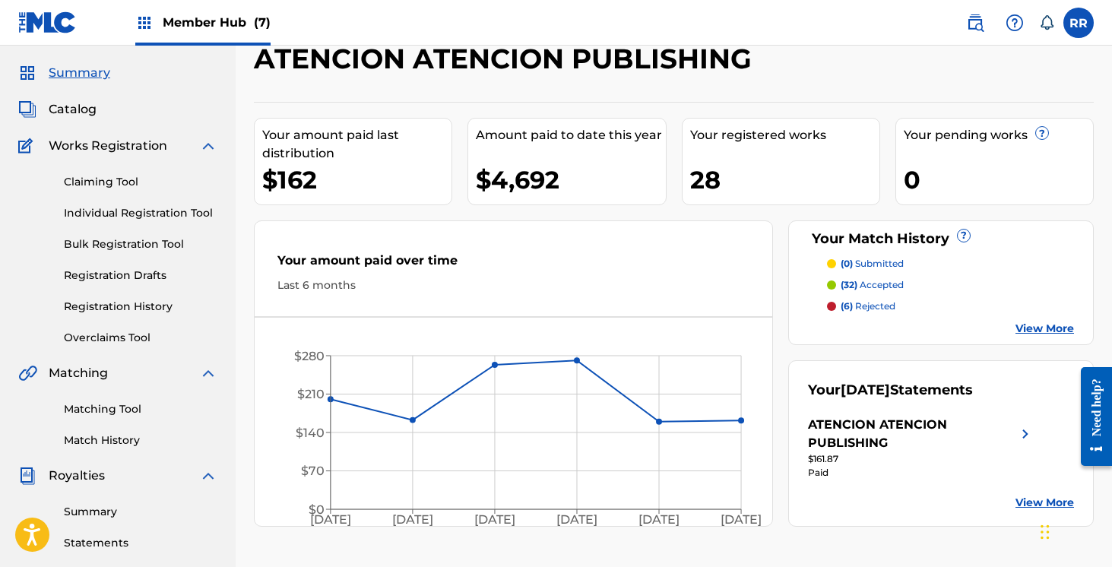
click at [81, 78] on span "Summary" at bounding box center [80, 73] width 62 height 18
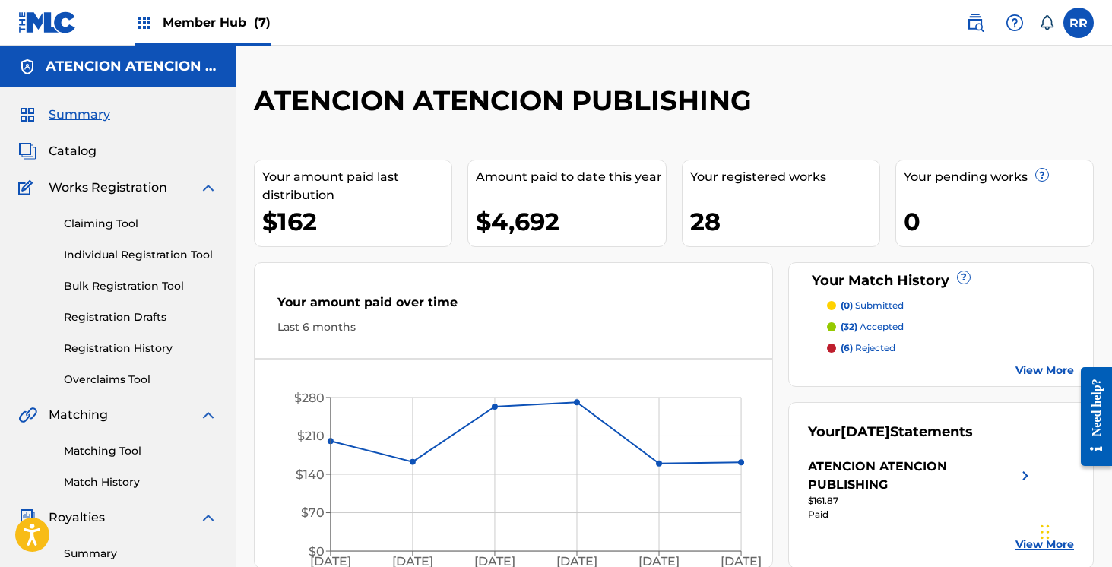
click at [198, 33] on div "Member Hub (7)" at bounding box center [202, 22] width 135 height 45
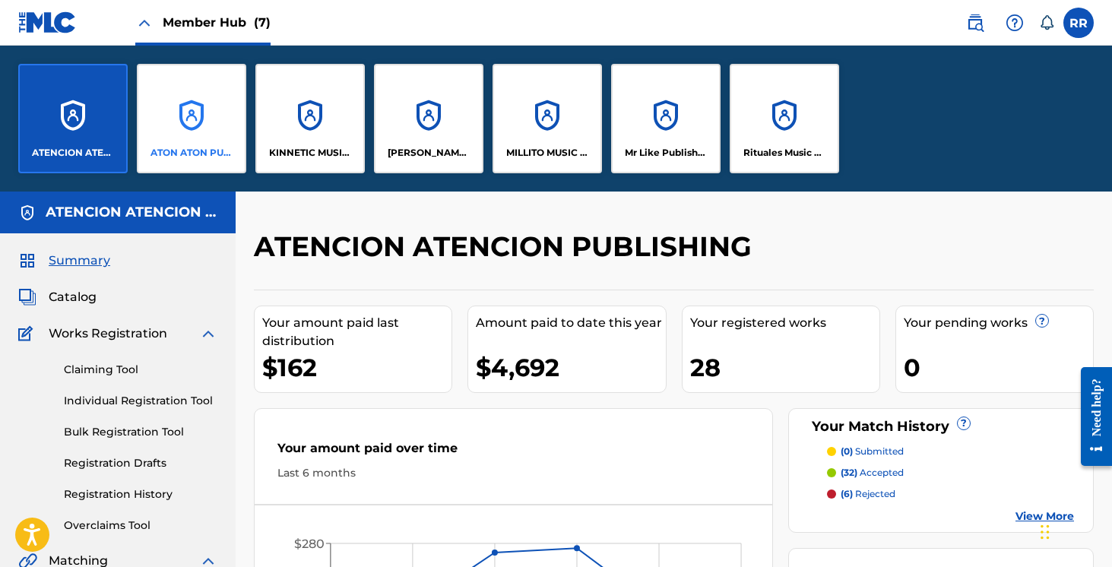
click at [196, 149] on p "ATON ATON PUBLISH" at bounding box center [191, 153] width 83 height 14
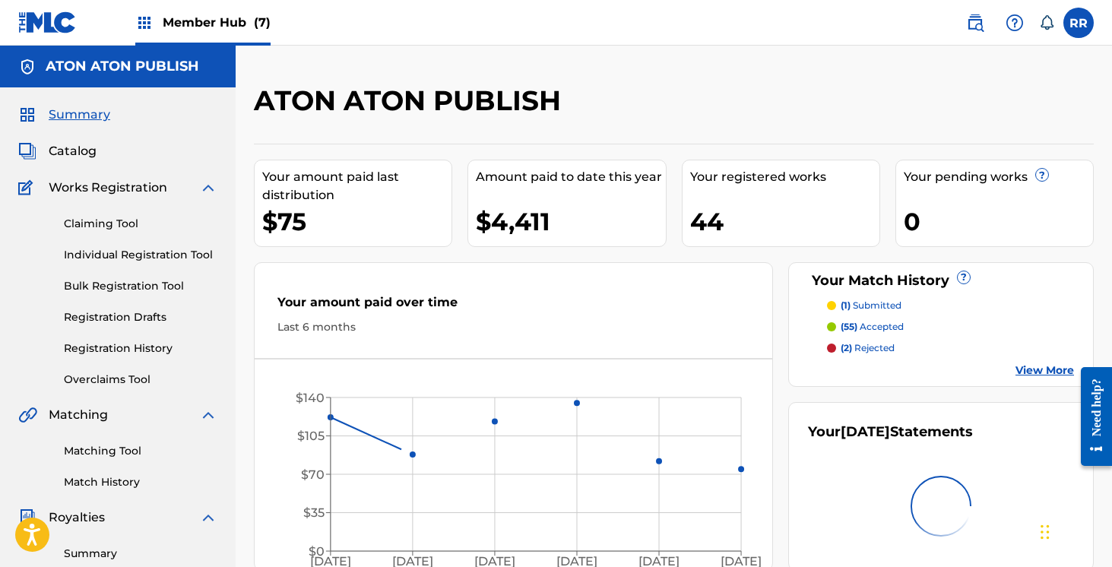
click at [195, 37] on div "Member Hub (7)" at bounding box center [202, 22] width 135 height 45
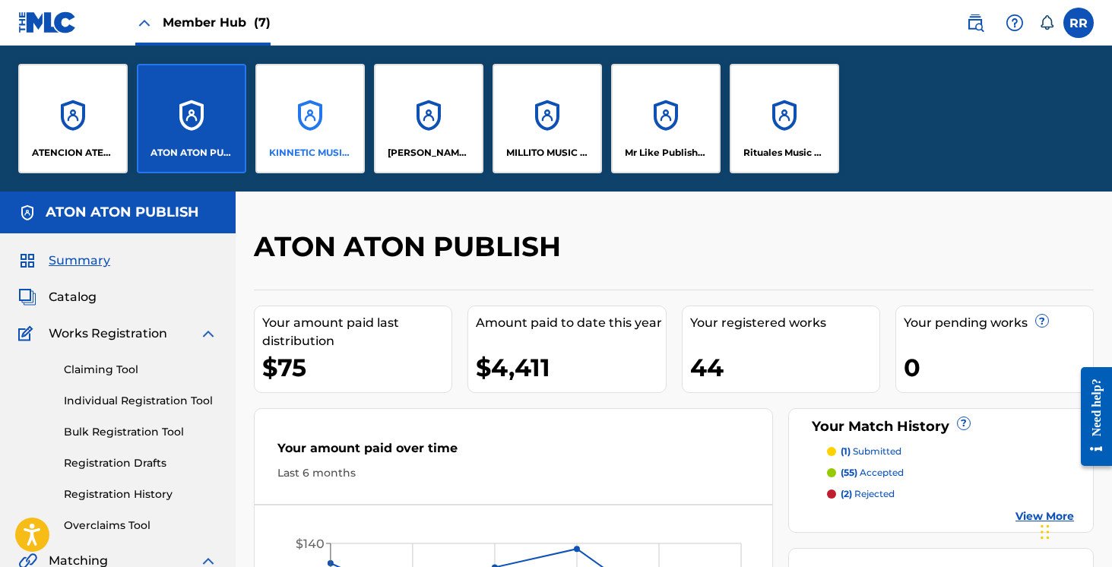
click at [321, 125] on div "KINNETIC MUSIC PUBLISHING" at bounding box center [309, 118] width 109 height 109
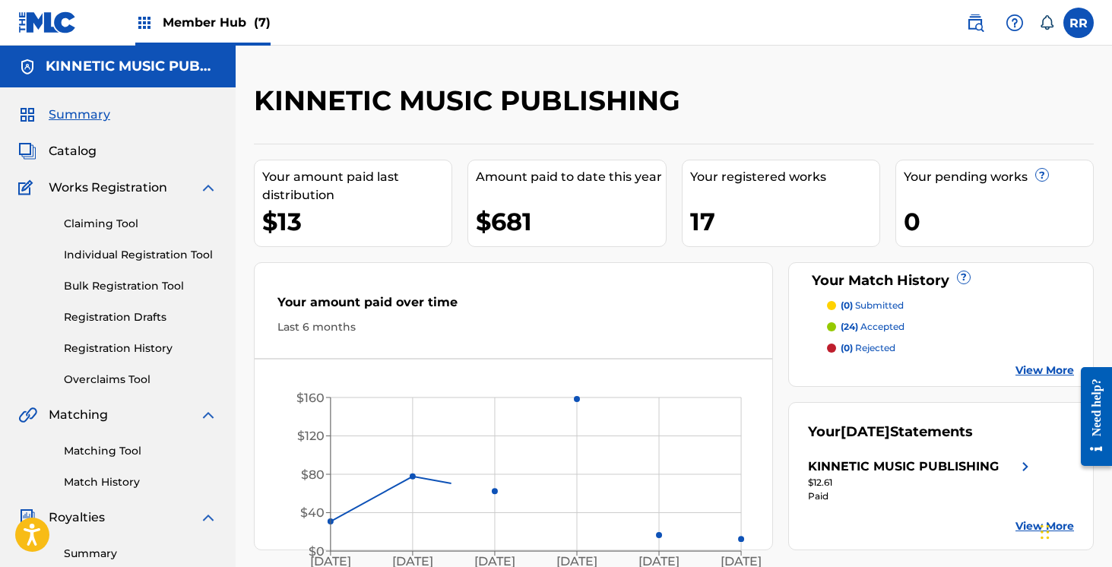
click at [241, 16] on span "Member Hub (7)" at bounding box center [217, 22] width 108 height 17
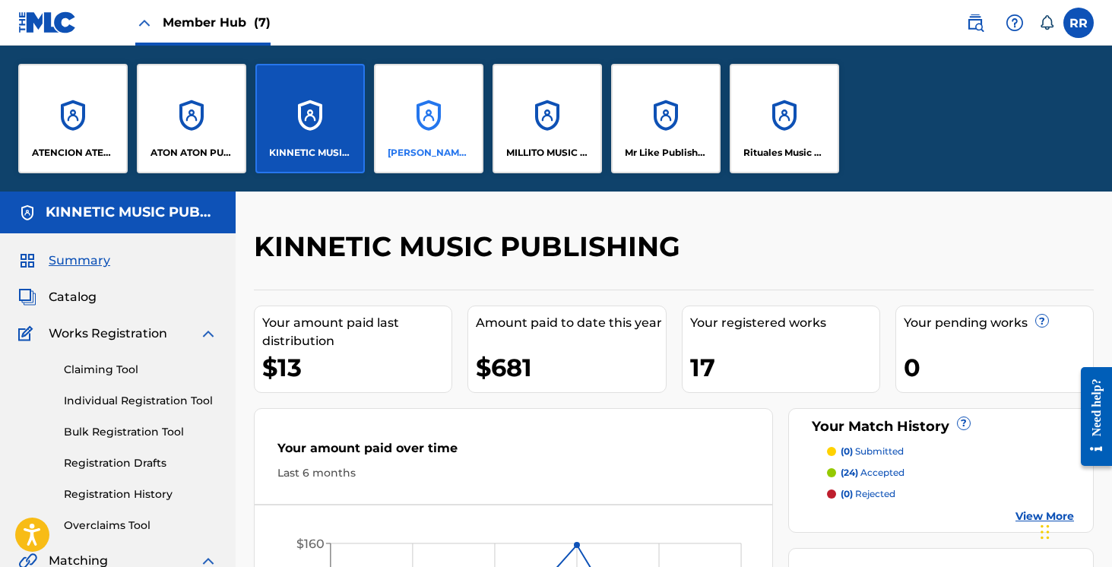
click at [424, 113] on div "[PERSON_NAME] SOCAPI MUSIC PUBLISHING" at bounding box center [428, 118] width 109 height 109
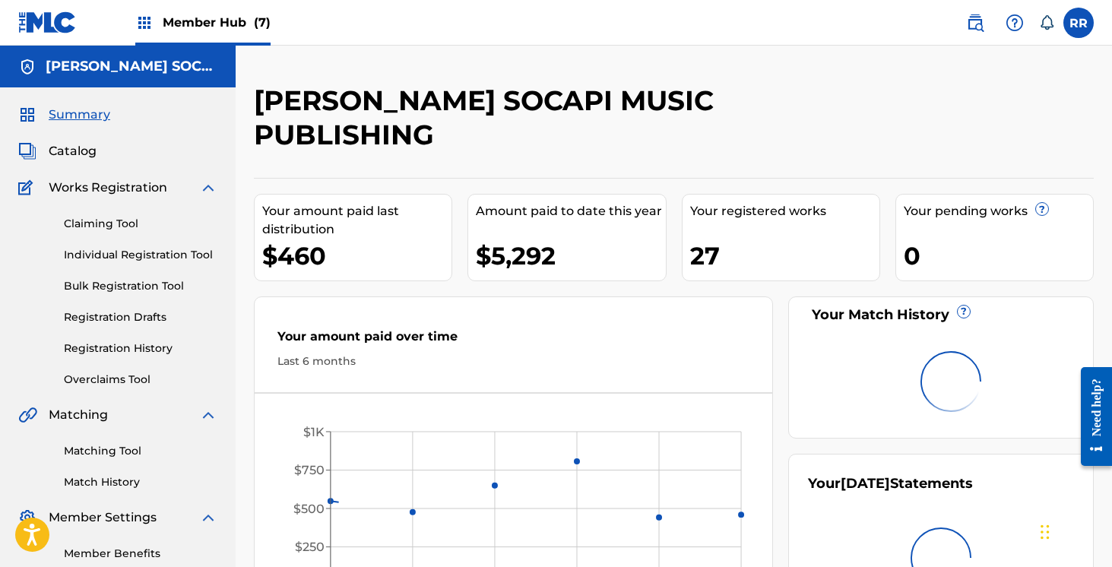
click at [204, 30] on span "Member Hub (7)" at bounding box center [217, 22] width 108 height 17
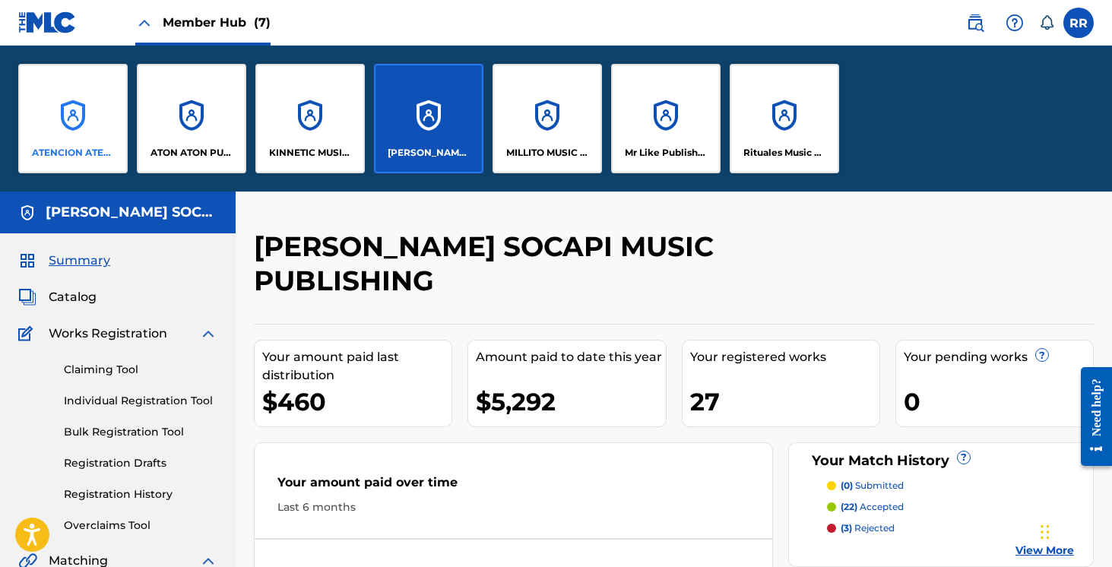
click at [87, 125] on div "ATENCION ATENCION PUBLISHING" at bounding box center [72, 118] width 109 height 109
